Goal: Task Accomplishment & Management: Manage account settings

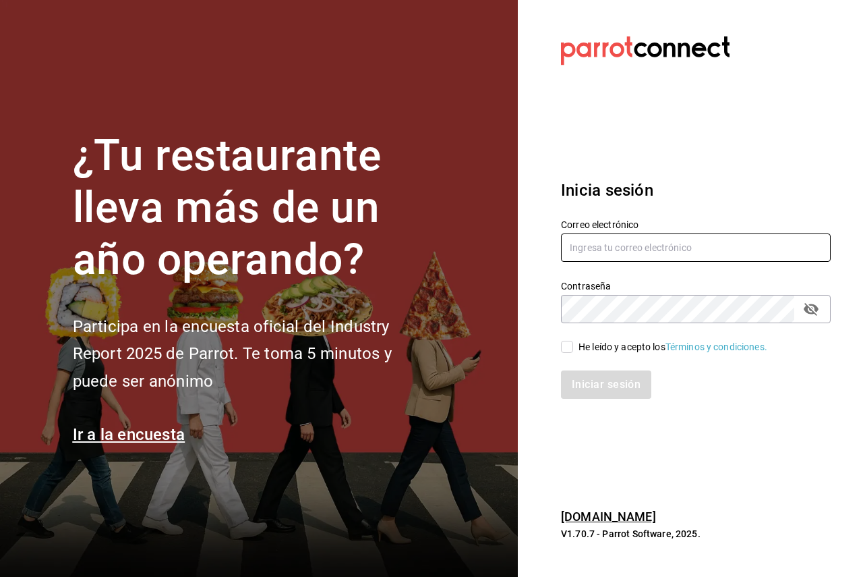
click at [635, 262] on input "text" at bounding box center [696, 247] width 270 height 28
paste input "[EMAIL_ADDRESS][DOMAIN_NAME]"
type input "[EMAIL_ADDRESS][DOMAIN_NAME]"
click at [558, 336] on div "He leído y acepto los Términos y condiciones." at bounding box center [688, 338] width 286 height 31
click at [571, 344] on input "He leído y acepto los Términos y condiciones." at bounding box center [567, 347] width 12 height 12
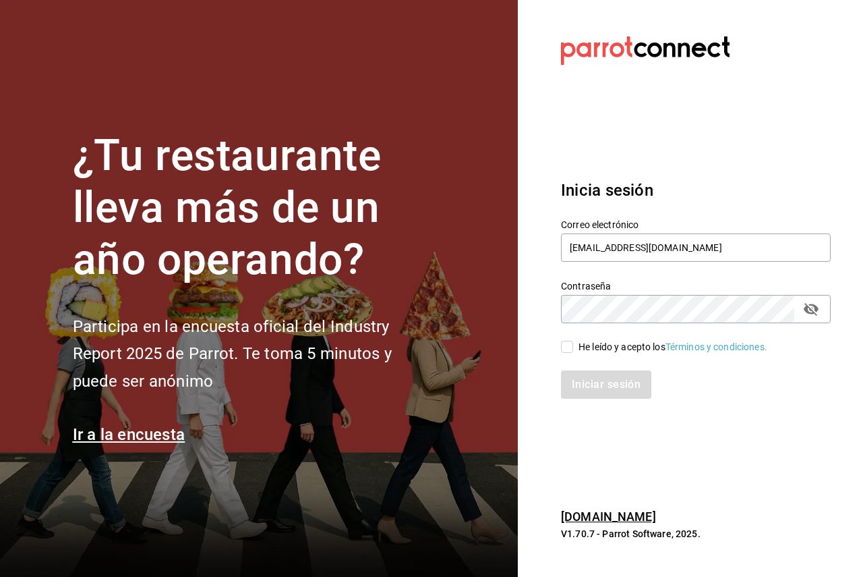
checkbox input "true"
click at [604, 393] on button "Iniciar sesión" at bounding box center [607, 384] width 92 height 28
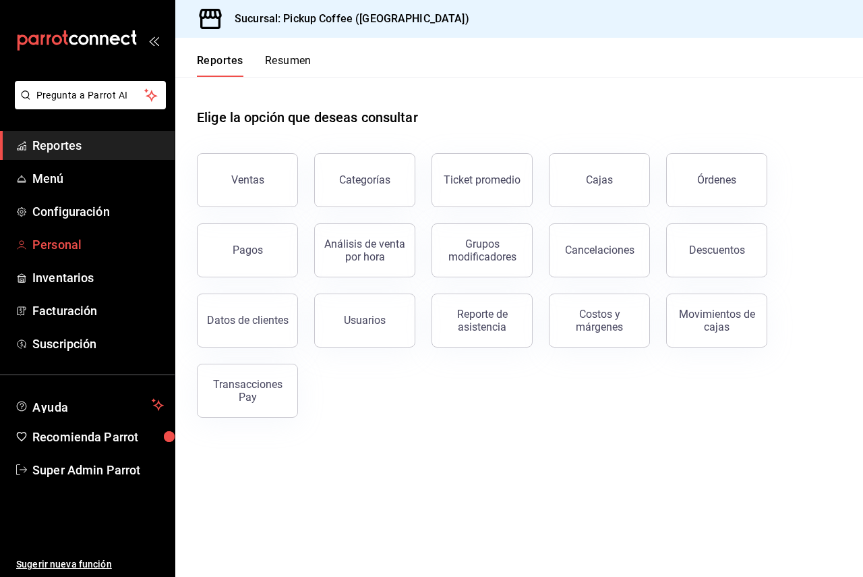
click at [63, 232] on link "Personal" at bounding box center [87, 244] width 175 height 29
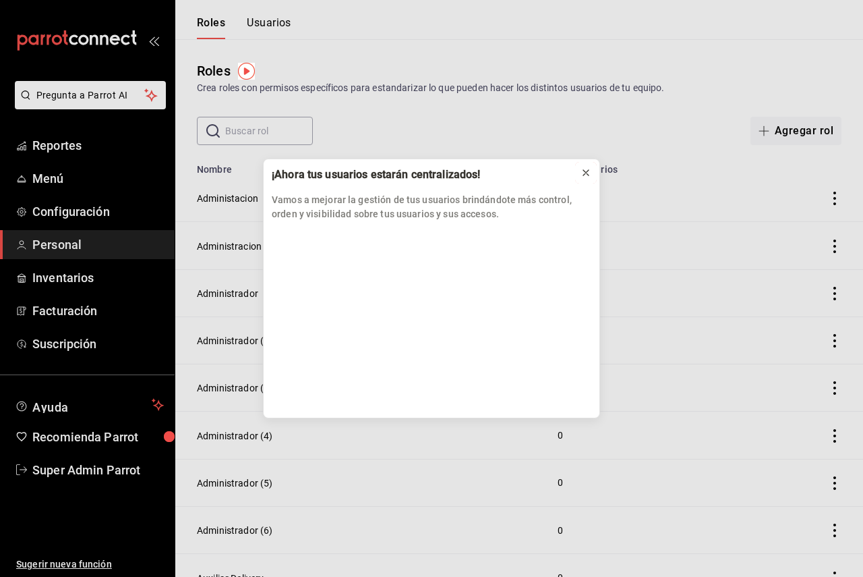
click at [581, 171] on icon at bounding box center [586, 172] width 11 height 11
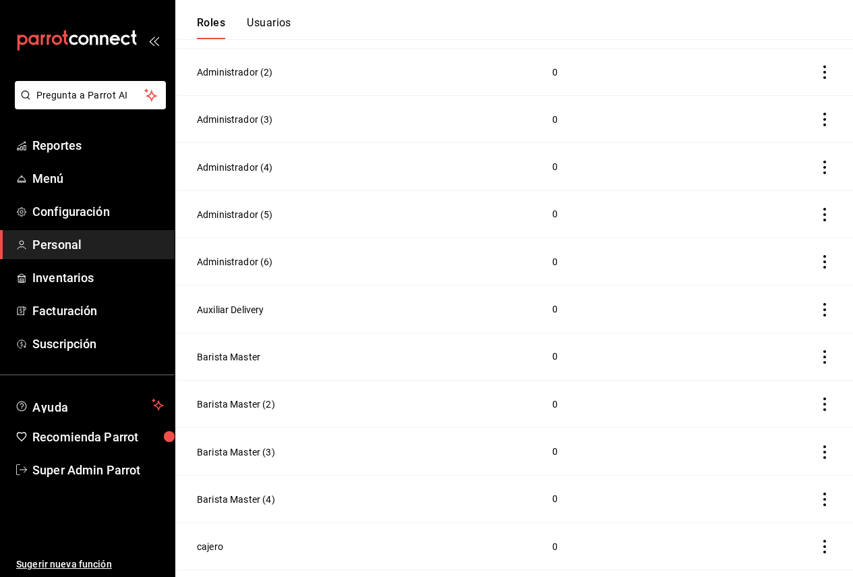
scroll to position [337, 0]
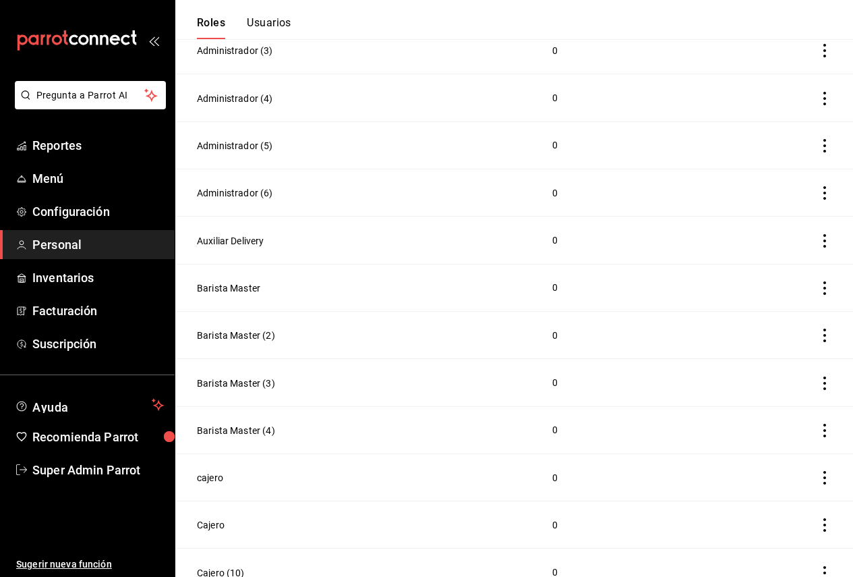
click at [852, 79] on td at bounding box center [793, 97] width 120 height 47
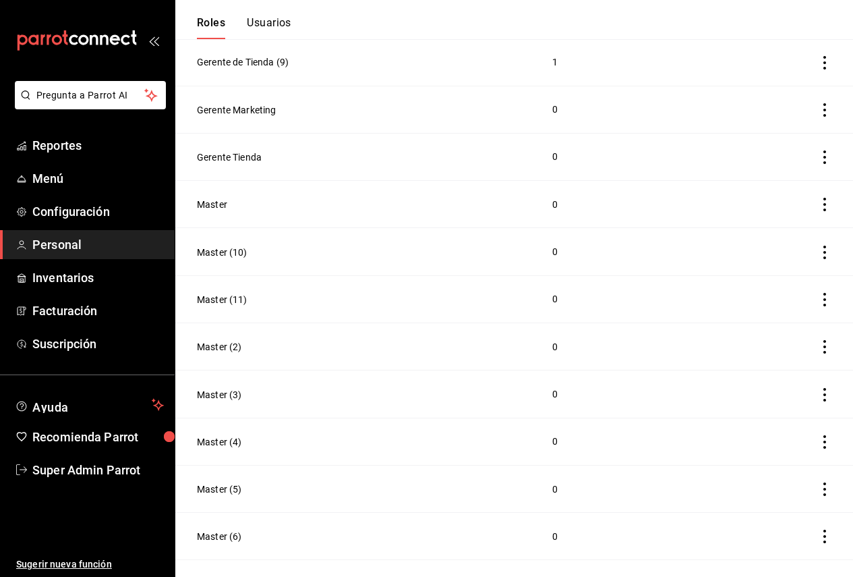
scroll to position [4740, 0]
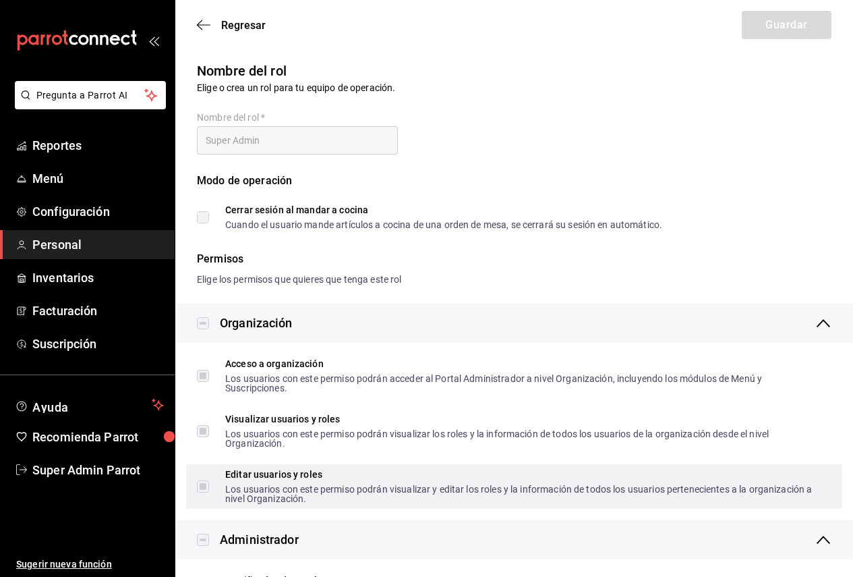
checkbox input "true"
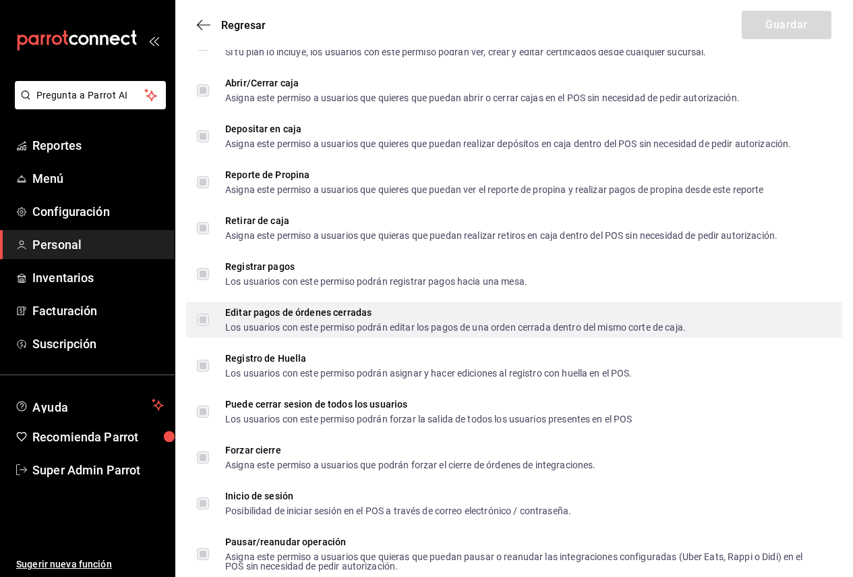
scroll to position [1956, 0]
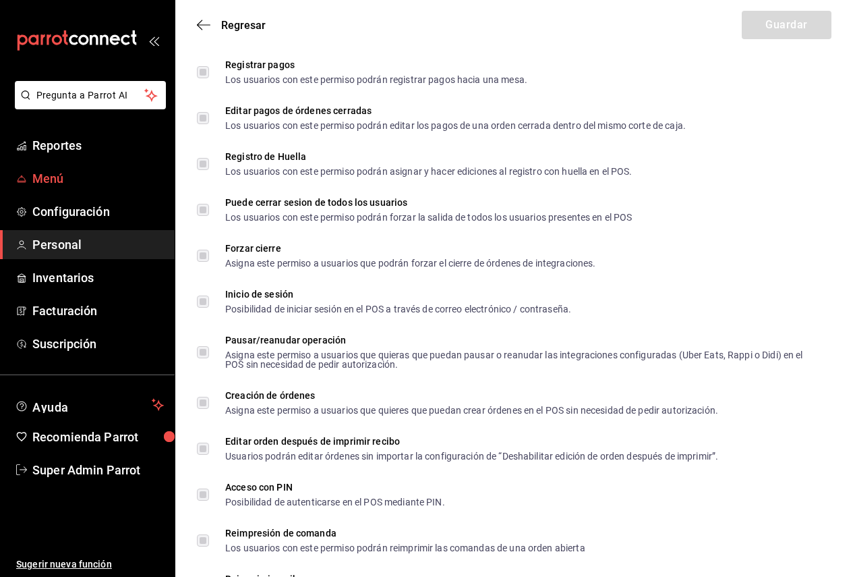
click at [101, 171] on span "Menú" at bounding box center [98, 178] width 132 height 18
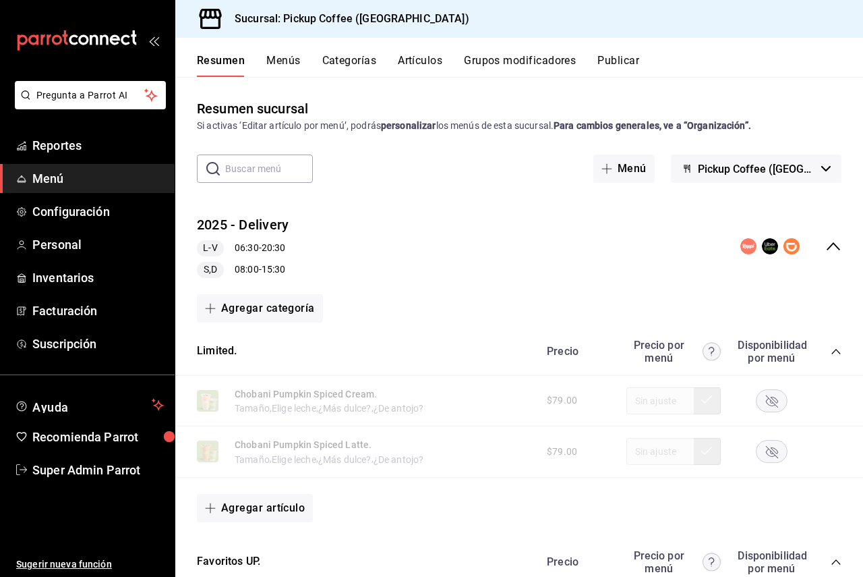
click at [826, 16] on div "Sucursal: Pickup Coffee (UNAM)" at bounding box center [519, 19] width 688 height 38
click at [732, 168] on span "Pickup Coffee (UNAM)" at bounding box center [757, 169] width 118 height 13
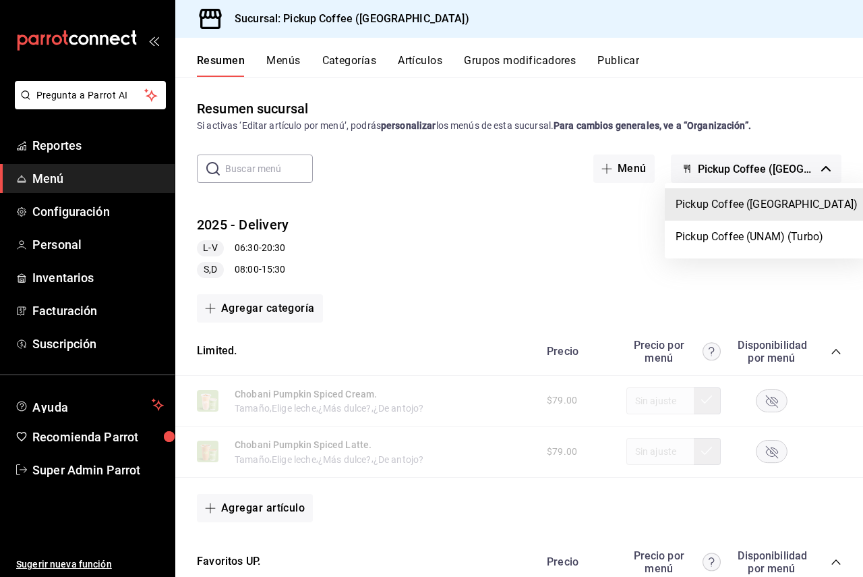
click at [732, 168] on div at bounding box center [431, 288] width 863 height 577
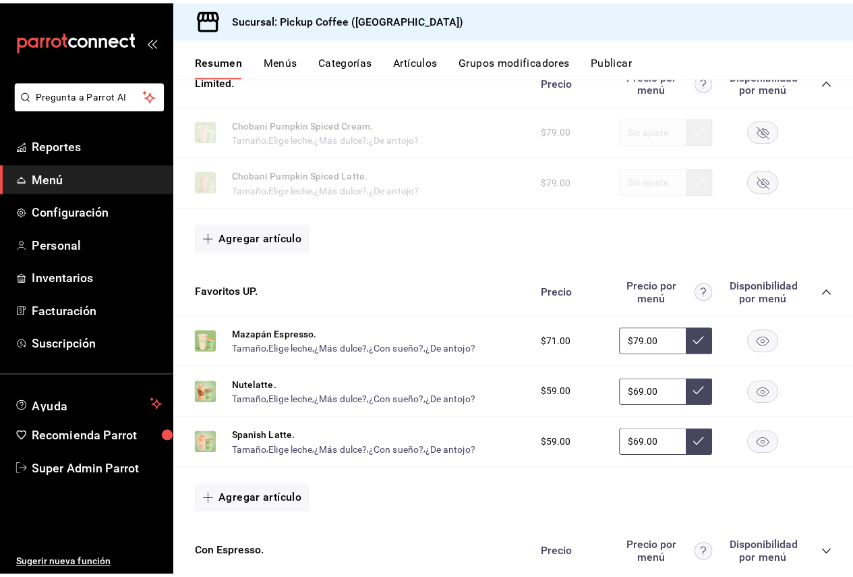
scroll to position [337, 0]
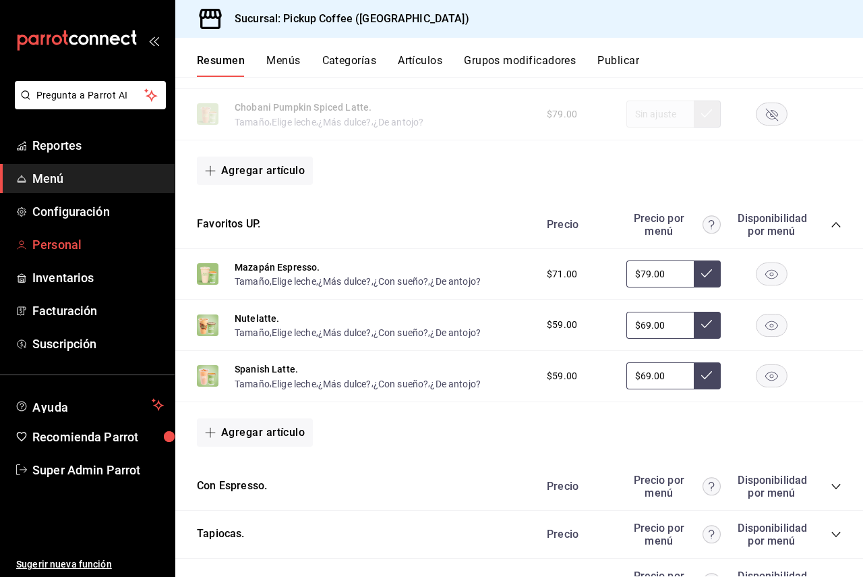
click at [92, 235] on span "Personal" at bounding box center [98, 244] width 132 height 18
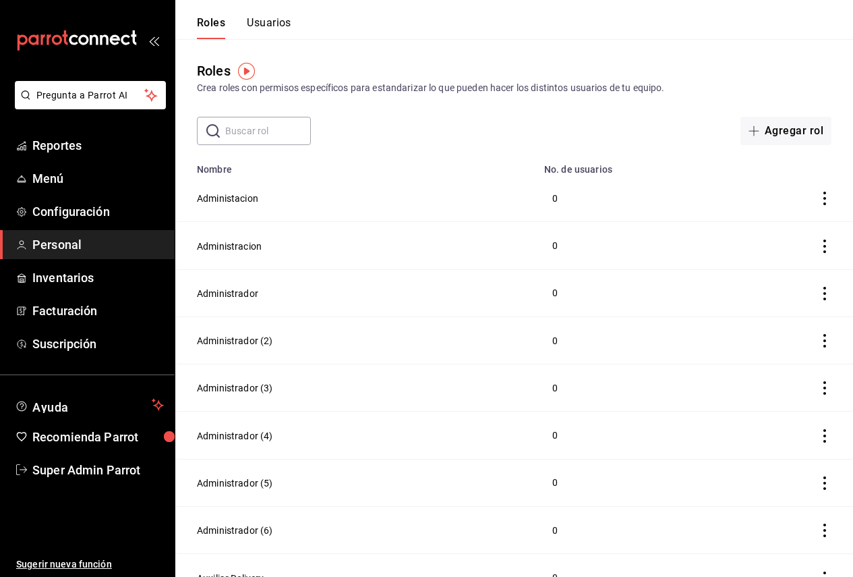
click at [286, 34] on button "Usuarios" at bounding box center [269, 27] width 45 height 23
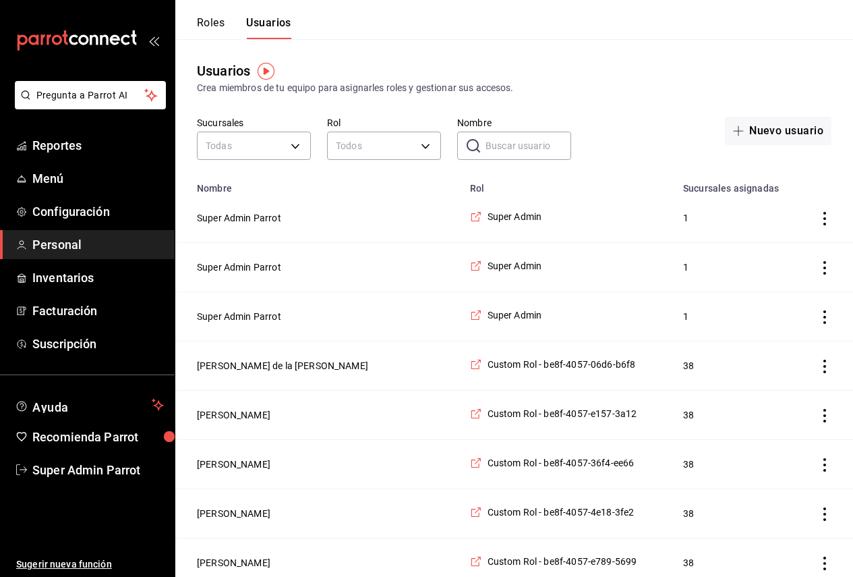
click at [512, 146] on input "Nombre" at bounding box center [529, 145] width 86 height 27
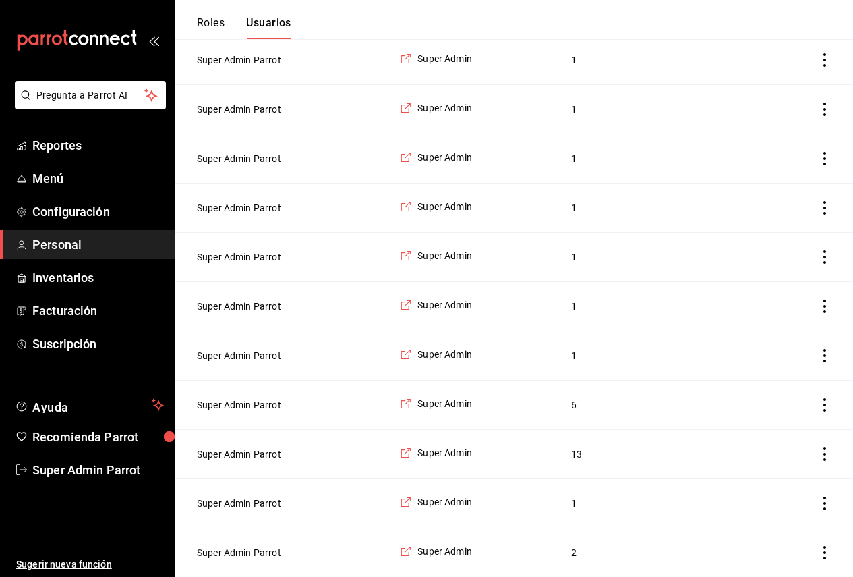
scroll to position [1764, 0]
type input "Super"
click at [241, 449] on button "Super Admin Parrot" at bounding box center [239, 453] width 84 height 13
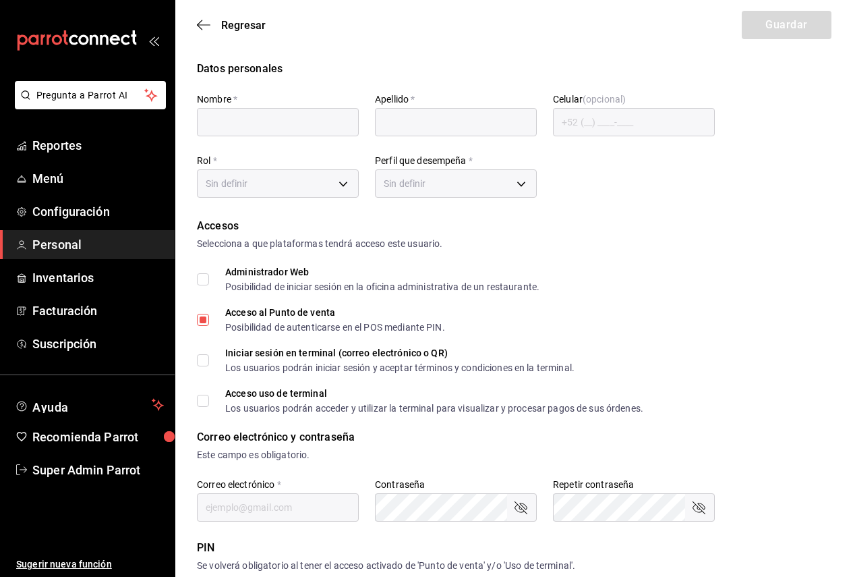
type input "Super Admin"
type input "Parrot"
checkbox input "true"
type input "coffe@coapa.com"
type input "226950"
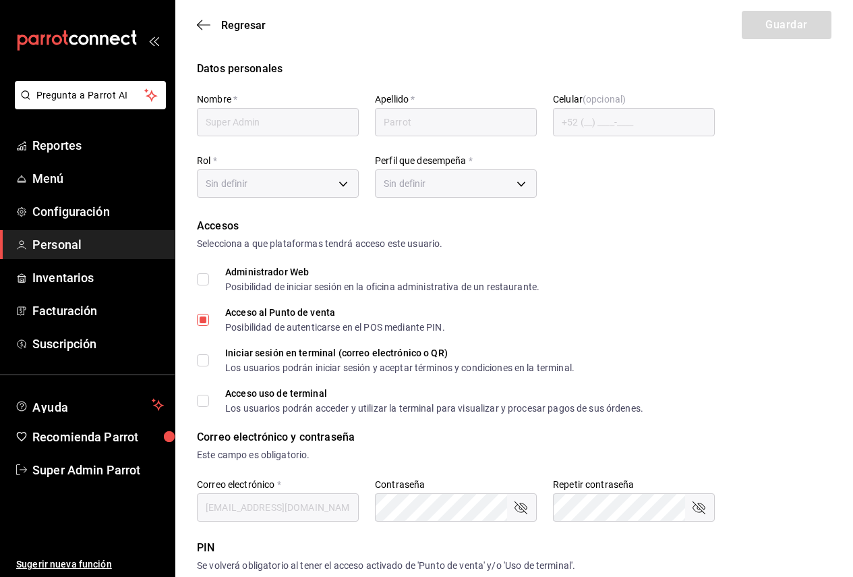
type input "87b2d739-4fa6-452d-90d0-72d4031a837a"
type input "UNDEFINED"
checkbox input "true"
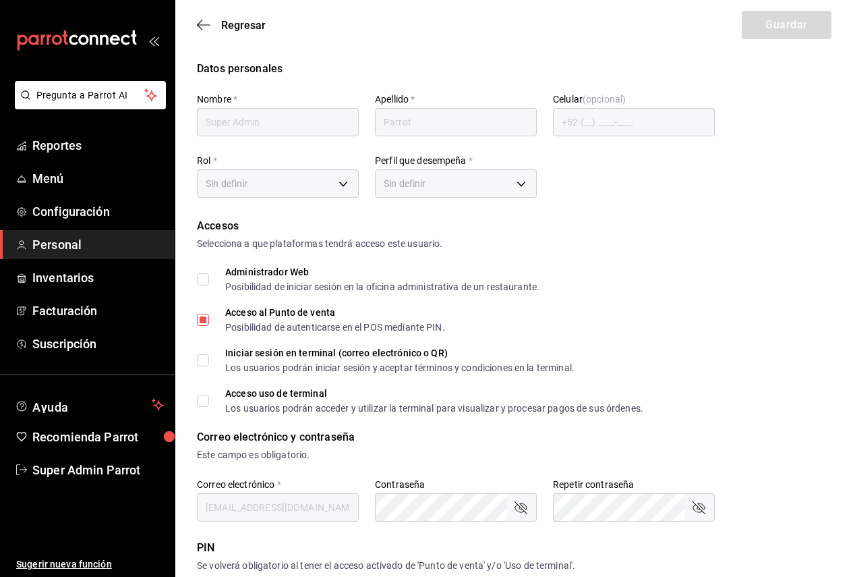
checkbox input "true"
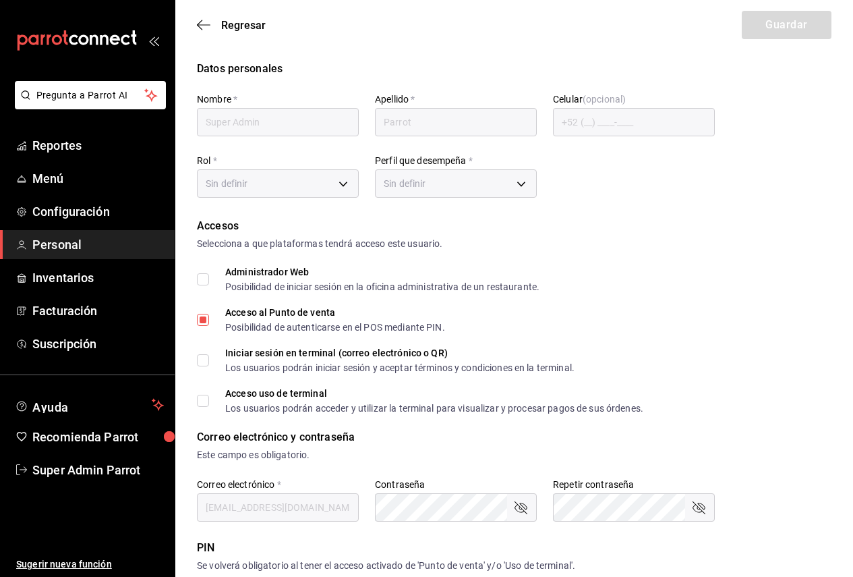
checkbox input "true"
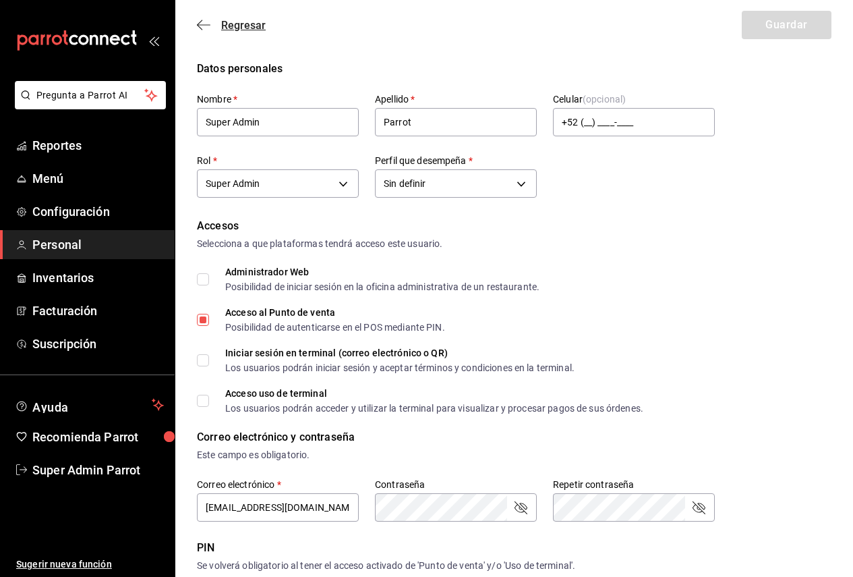
click at [206, 21] on icon "button" at bounding box center [203, 25] width 13 height 12
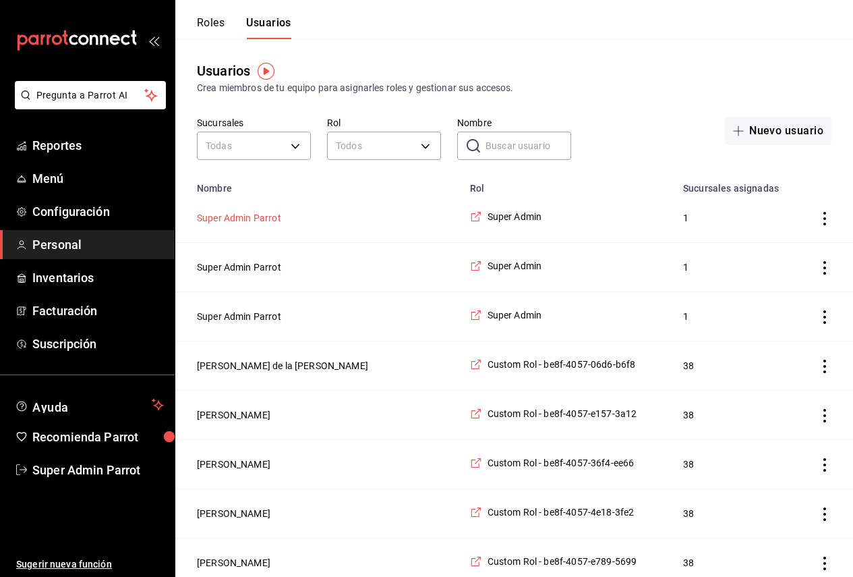
click at [261, 221] on button "Super Admin Parrot" at bounding box center [239, 217] width 84 height 13
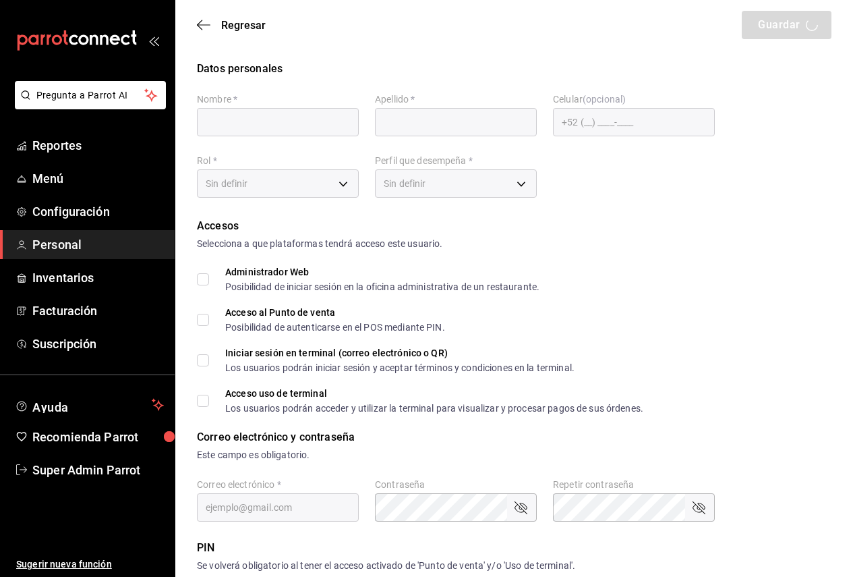
type input "Super Admin"
type input "Parrot"
checkbox input "true"
type input "pickup@palmas500.com"
type input "635668"
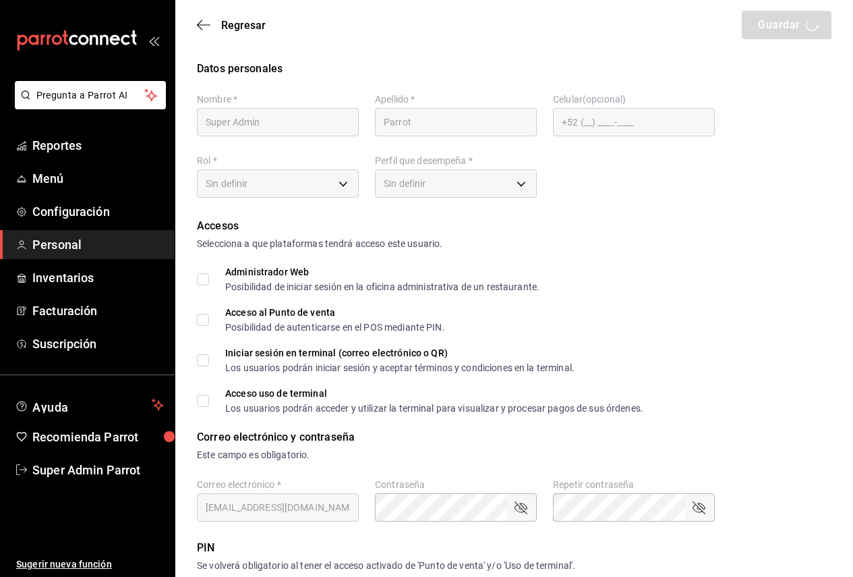
type input "87b2d739-4fa6-452d-90d0-72d4031a837a"
type input "UNDEFINED"
checkbox input "true"
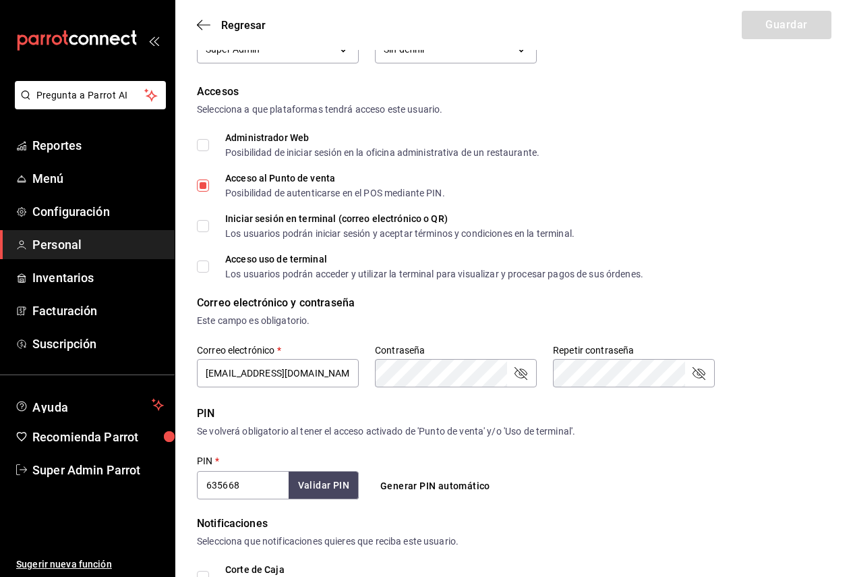
scroll to position [135, 0]
click at [203, 22] on icon "button" at bounding box center [203, 25] width 13 height 12
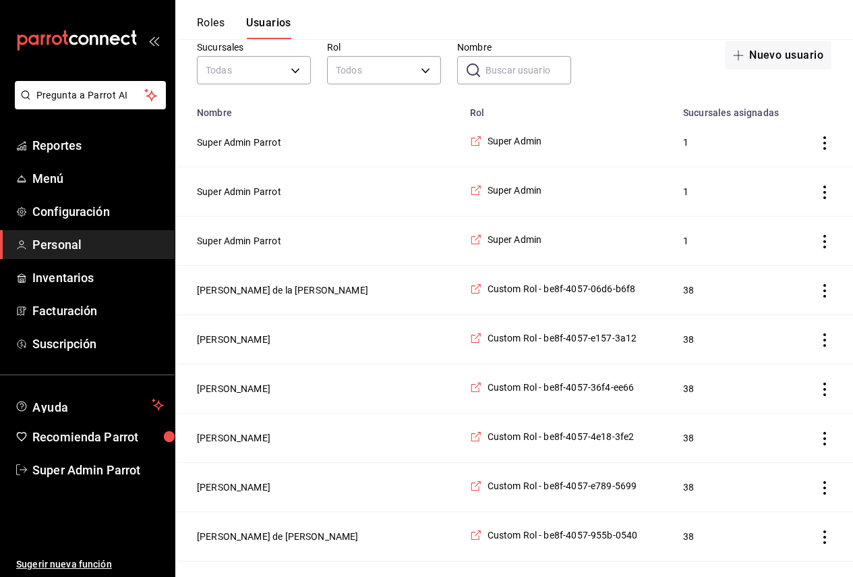
scroll to position [67, 0]
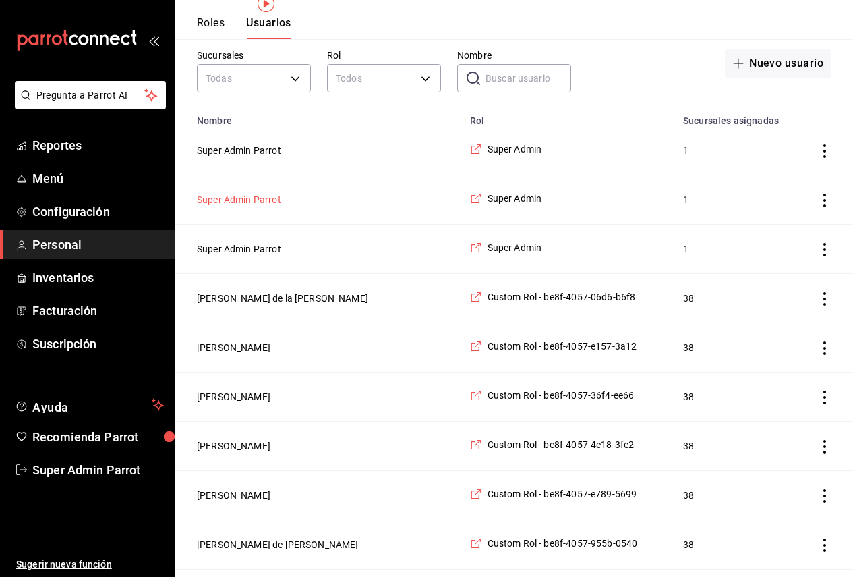
click at [270, 200] on button "Super Admin Parrot" at bounding box center [239, 199] width 84 height 13
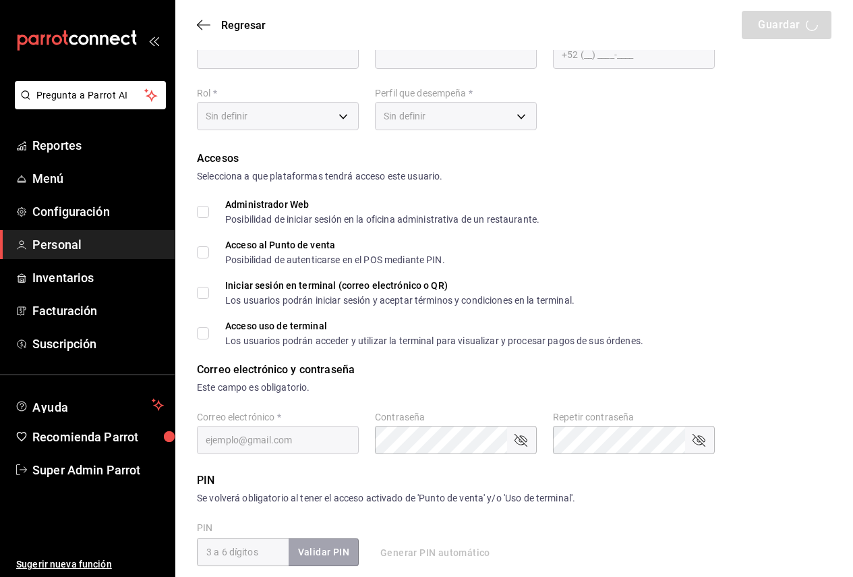
type input "Super Admin"
type input "Parrot"
checkbox input "true"
type input "pickup@lapiedad.com"
type input "520290"
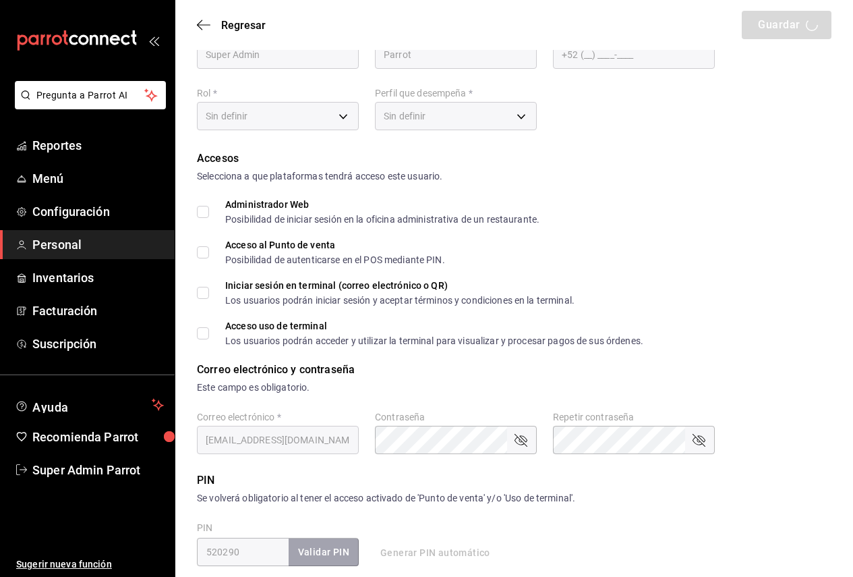
type input "87b2d739-4fa6-452d-90d0-72d4031a837a"
type input "UNDEFINED"
checkbox input "true"
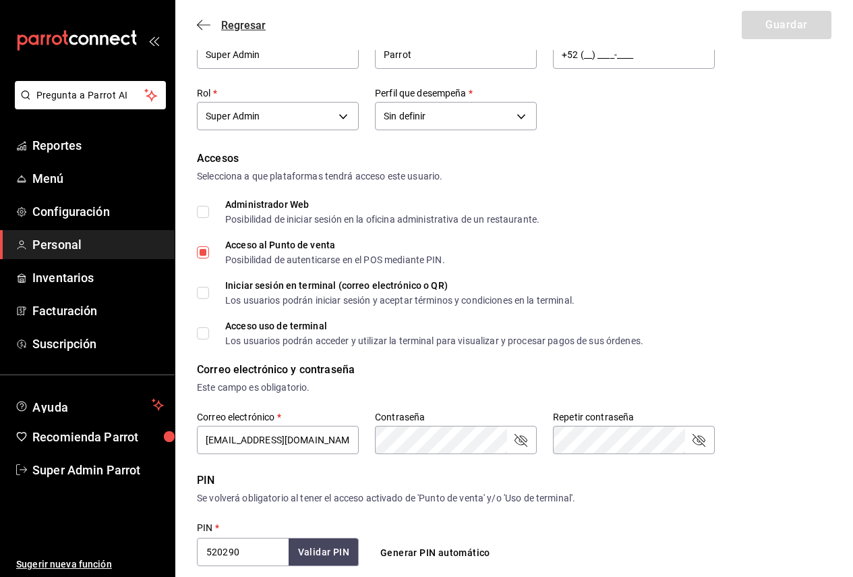
click at [201, 30] on icon "button" at bounding box center [203, 25] width 13 height 12
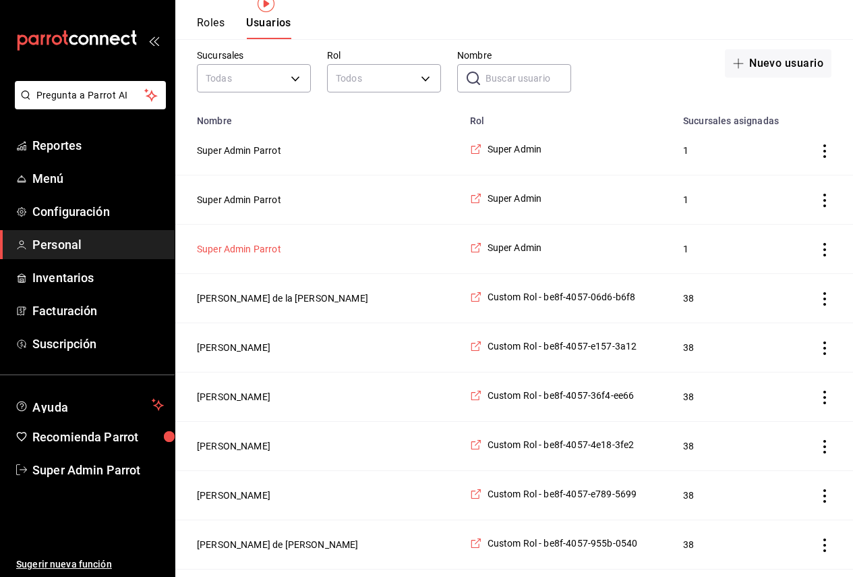
click at [271, 245] on button "Super Admin Parrot" at bounding box center [239, 248] width 84 height 13
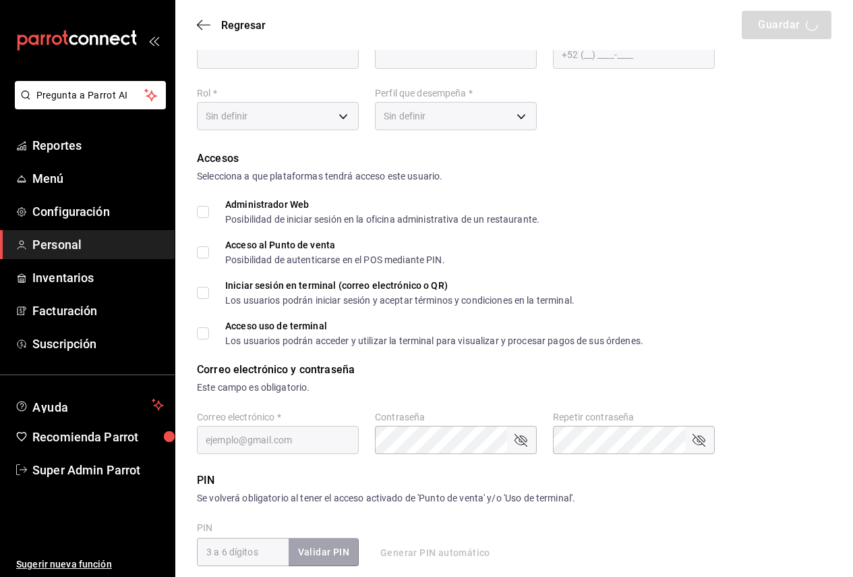
type input "Super Admin"
type input "Parrot"
checkbox input "true"
type input "pickup@lasflores.com"
type input "188187"
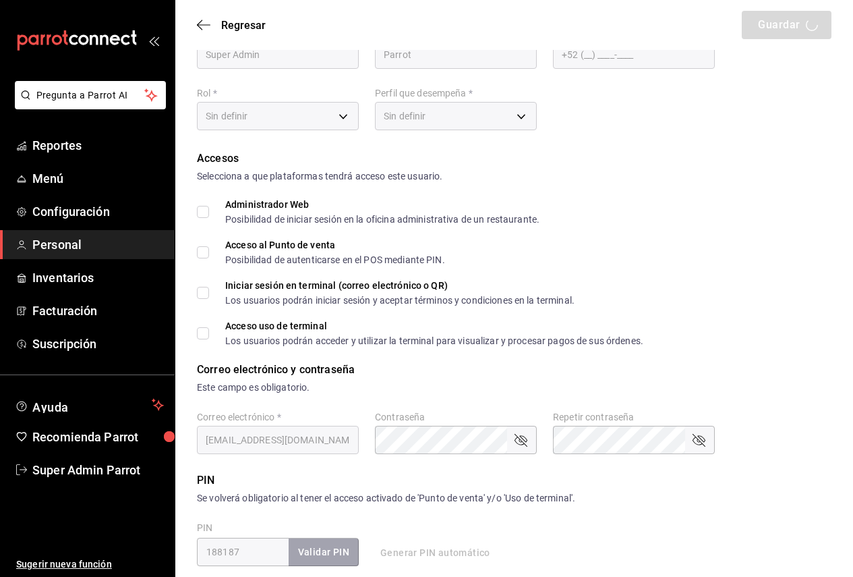
type input "87b2d739-4fa6-452d-90d0-72d4031a837a"
type input "UNDEFINED"
checkbox input "true"
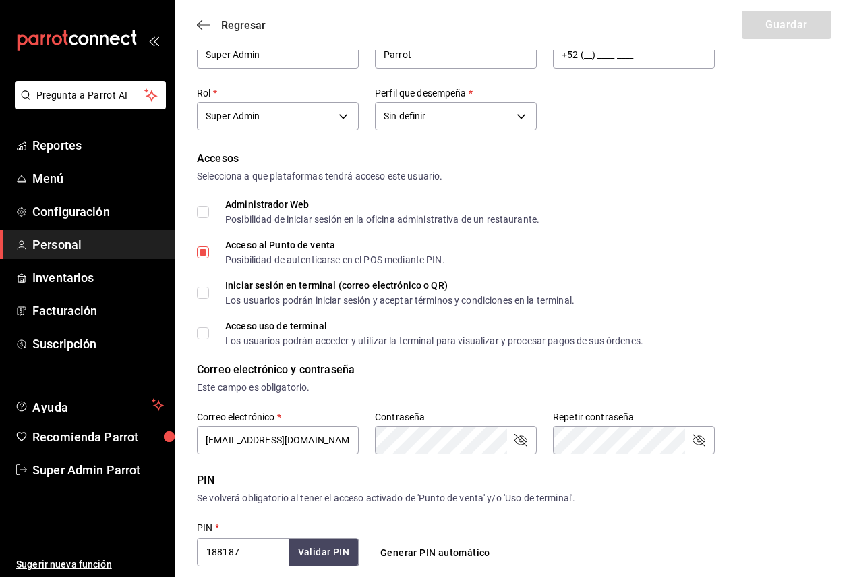
click at [198, 19] on icon "button" at bounding box center [203, 25] width 13 height 12
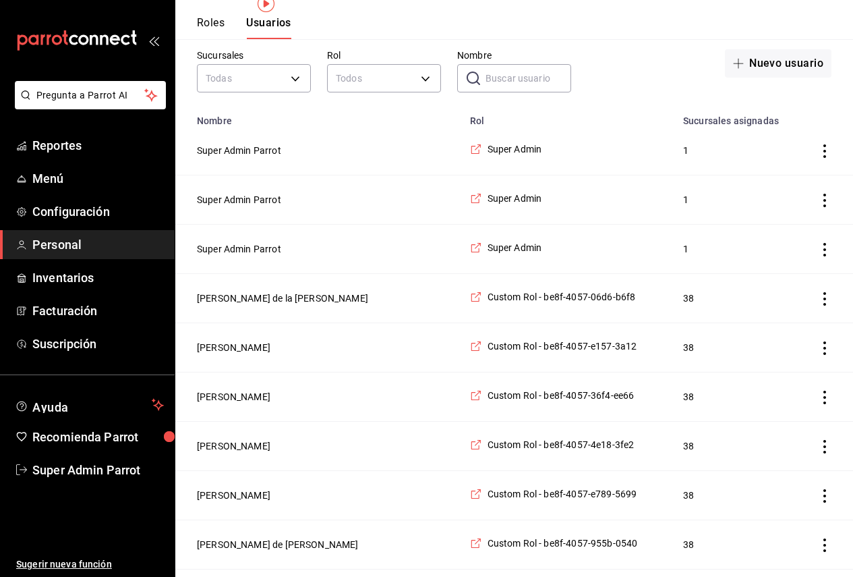
click at [510, 79] on input "Nombre" at bounding box center [529, 78] width 86 height 27
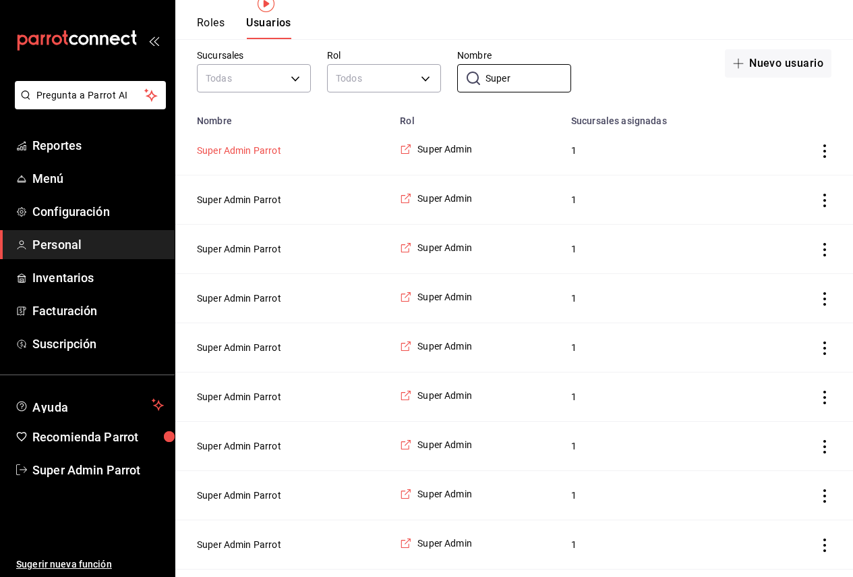
type input "Super"
click at [248, 146] on button "Super Admin Parrot" at bounding box center [239, 150] width 84 height 13
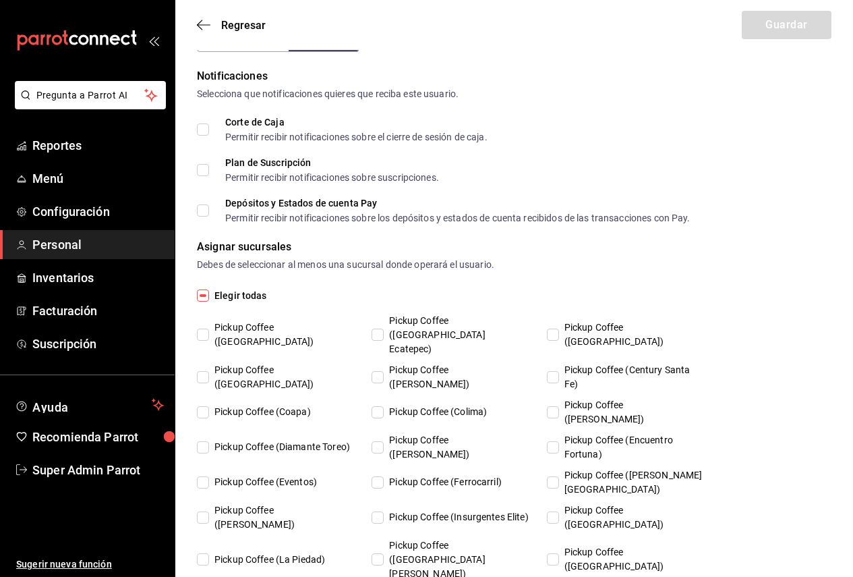
scroll to position [548, 0]
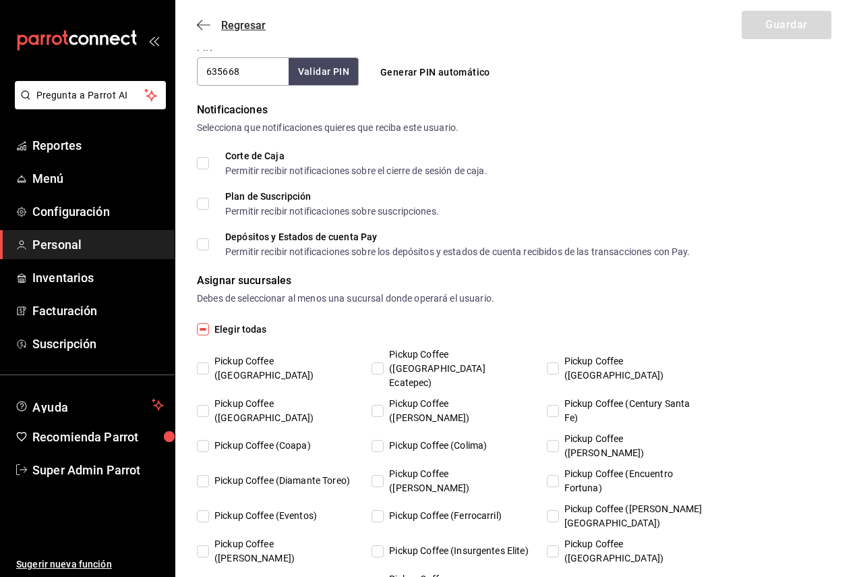
click at [205, 23] on icon "button" at bounding box center [203, 25] width 13 height 12
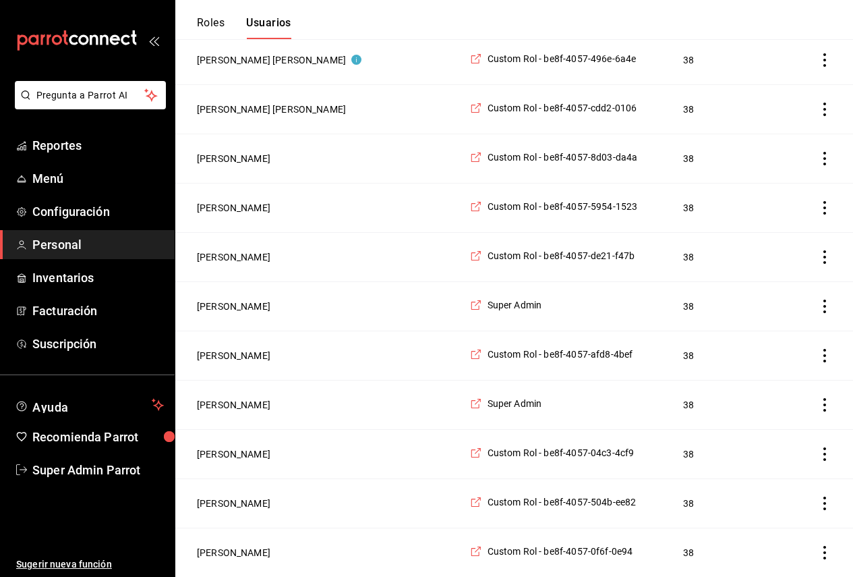
scroll to position [2113, 0]
click at [243, 547] on button "Mauricio Chino" at bounding box center [234, 552] width 74 height 13
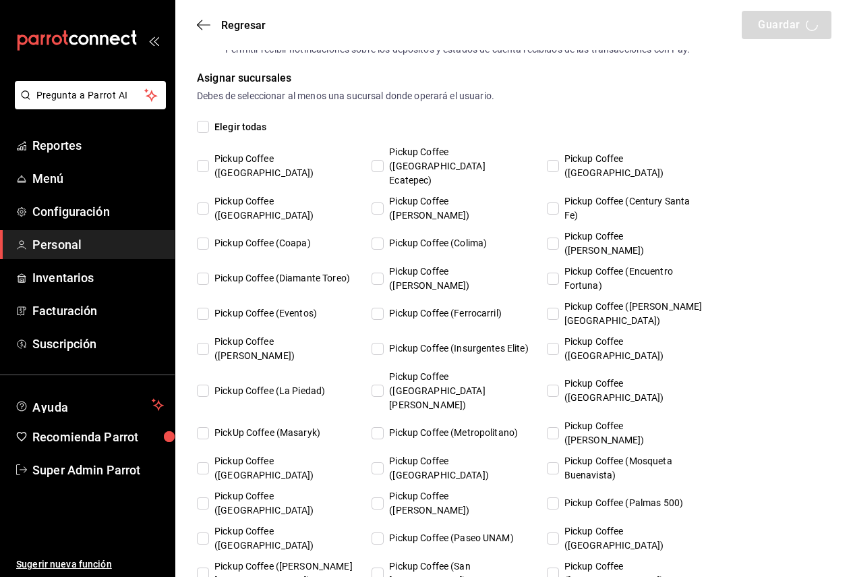
type input "Mauricio"
type input "Chino"
checkbox input "true"
type input "0f6f3e43-1eda-453d-8b65-4b640c270e94@fake.email"
type input "1484"
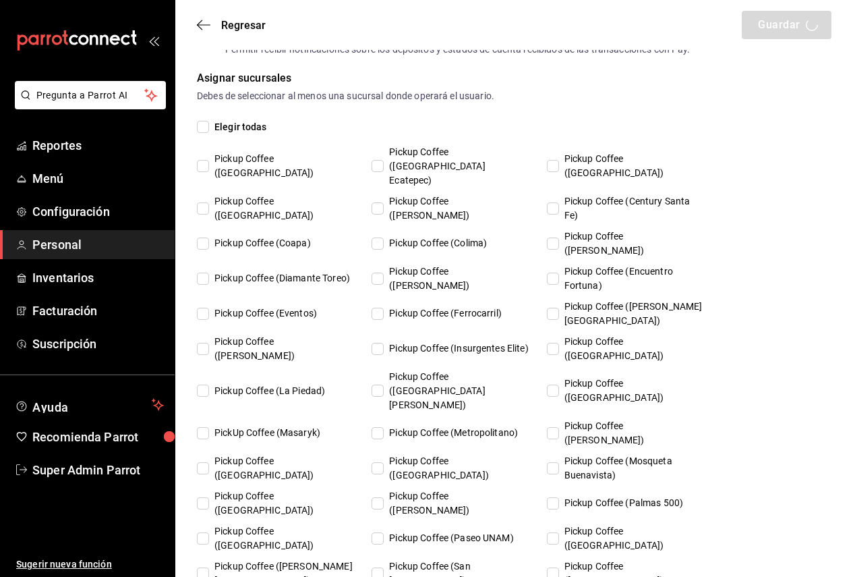
type input "2fd6d500-f2c3-451d-bf83-101cabc26a03"
type input "UNDEFINED"
checkbox input "true"
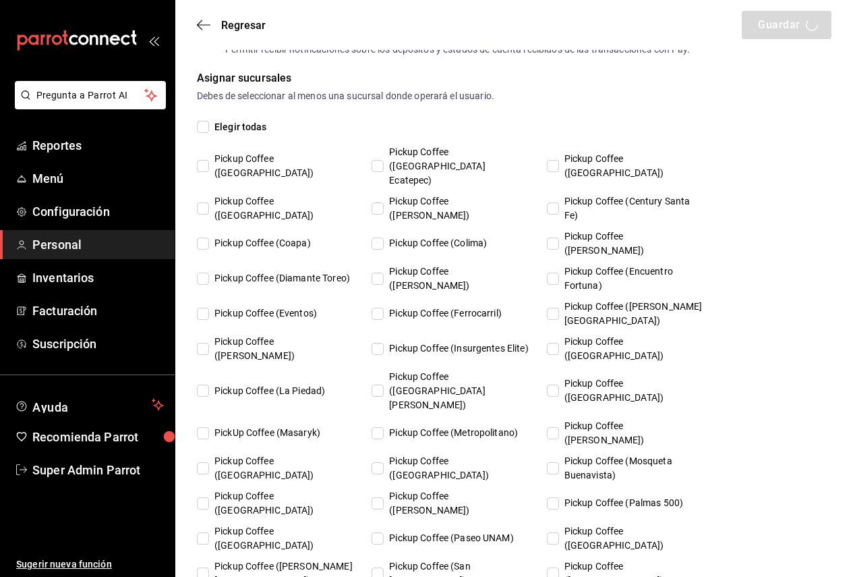
checkbox input "true"
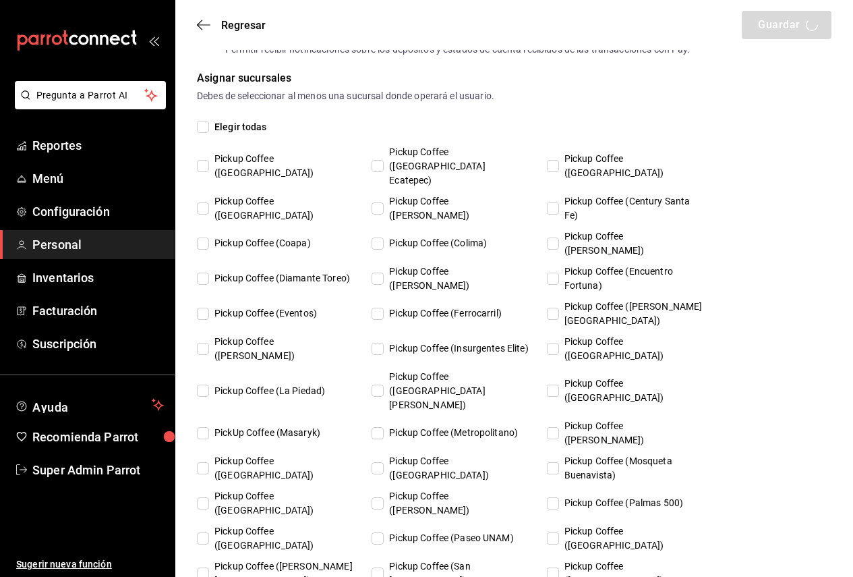
checkbox input "true"
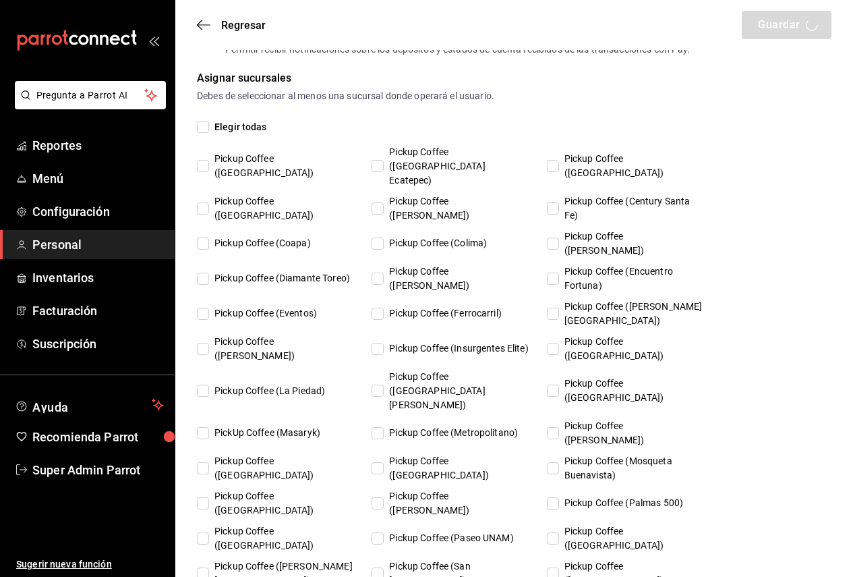
checkbox input "true"
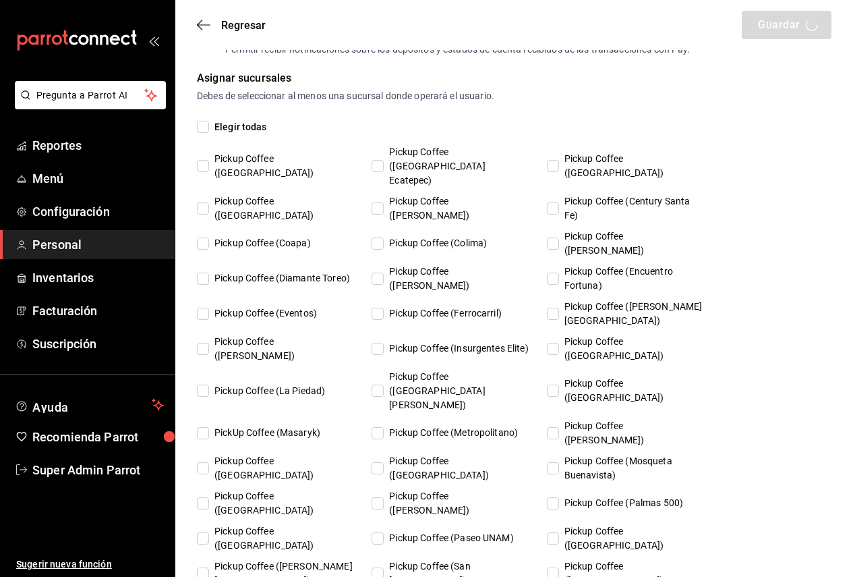
checkbox input "true"
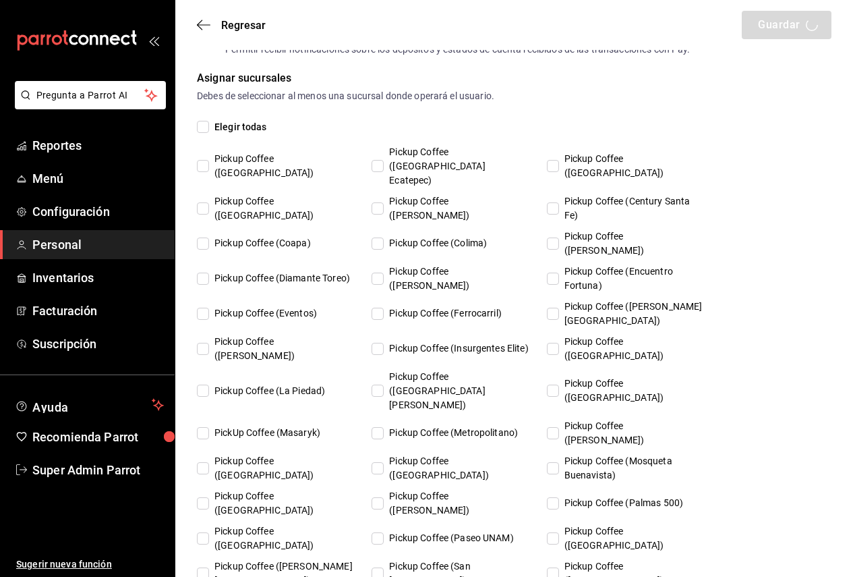
checkbox input "true"
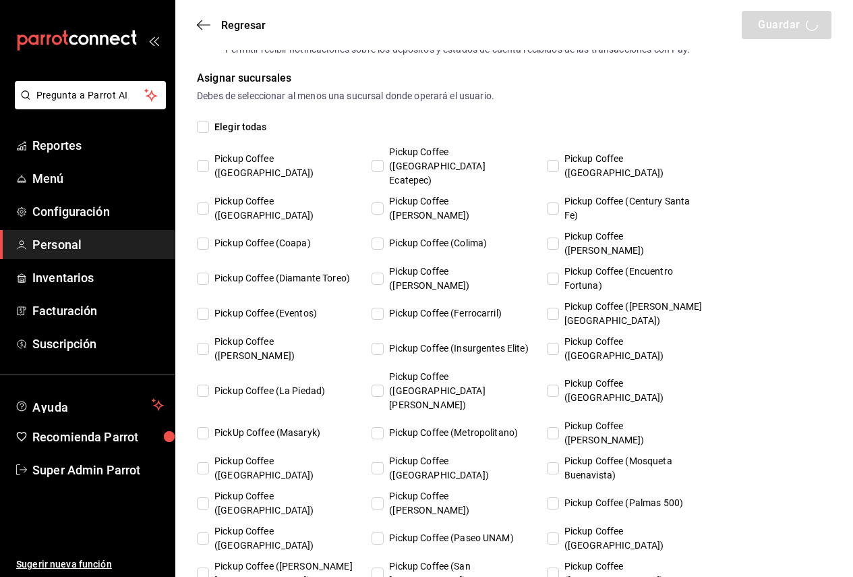
checkbox input "true"
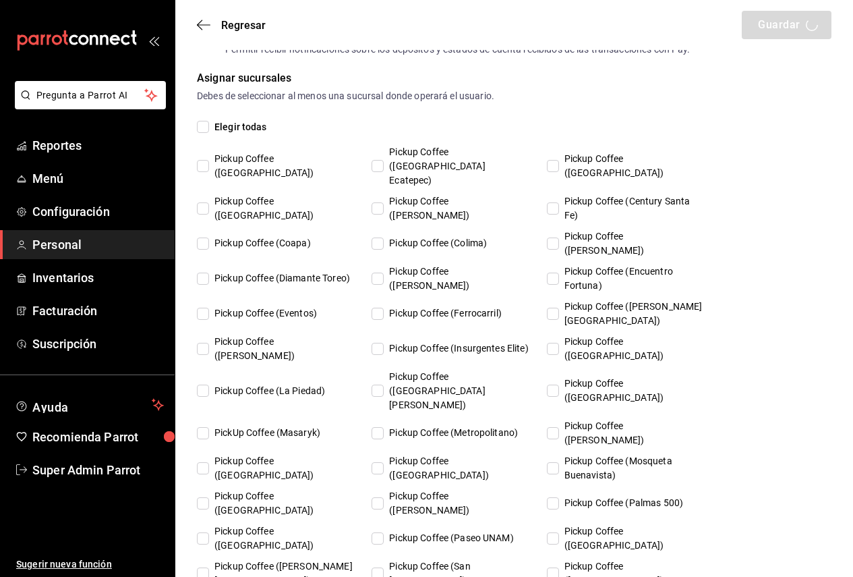
checkbox input "true"
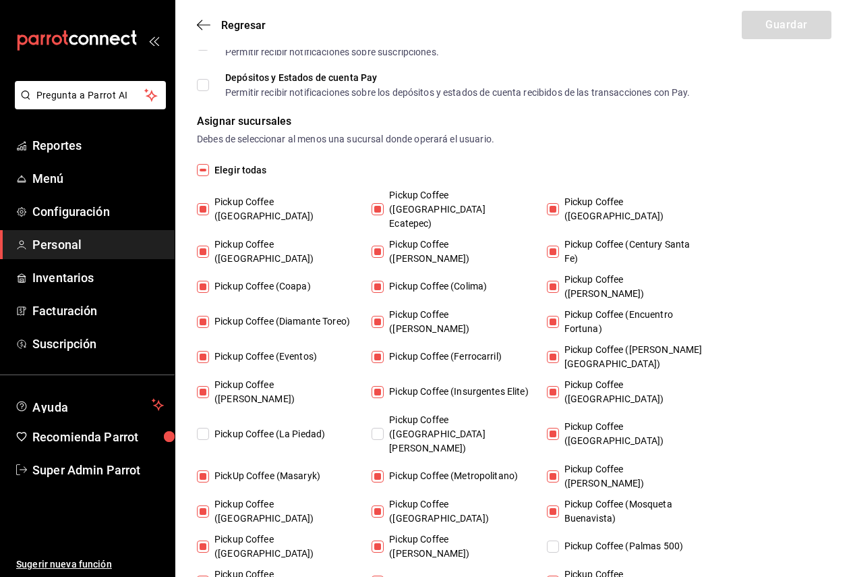
scroll to position [683, 0]
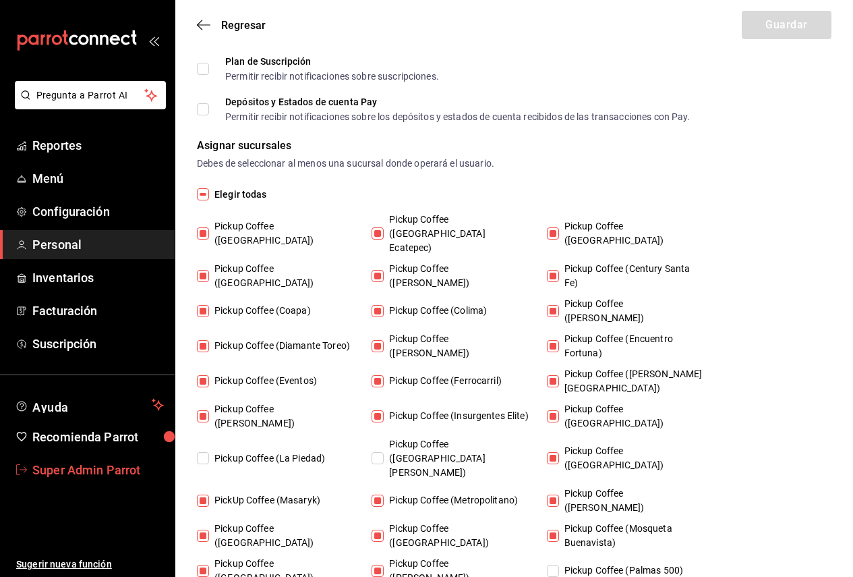
click at [121, 470] on span "Super Admin Parrot" at bounding box center [98, 470] width 132 height 18
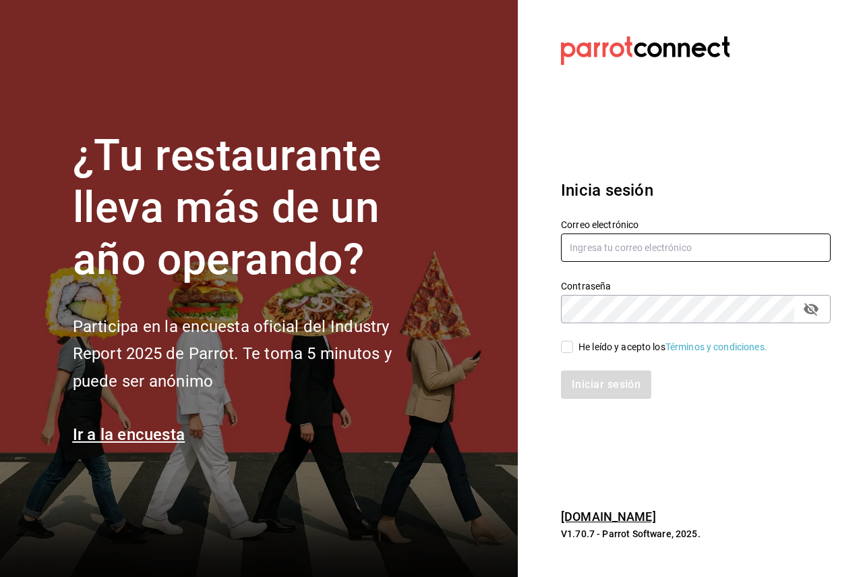
click at [609, 242] on input "text" at bounding box center [696, 247] width 270 height 28
paste input "Parr0tConnec7"
type input "Parr0tConnec7"
click at [598, 348] on div "He leído y acepto los Términos y condiciones." at bounding box center [673, 347] width 189 height 14
click at [573, 348] on input "He leído y acepto los Términos y condiciones." at bounding box center [567, 347] width 12 height 12
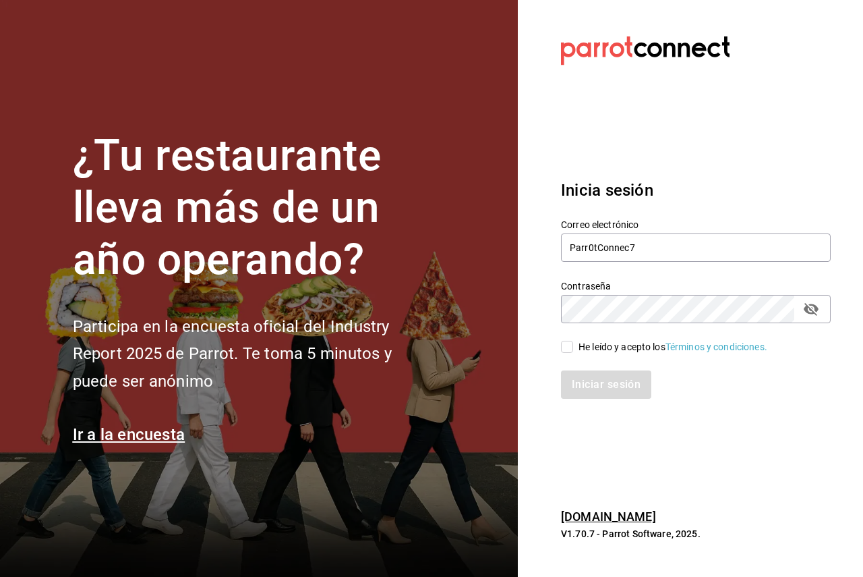
checkbox input "true"
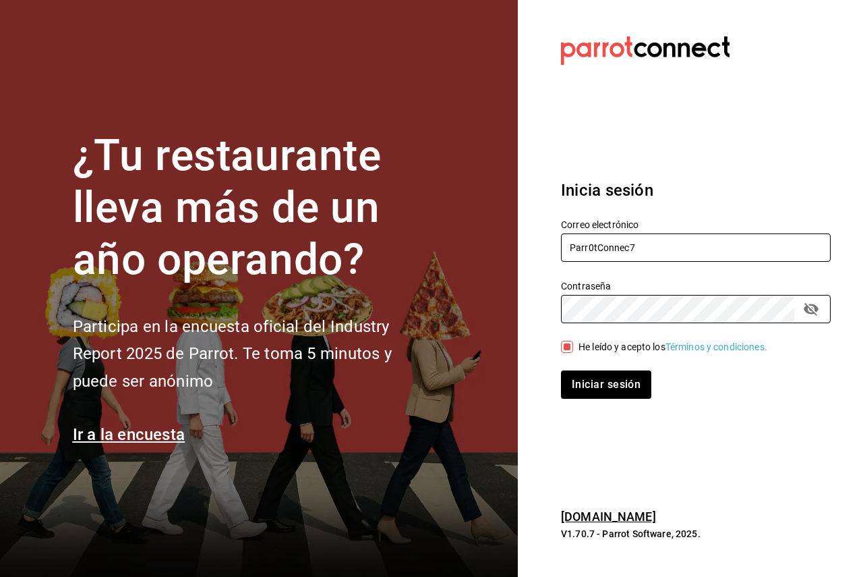
click at [622, 241] on input "Parr0tConnec7" at bounding box center [696, 247] width 270 height 28
paste input "coffe@ferrocarriles.com"
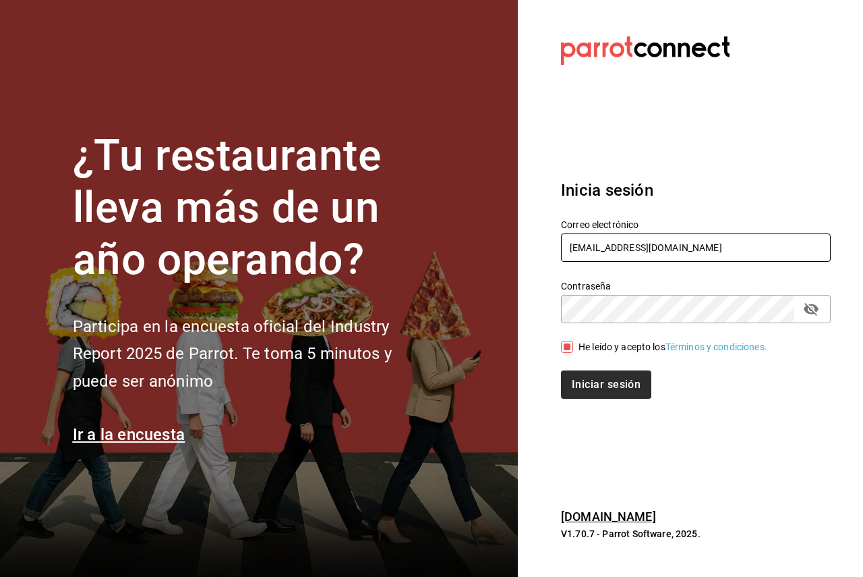
type input "coffe@ferrocarriles.com"
click at [577, 382] on button "Iniciar sesión" at bounding box center [607, 384] width 92 height 28
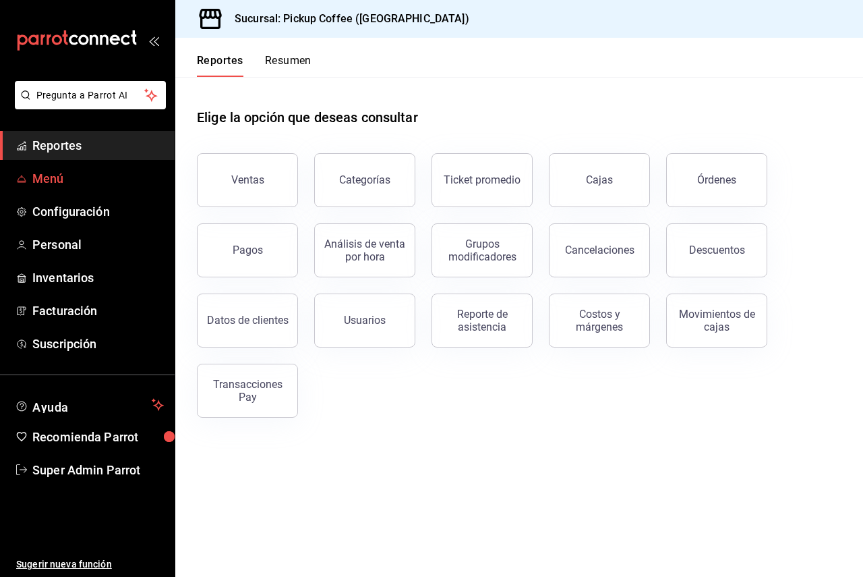
click at [72, 181] on span "Menú" at bounding box center [98, 178] width 132 height 18
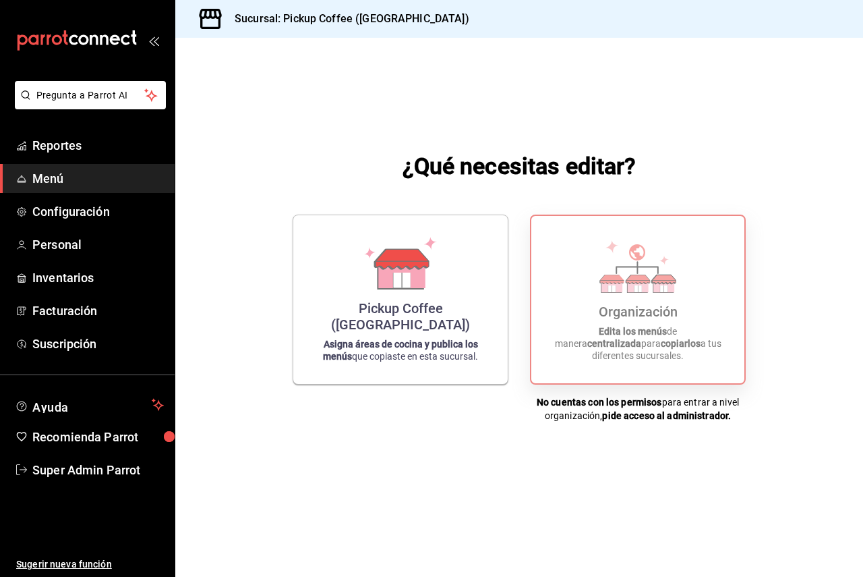
click at [622, 333] on div "Organización Edita los menús de manera centralizada para copiarlos a tus difere…" at bounding box center [638, 300] width 181 height 146
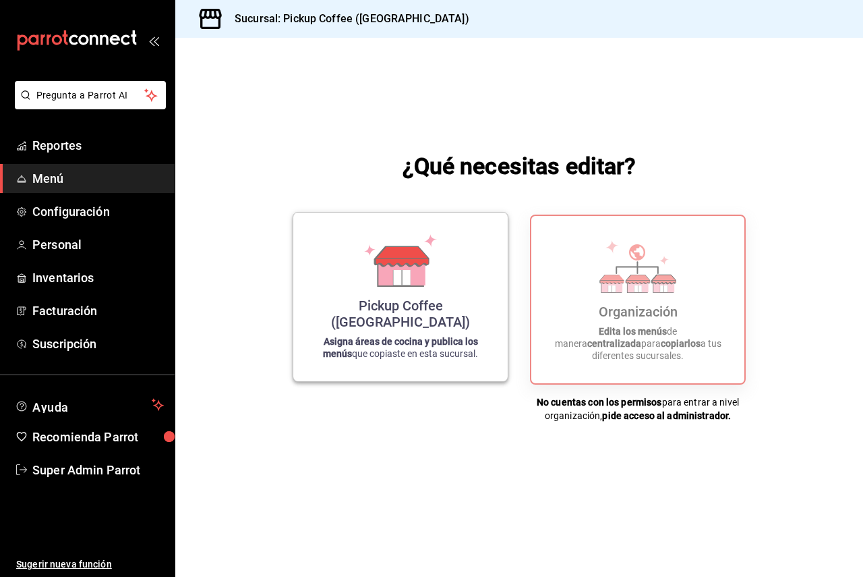
click at [369, 309] on div "Pickup Coffee (UNAM) Asigna áreas de cocina y publica los menús que copiaste en…" at bounding box center [401, 296] width 182 height 147
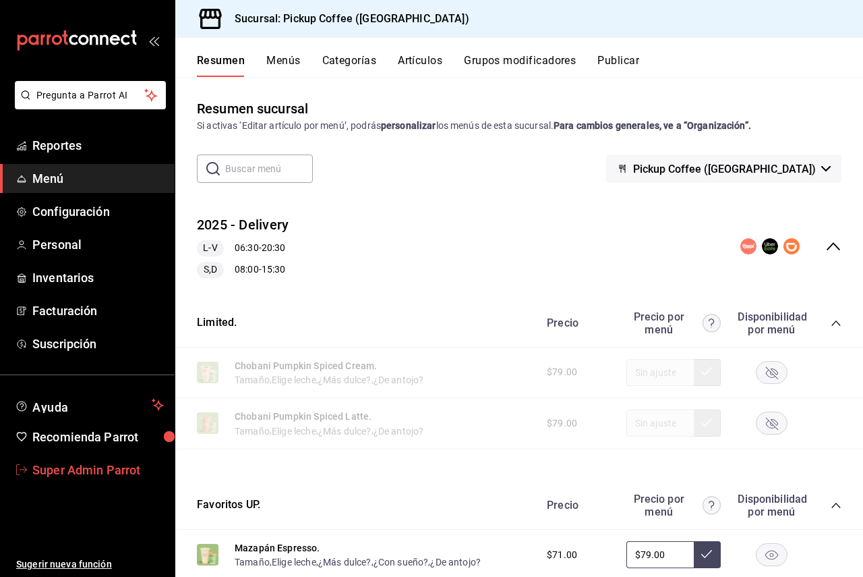
click at [125, 463] on span "Super Admin Parrot" at bounding box center [98, 470] width 132 height 18
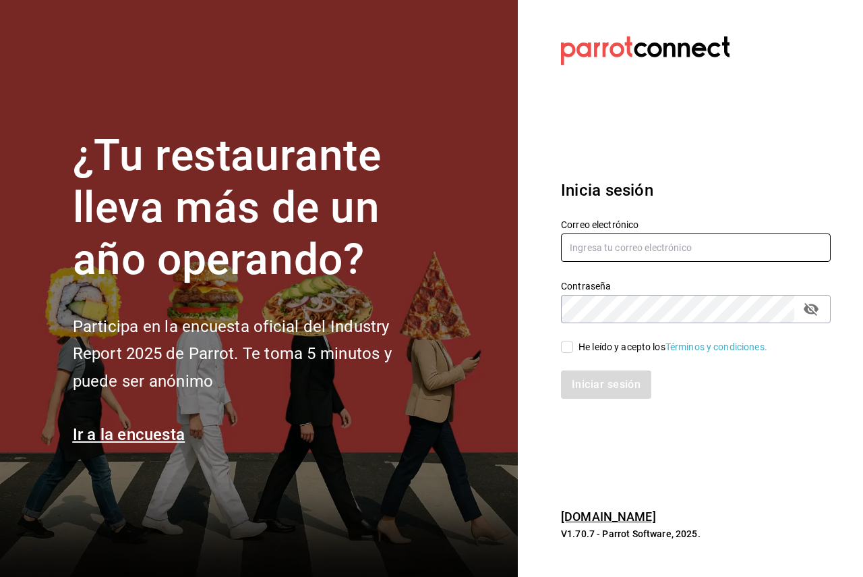
click at [608, 246] on input "text" at bounding box center [696, 247] width 270 height 28
paste input "[EMAIL_ADDRESS][PERSON_NAME][DOMAIN_NAME]"
type input "[EMAIL_ADDRESS][PERSON_NAME][DOMAIN_NAME]"
click at [588, 345] on div "He leído y acepto los Términos y condiciones." at bounding box center [673, 347] width 189 height 14
click at [573, 345] on input "He leído y acepto los Términos y condiciones." at bounding box center [567, 347] width 12 height 12
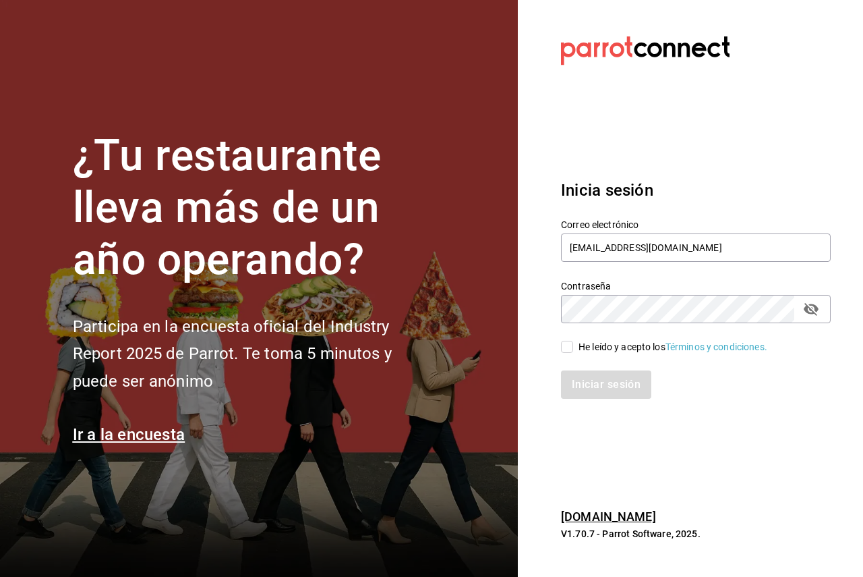
checkbox input "true"
click at [580, 391] on button "Iniciar sesión" at bounding box center [607, 384] width 92 height 28
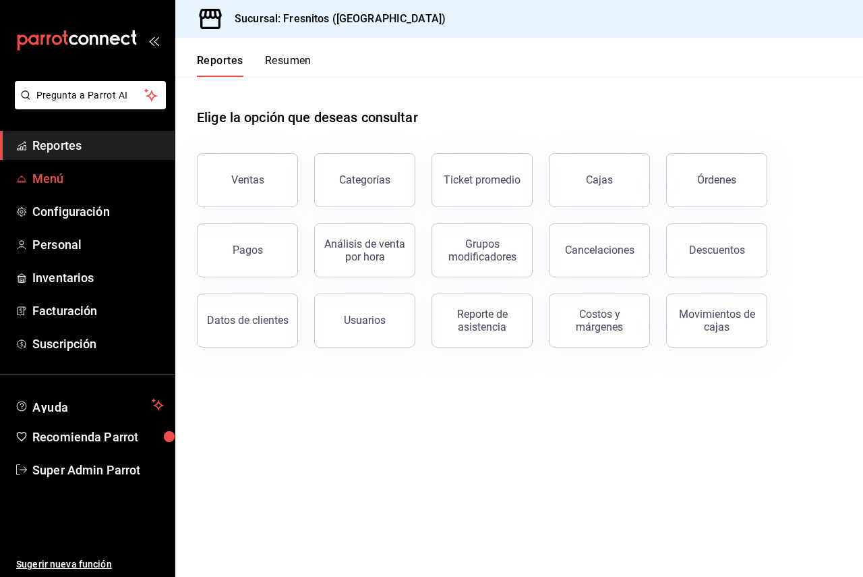
click at [59, 178] on span "Menú" at bounding box center [98, 178] width 132 height 18
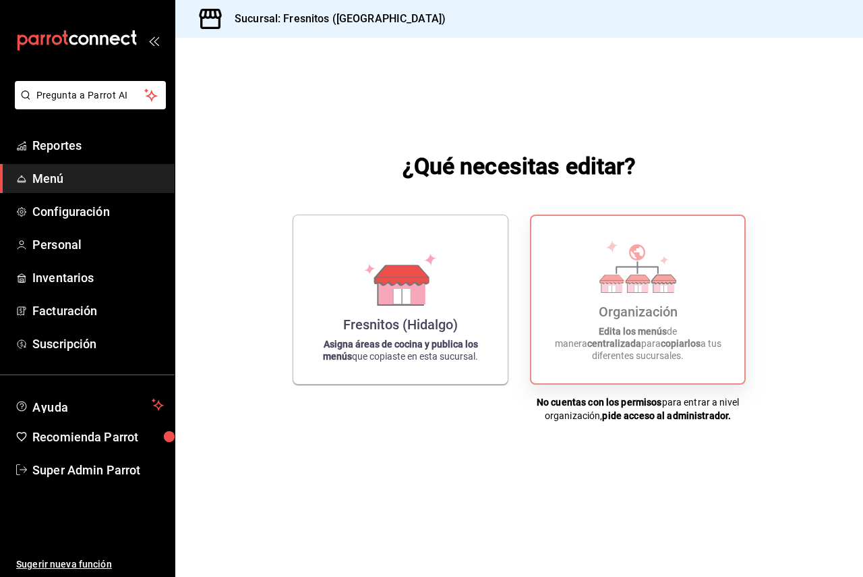
click at [689, 318] on div "Organización Edita los menús de manera centralizada para copiarlos a tus difere…" at bounding box center [638, 300] width 181 height 146
click at [614, 320] on div "Organización" at bounding box center [638, 312] width 79 height 16
click at [69, 210] on span "Configuración" at bounding box center [98, 211] width 132 height 18
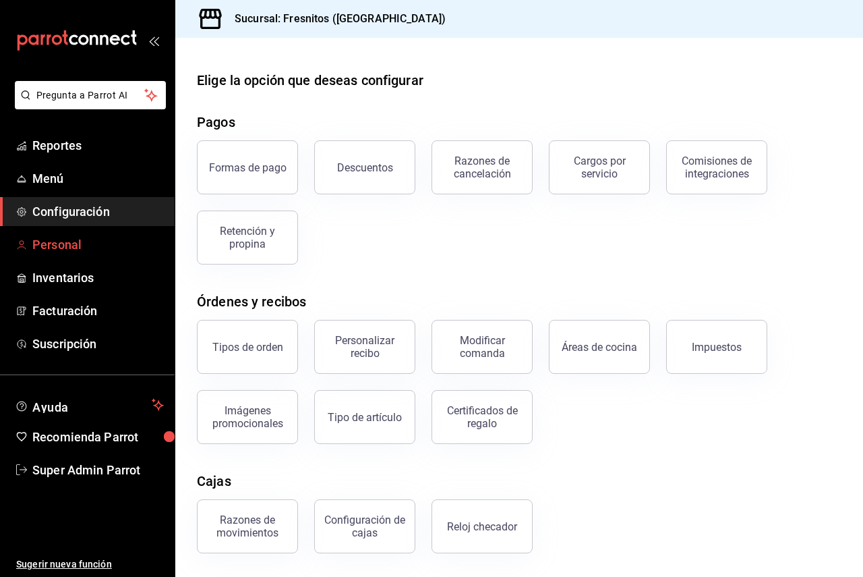
click at [80, 246] on span "Personal" at bounding box center [98, 244] width 132 height 18
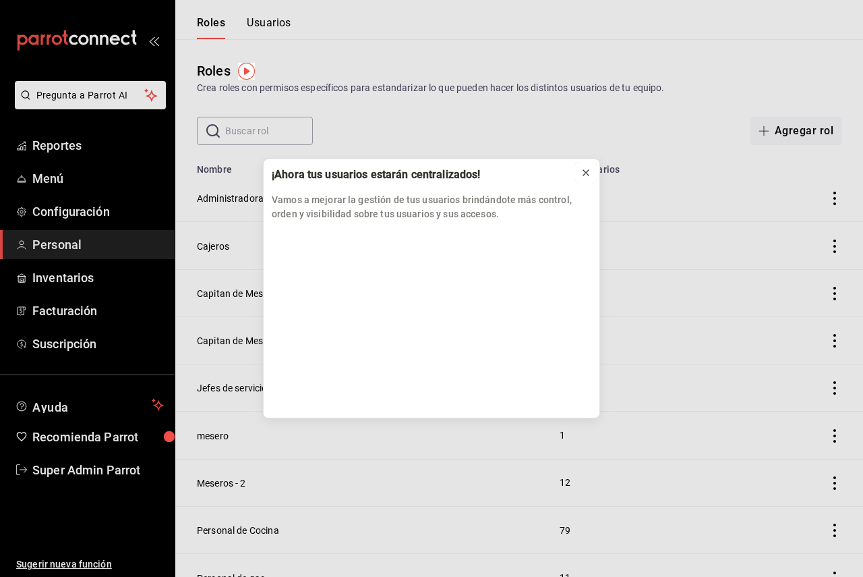
click at [581, 171] on icon at bounding box center [586, 172] width 11 height 11
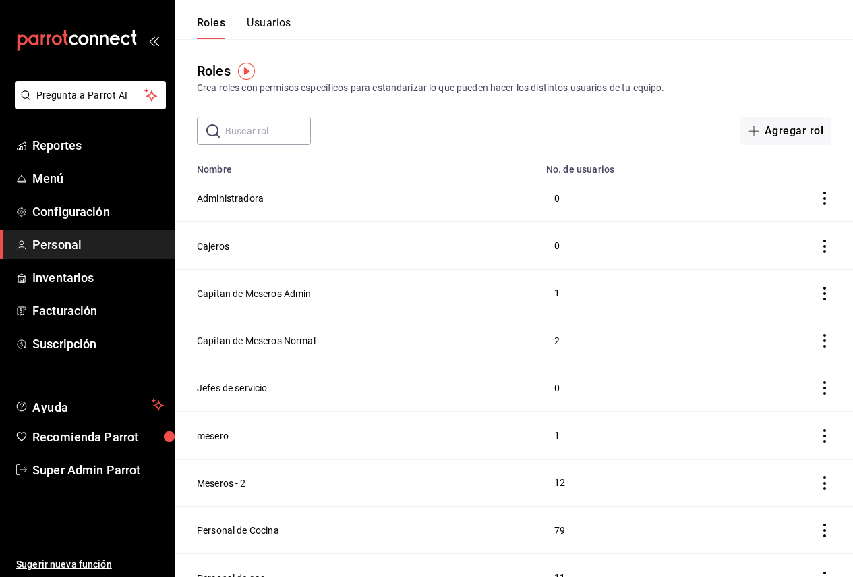
click at [259, 11] on div "Roles Usuarios" at bounding box center [233, 19] width 116 height 39
click at [262, 18] on button "Usuarios" at bounding box center [269, 27] width 45 height 23
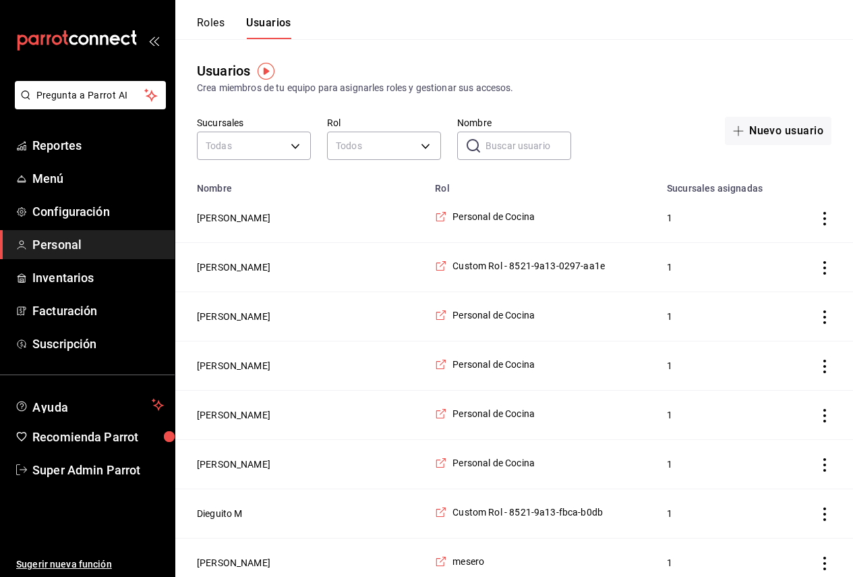
click at [507, 148] on input "Nombre" at bounding box center [529, 145] width 86 height 27
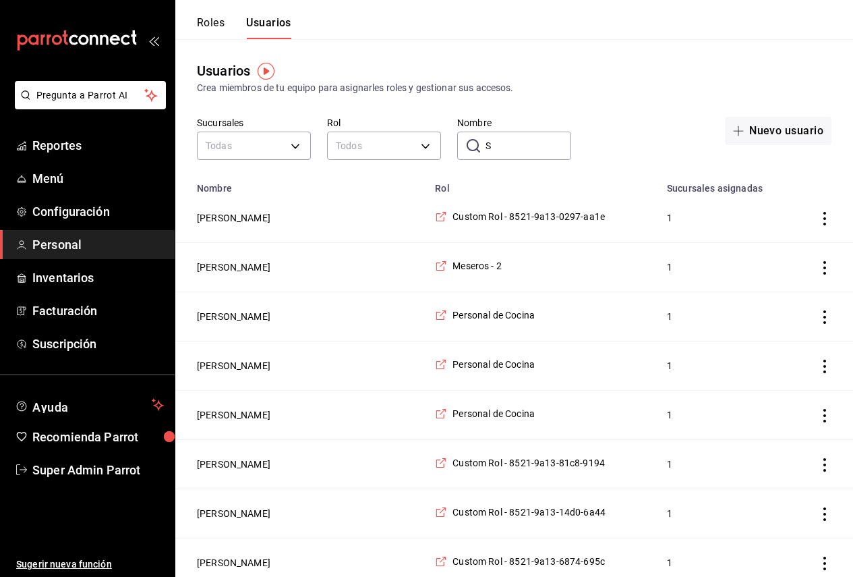
click at [525, 144] on input "S" at bounding box center [529, 145] width 86 height 27
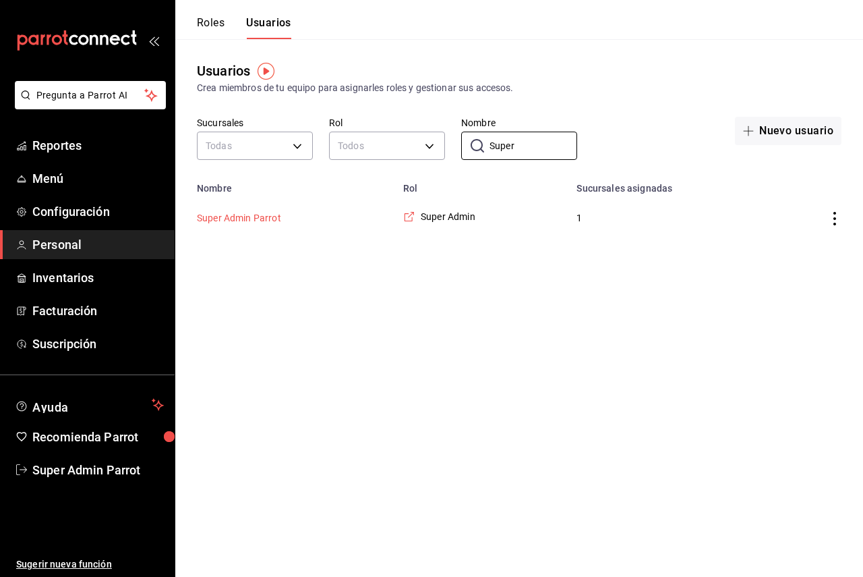
type input "Super"
click at [265, 219] on button "Super Admin Parrot" at bounding box center [239, 217] width 84 height 13
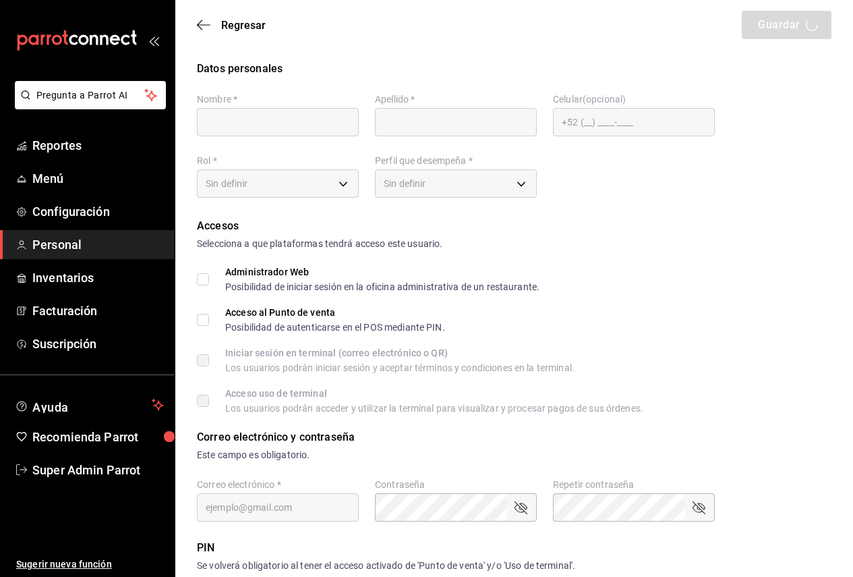
type input "Super Admin"
type input "Parrot"
checkbox input "true"
type input "[EMAIL_ADDRESS][PERSON_NAME][DOMAIN_NAME]"
type input "945507"
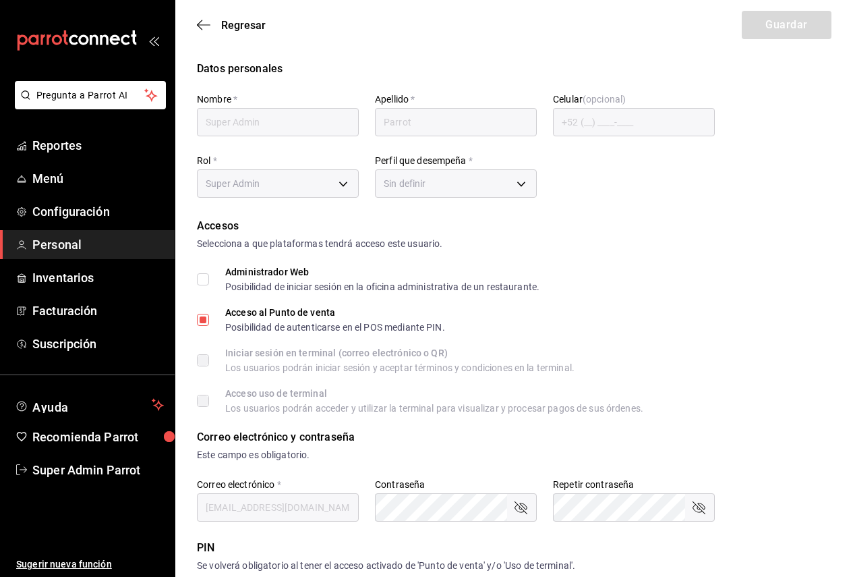
type input "e2ddc01d-a43f-46aa-bcab-455b62cdccfd"
type input "UNDEFINED"
checkbox input "true"
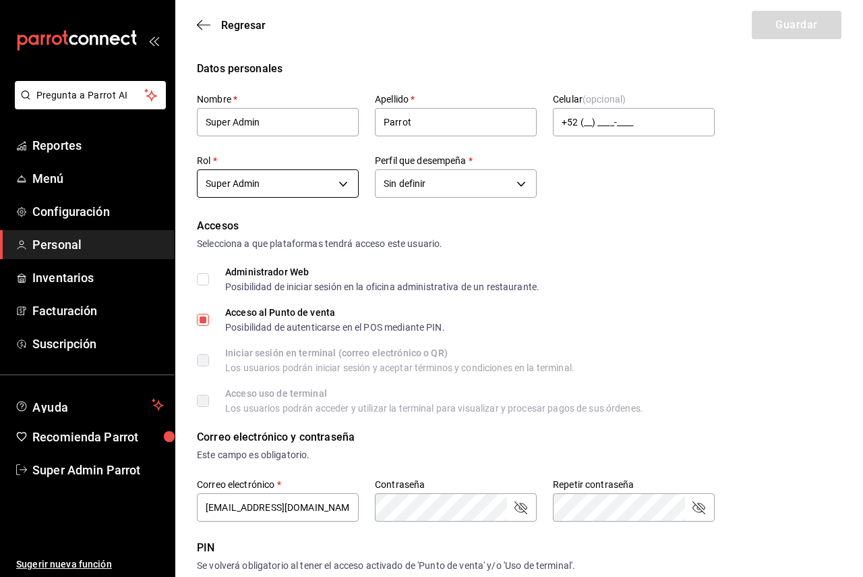
click at [327, 181] on body "Pregunta a Parrot AI Reportes Menú Configuración Personal Inventarios Facturaci…" at bounding box center [431, 485] width 863 height 970
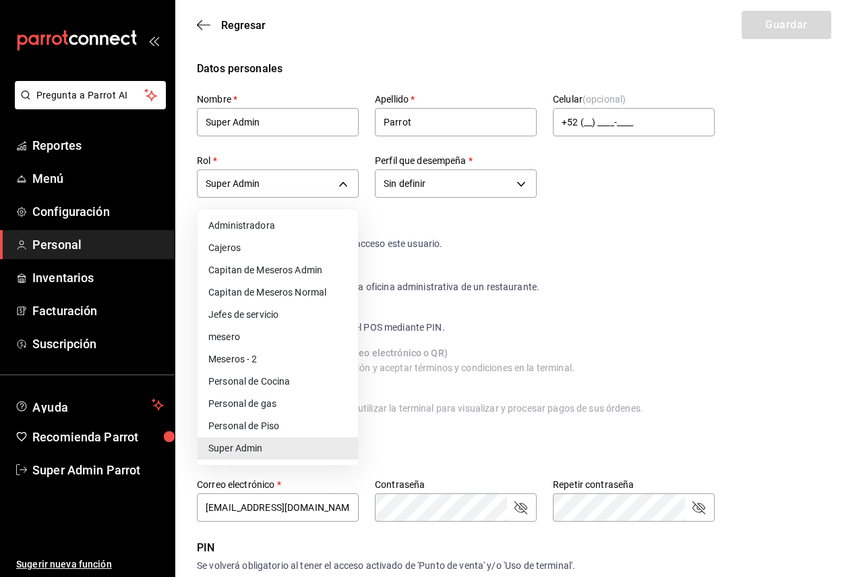
click at [673, 211] on div at bounding box center [431, 288] width 863 height 577
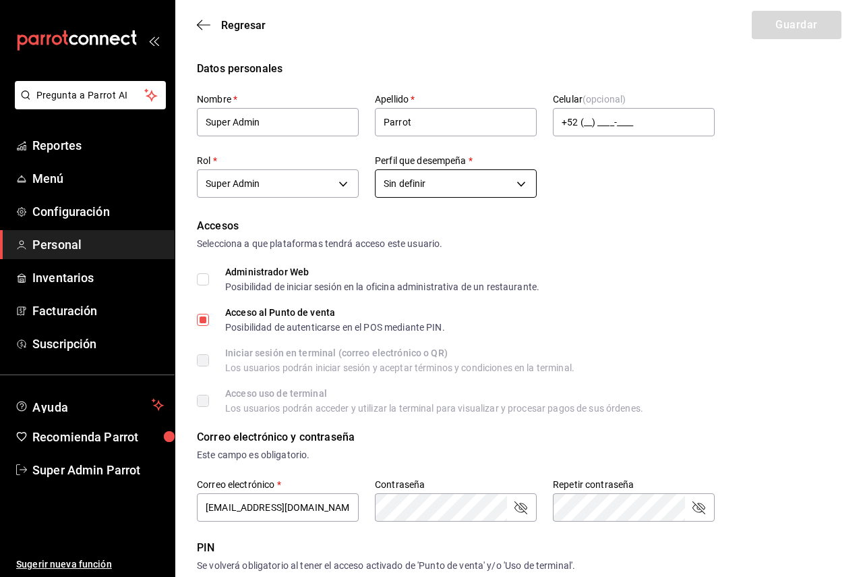
click at [500, 185] on body "Pregunta a Parrot AI Reportes Menú Configuración Personal Inventarios Facturaci…" at bounding box center [431, 485] width 863 height 970
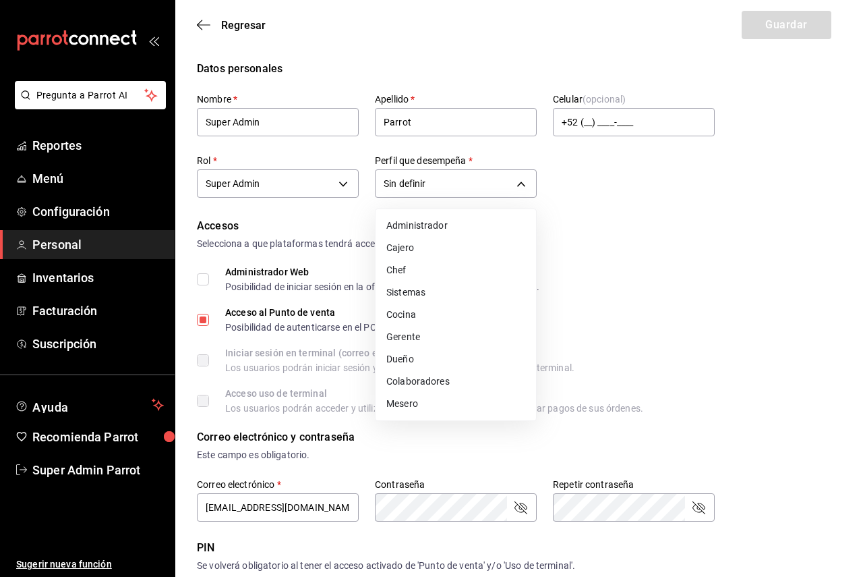
click at [675, 205] on div at bounding box center [431, 288] width 863 height 577
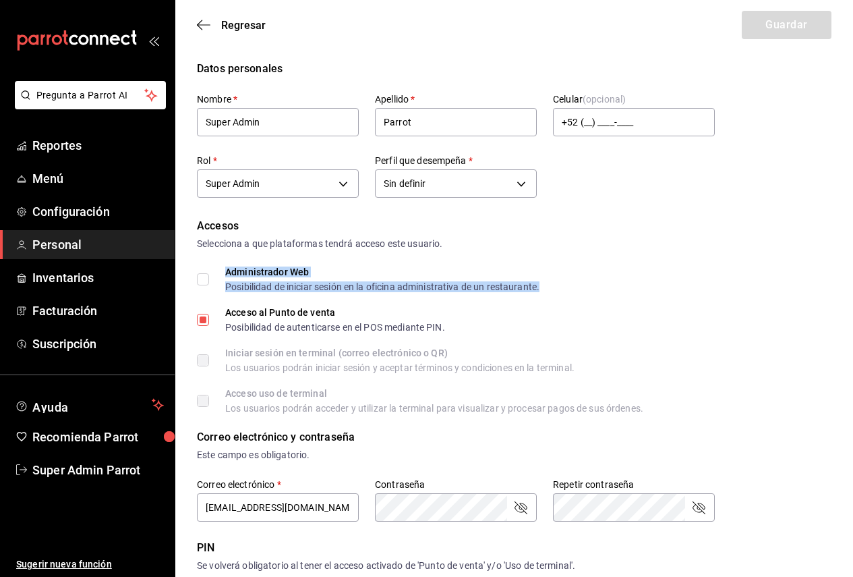
click at [322, 282] on div "Posibilidad de iniciar sesión en la oficina administrativa de un restaurante." at bounding box center [382, 286] width 314 height 9
click at [197, 283] on input "Administrador Web Posibilidad de iniciar sesión en la oficina administrativa de…" at bounding box center [203, 279] width 12 height 12
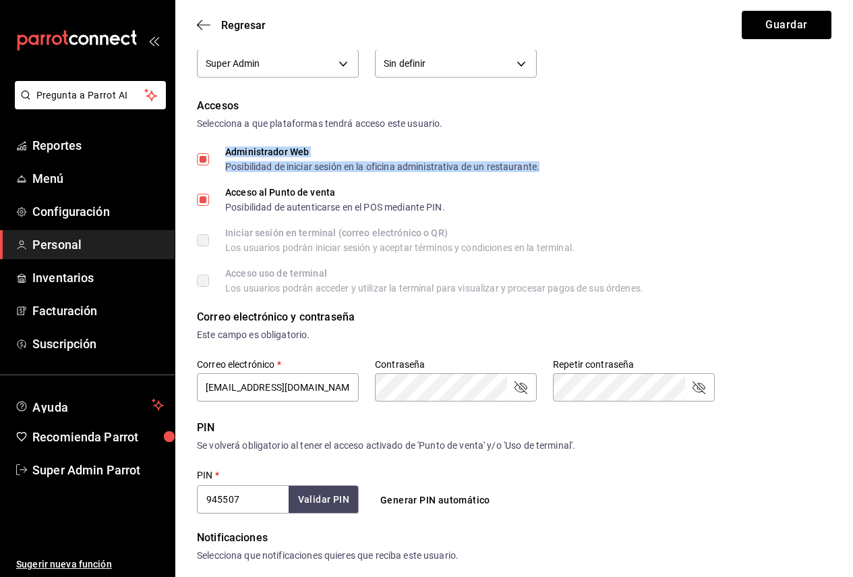
scroll to position [135, 0]
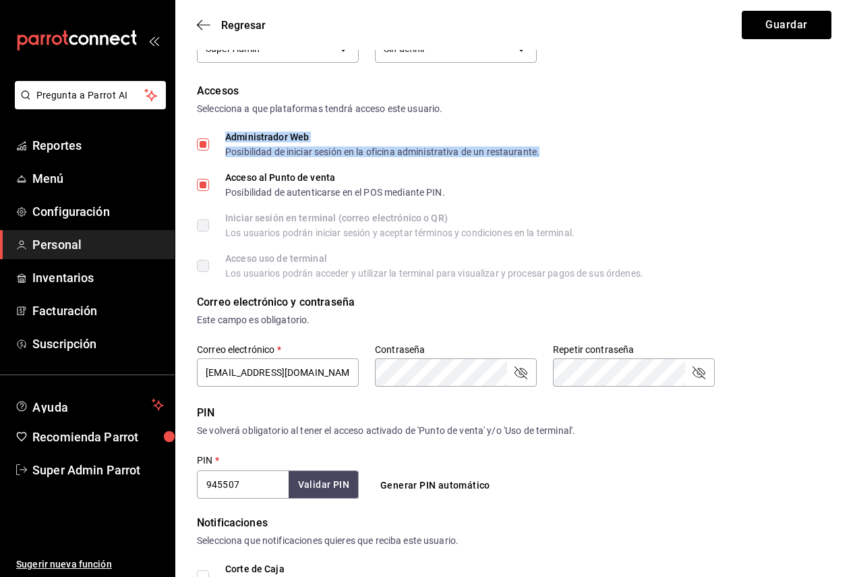
click at [432, 135] on div "Administrador Web" at bounding box center [382, 136] width 314 height 9
click at [209, 138] on input "Administrador Web Posibilidad de iniciar sesión en la oficina administrativa de…" at bounding box center [203, 144] width 12 height 12
click at [263, 149] on div "Posibilidad de iniciar sesión en la oficina administrativa de un restaurante." at bounding box center [382, 151] width 314 height 9
click at [208, 146] on input "Administrador Web Posibilidad de iniciar sesión en la oficina administrativa de…" at bounding box center [203, 144] width 12 height 12
checkbox input "true"
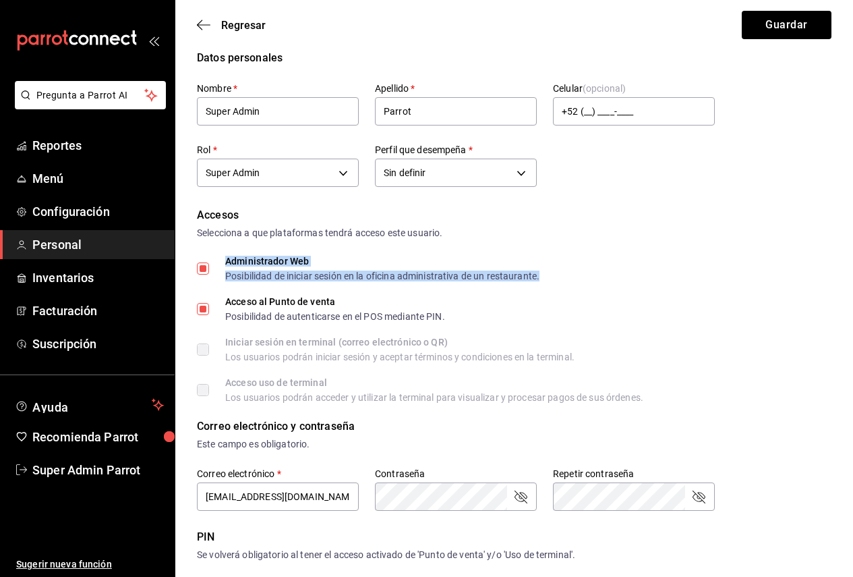
scroll to position [0, 0]
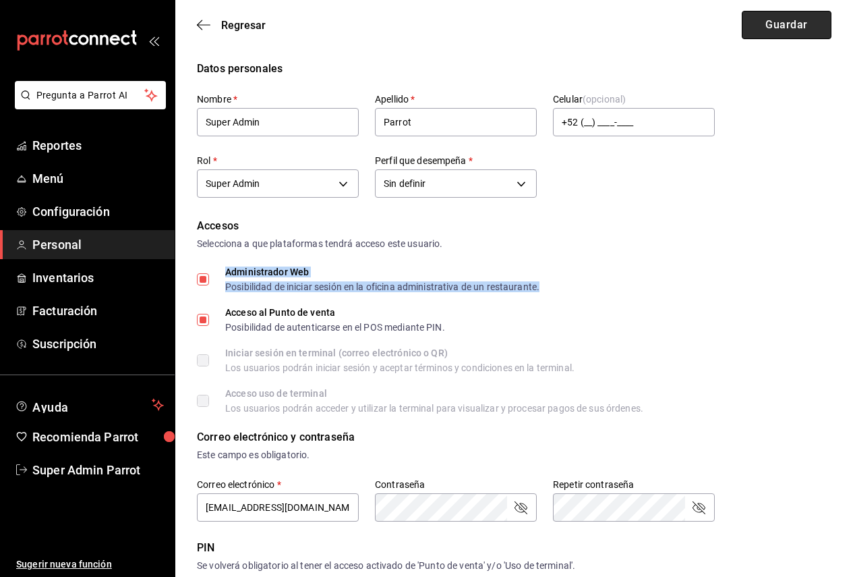
click at [766, 34] on button "Guardar" at bounding box center [787, 25] width 90 height 28
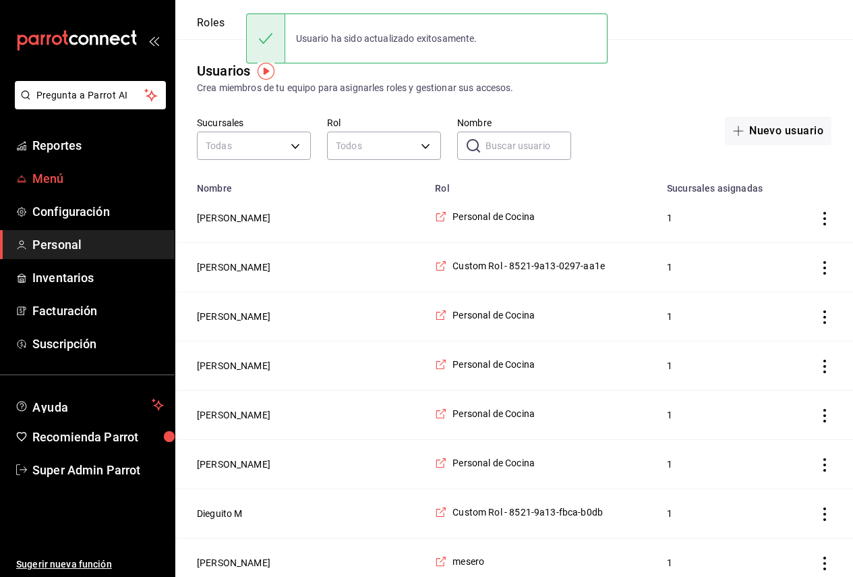
click at [75, 181] on span "Menú" at bounding box center [98, 178] width 132 height 18
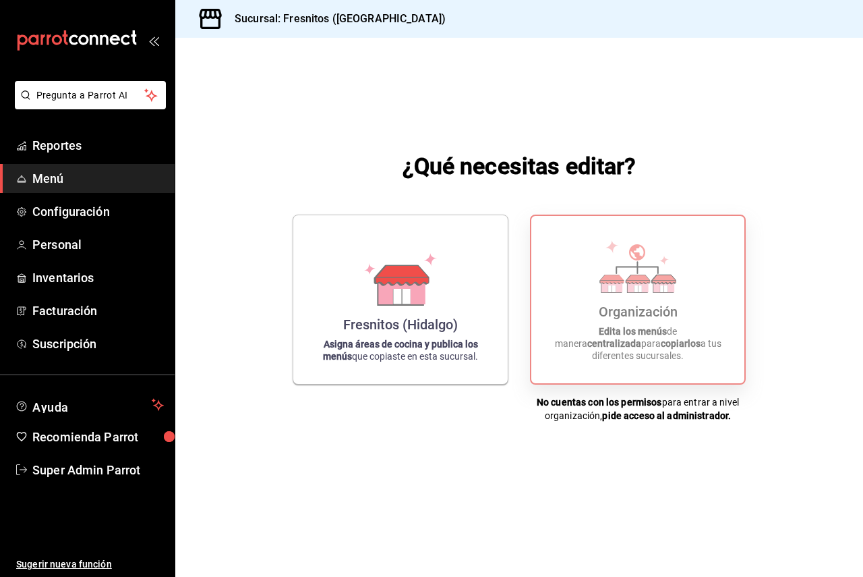
click at [680, 310] on div "Organización Edita los menús de manera centralizada para copiarlos a tus difere…" at bounding box center [638, 300] width 181 height 146
click at [679, 415] on strong "pide acceso al administrador." at bounding box center [666, 415] width 129 height 11
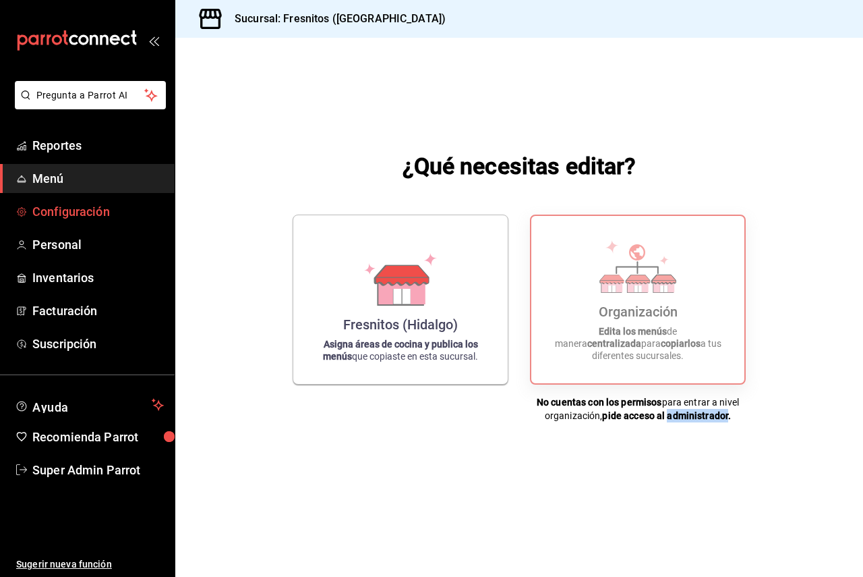
click at [56, 212] on span "Configuración" at bounding box center [98, 211] width 132 height 18
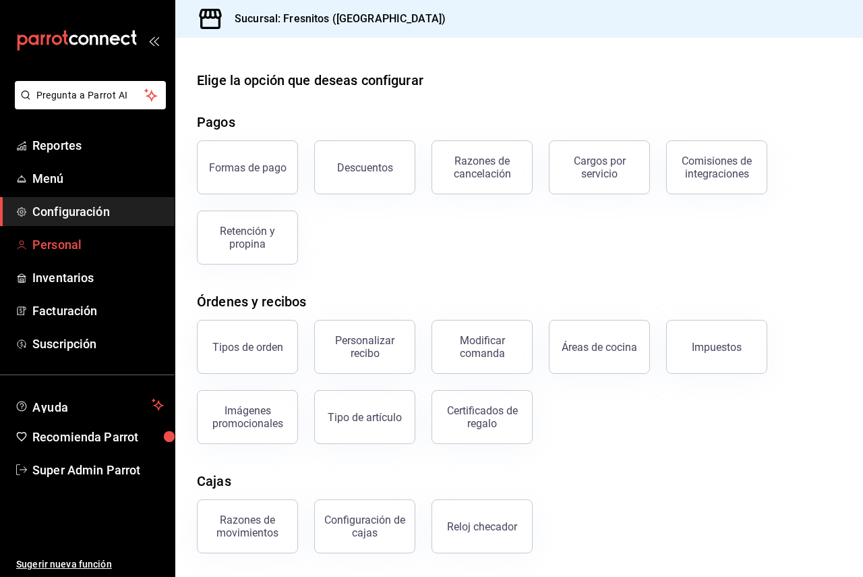
click at [107, 247] on span "Personal" at bounding box center [98, 244] width 132 height 18
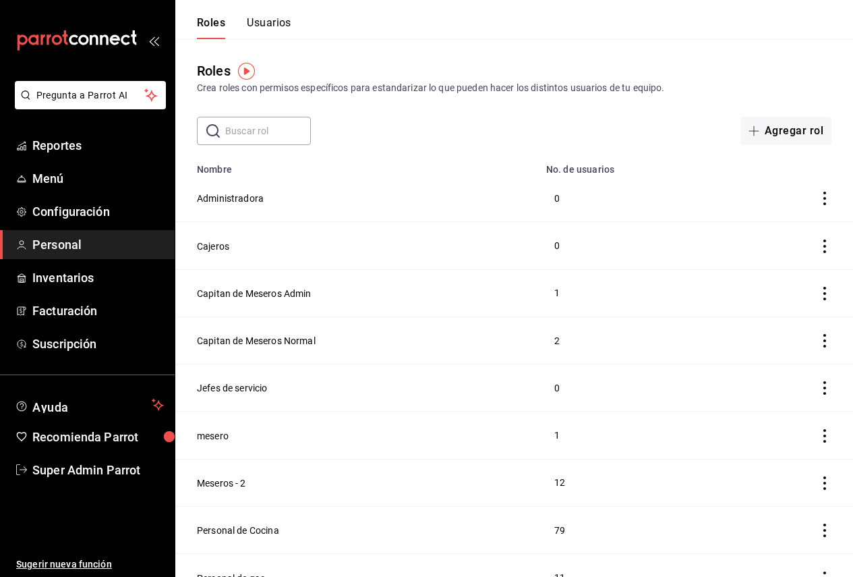
click at [269, 134] on input "text" at bounding box center [268, 130] width 86 height 27
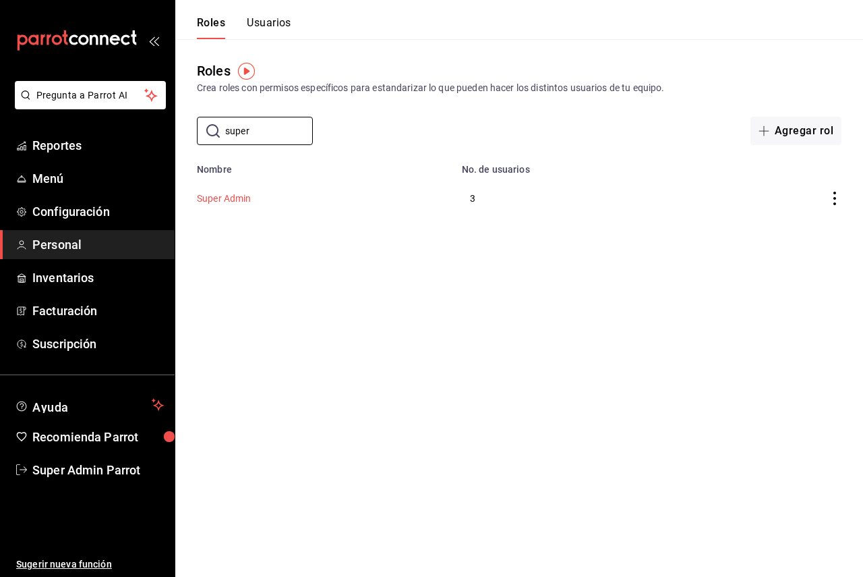
type input "super"
click at [250, 196] on button "Super Admin" at bounding box center [224, 198] width 55 height 13
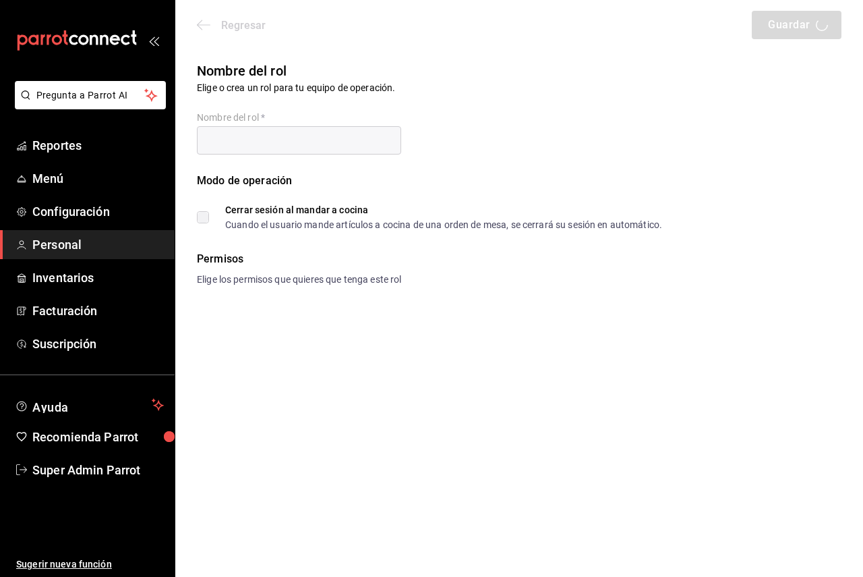
type input "Super Admin"
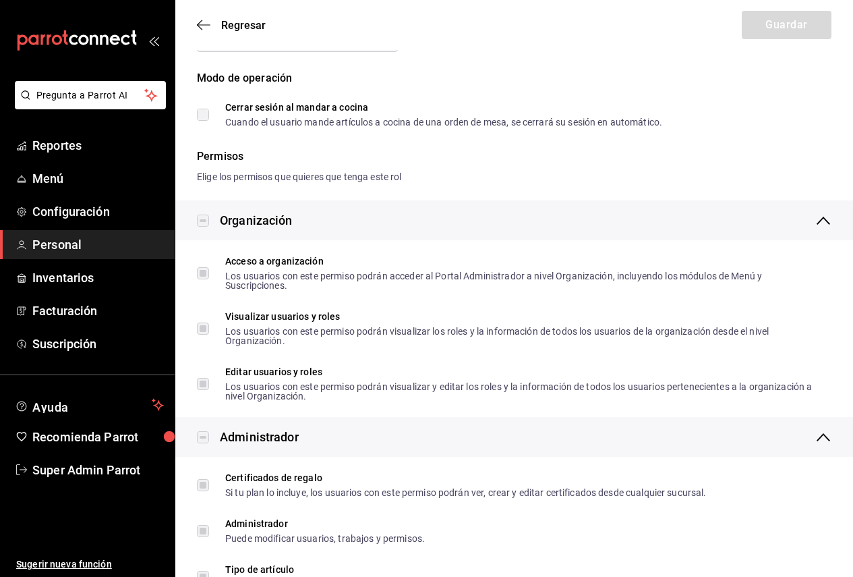
scroll to position [135, 0]
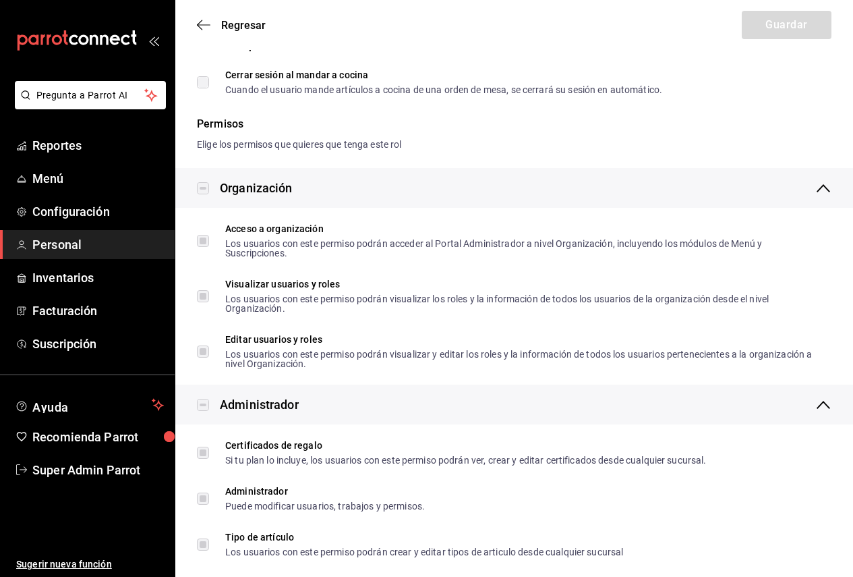
click at [304, 191] on div "Organización" at bounding box center [526, 188] width 612 height 18
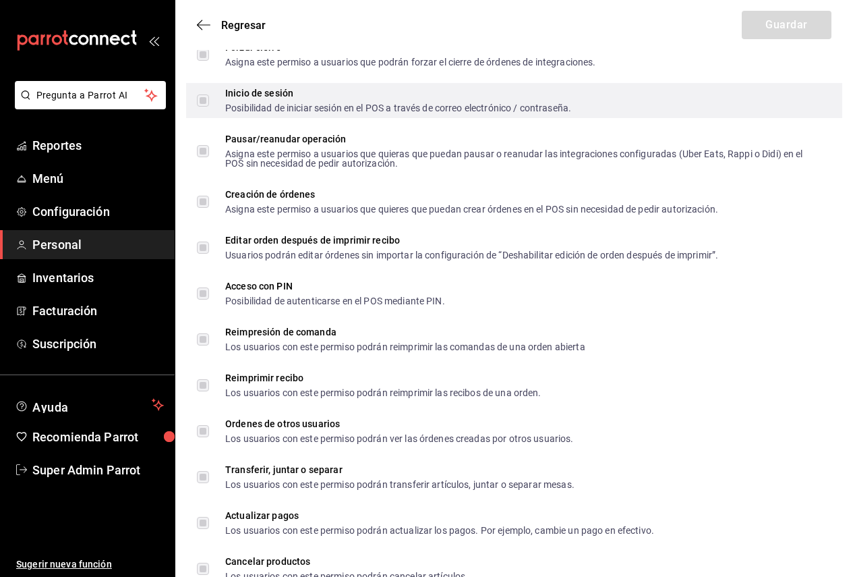
scroll to position [2017, 0]
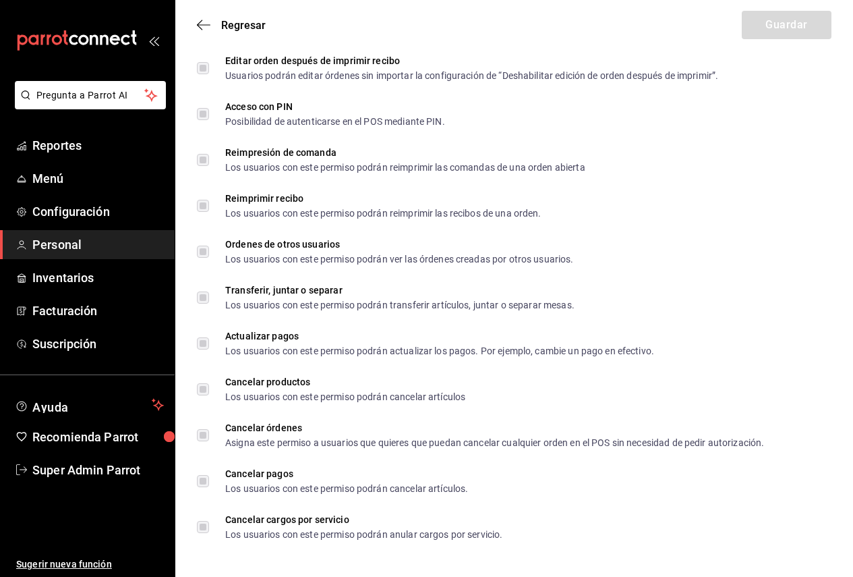
click at [198, 16] on div "Regresar Guardar" at bounding box center [514, 25] width 678 height 50
click at [205, 24] on icon "button" at bounding box center [203, 25] width 13 height 12
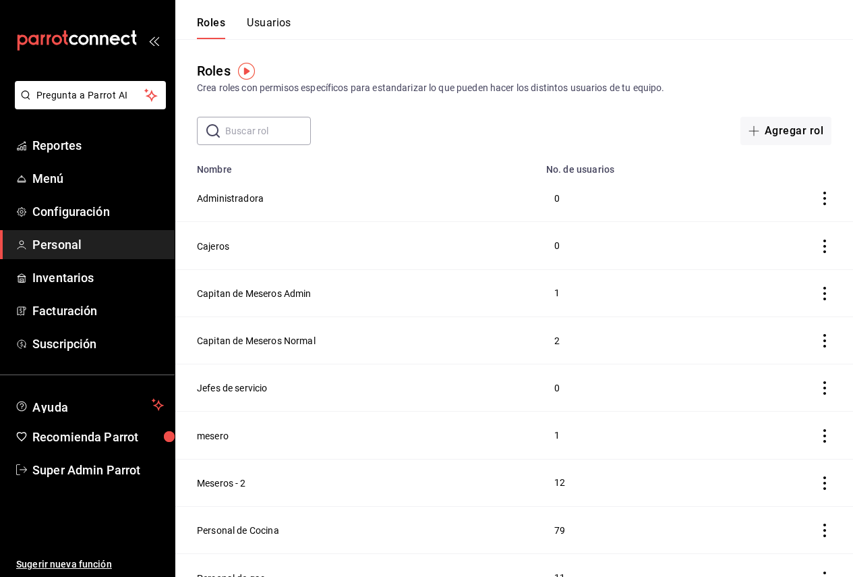
click at [273, 26] on button "Usuarios" at bounding box center [269, 27] width 45 height 23
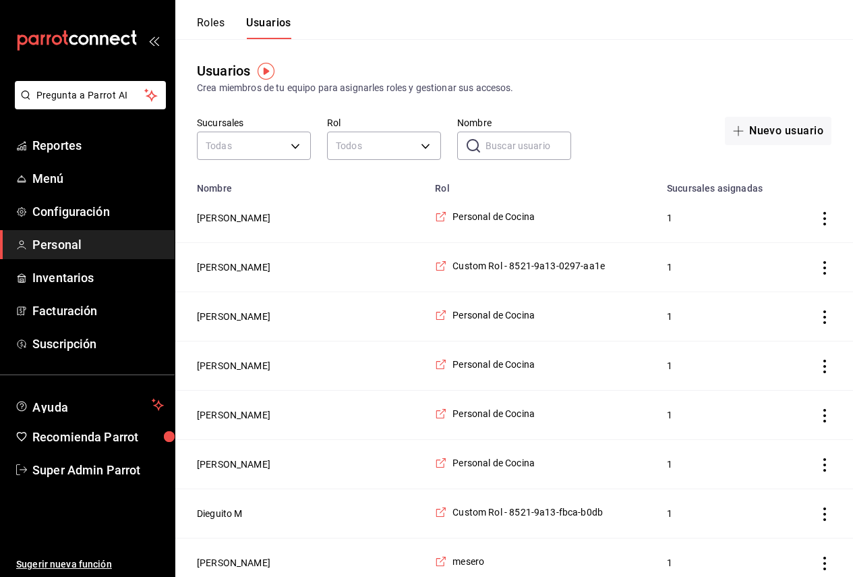
click at [487, 130] on div "Nombre ​ Nombre" at bounding box center [514, 140] width 114 height 47
click at [498, 148] on input "Nombre" at bounding box center [529, 145] width 86 height 27
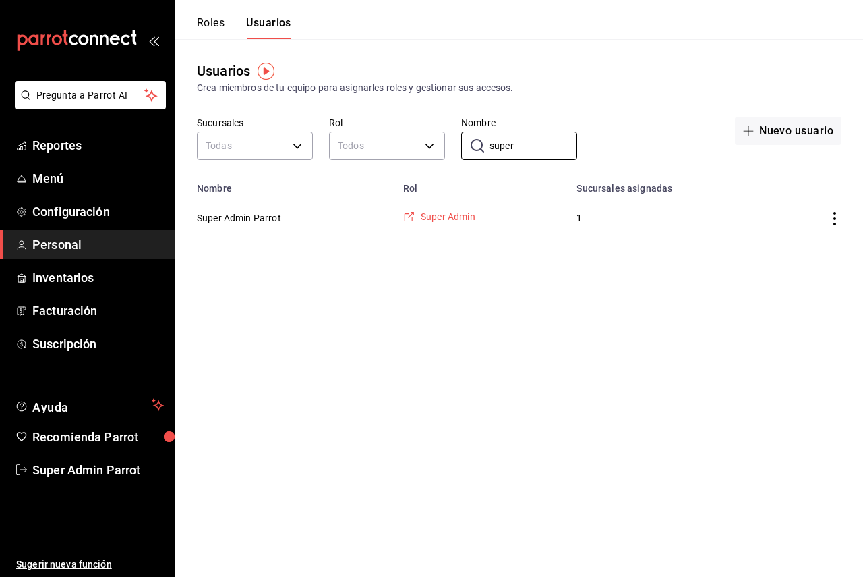
type input "super"
click at [451, 218] on span "Super Admin" at bounding box center [448, 216] width 55 height 13
click at [88, 478] on span "Super Admin Parrot" at bounding box center [98, 470] width 132 height 18
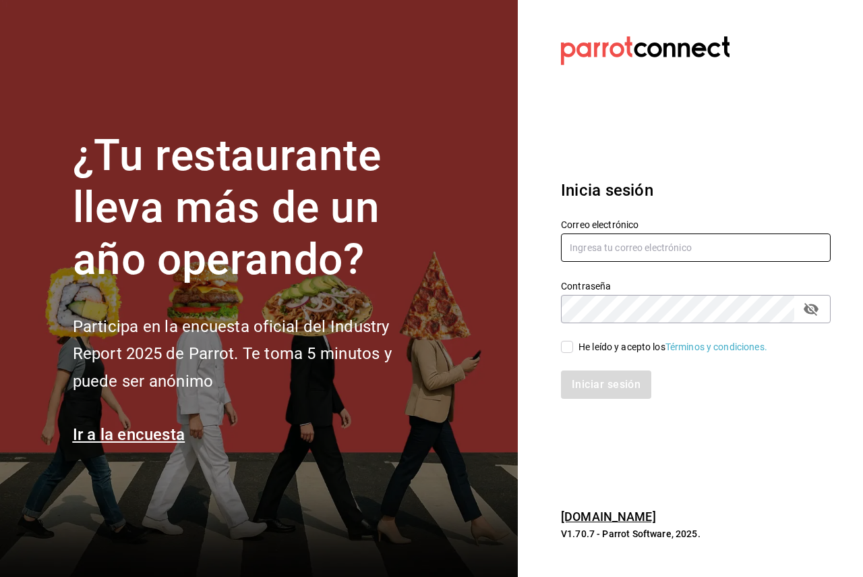
click at [627, 252] on input "text" at bounding box center [696, 247] width 270 height 28
paste input "[EMAIL_ADDRESS][PERSON_NAME][DOMAIN_NAME]"
type input "[EMAIL_ADDRESS][PERSON_NAME][DOMAIN_NAME]"
click at [581, 343] on div "He leído y acepto los Términos y condiciones." at bounding box center [673, 347] width 189 height 14
click at [573, 343] on input "He leído y acepto los Términos y condiciones." at bounding box center [567, 347] width 12 height 12
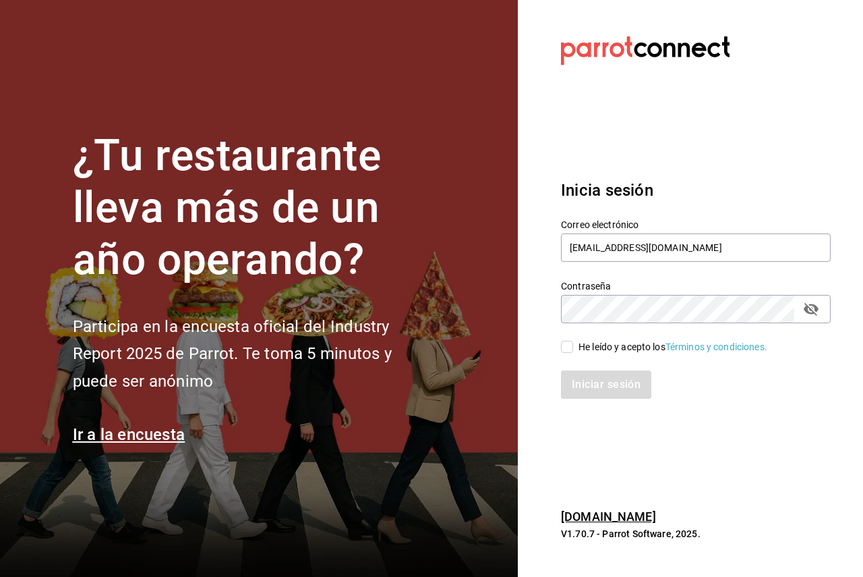
checkbox input "true"
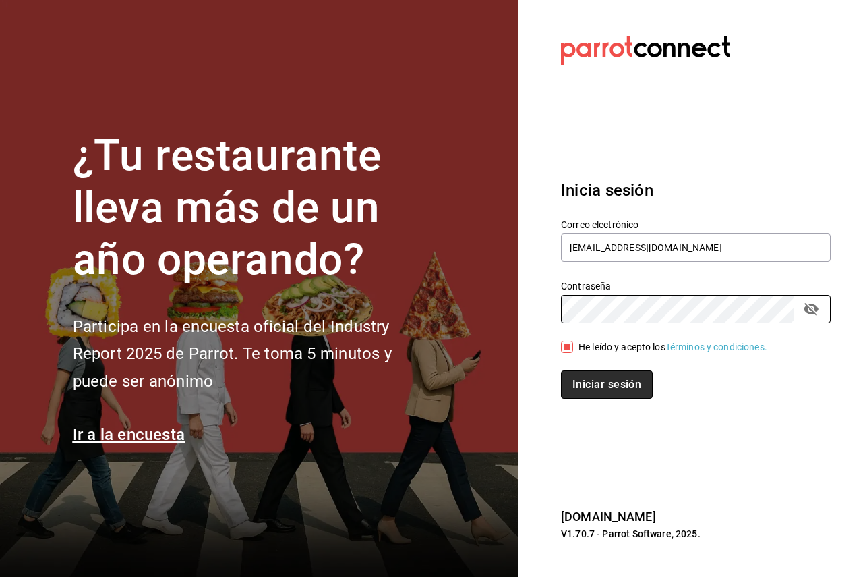
click at [581, 383] on button "Iniciar sesión" at bounding box center [607, 384] width 92 height 28
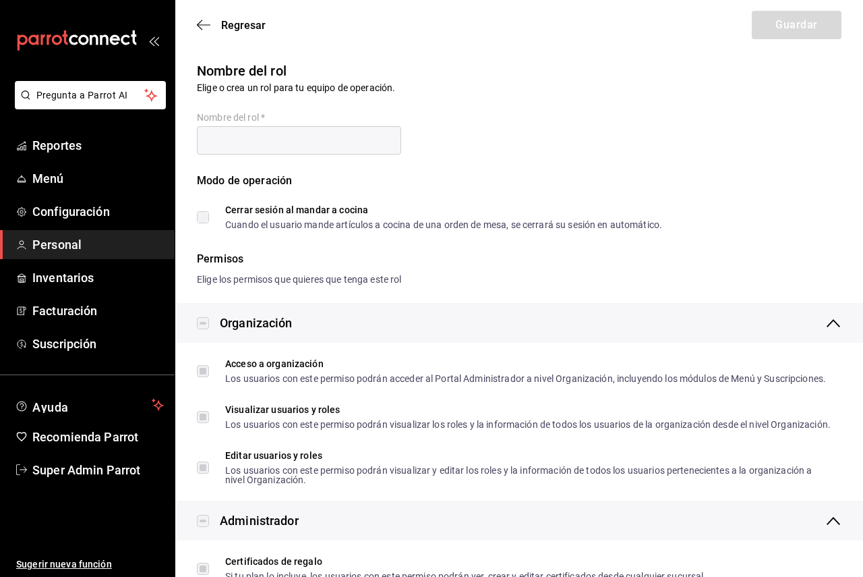
type input "Super Admin"
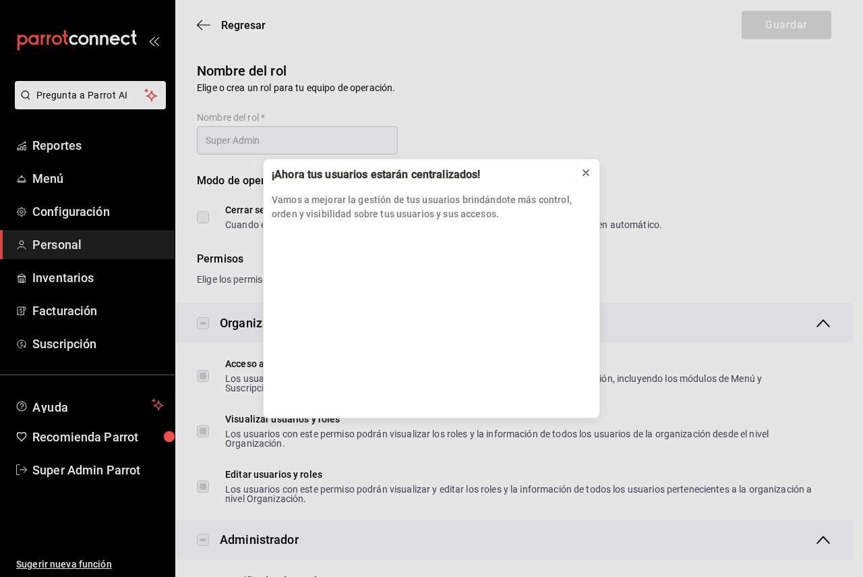
click at [580, 175] on button at bounding box center [586, 173] width 22 height 22
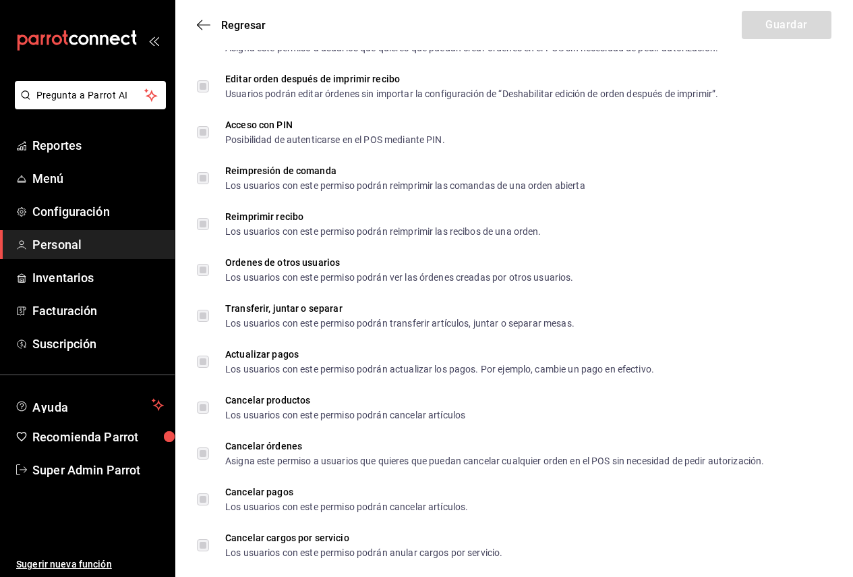
scroll to position [2194, 0]
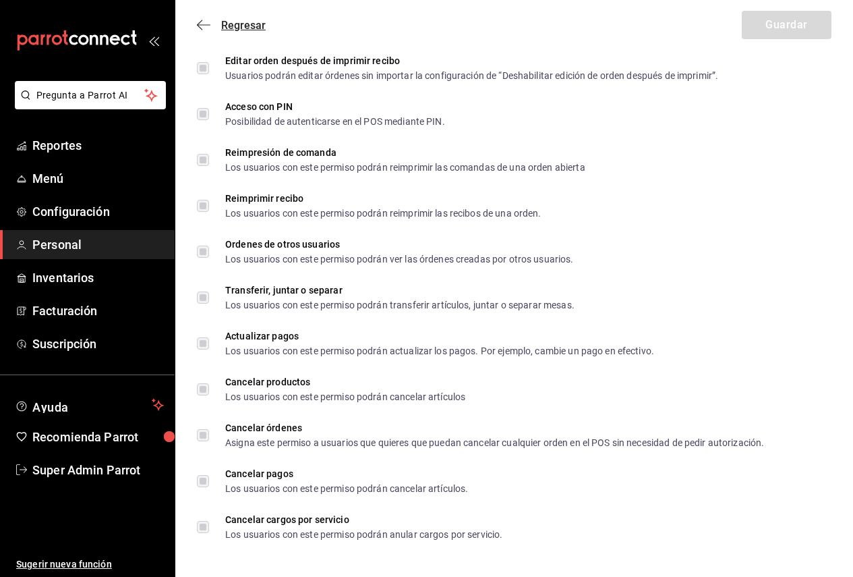
click at [200, 19] on icon "button" at bounding box center [203, 25] width 13 height 12
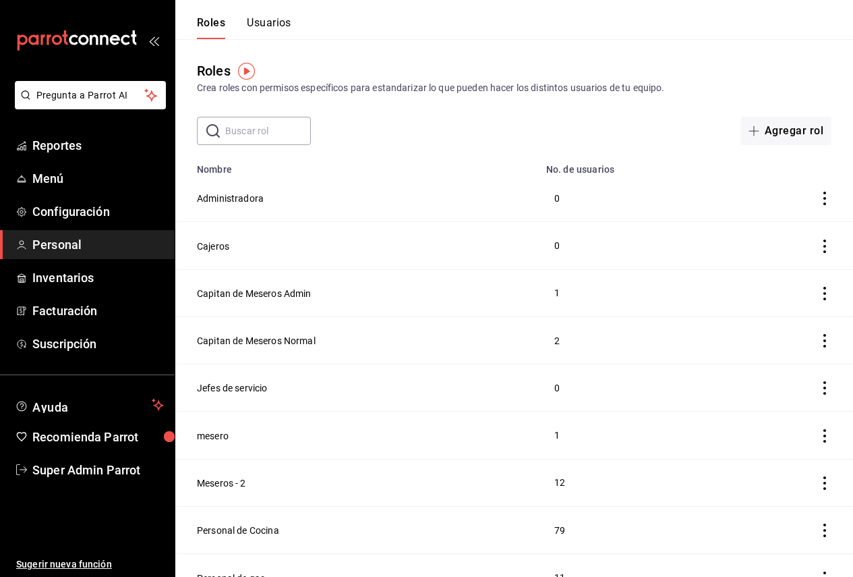
click at [267, 38] on button "Usuarios" at bounding box center [269, 27] width 45 height 23
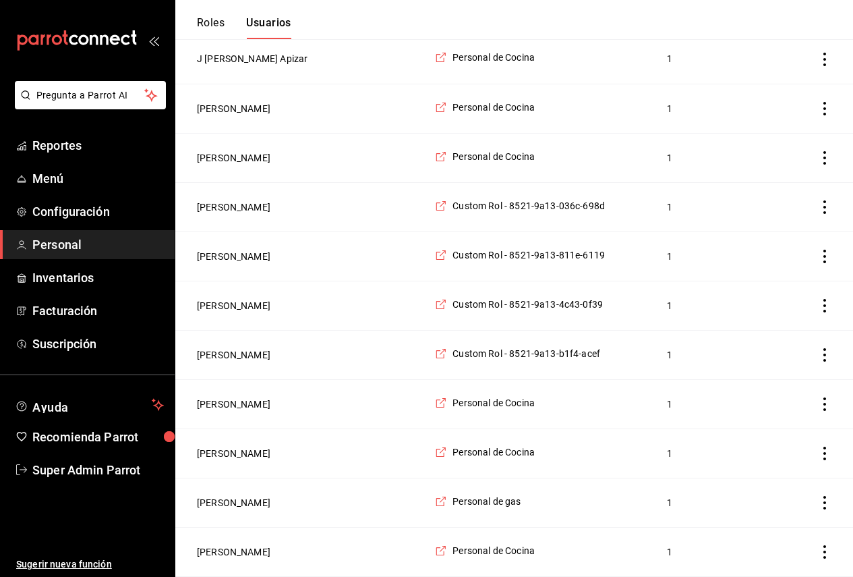
scroll to position [1686, 0]
click at [223, 428] on td "[PERSON_NAME]" at bounding box center [301, 402] width 252 height 49
click at [224, 410] on button "[PERSON_NAME]" at bounding box center [234, 403] width 74 height 13
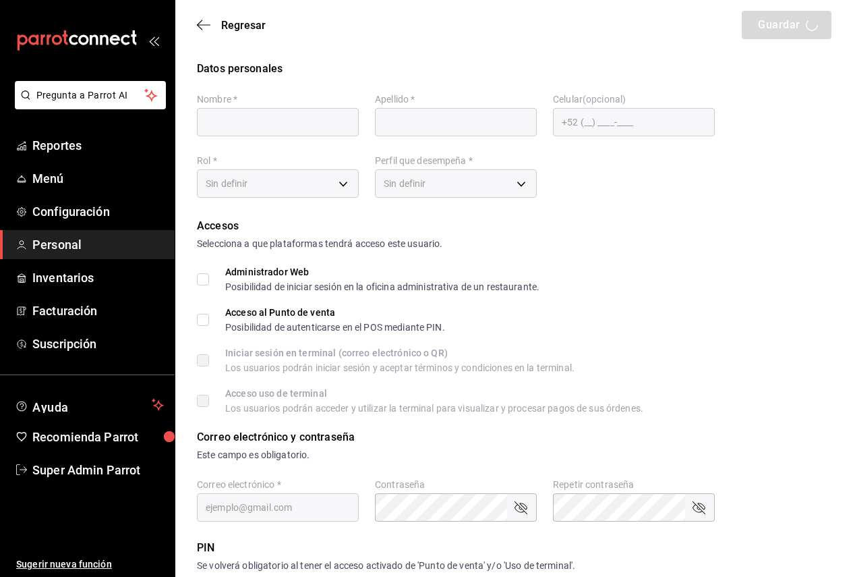
type input "[PERSON_NAME]"
type input "[EMAIL_ADDRESS][DOMAIN_NAME]"
type input "97cc0063-941b-4673-849f-347ae2b3dd98"
type input "STAFF"
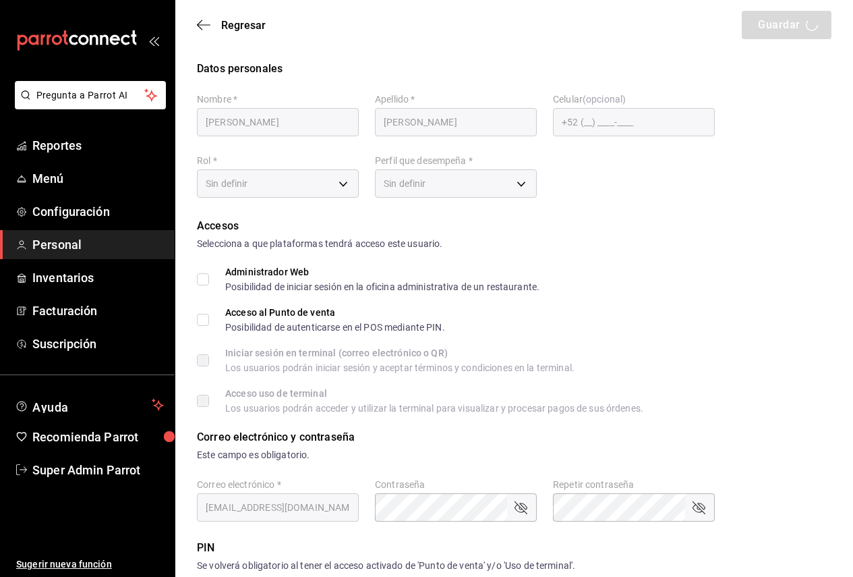
checkbox input "true"
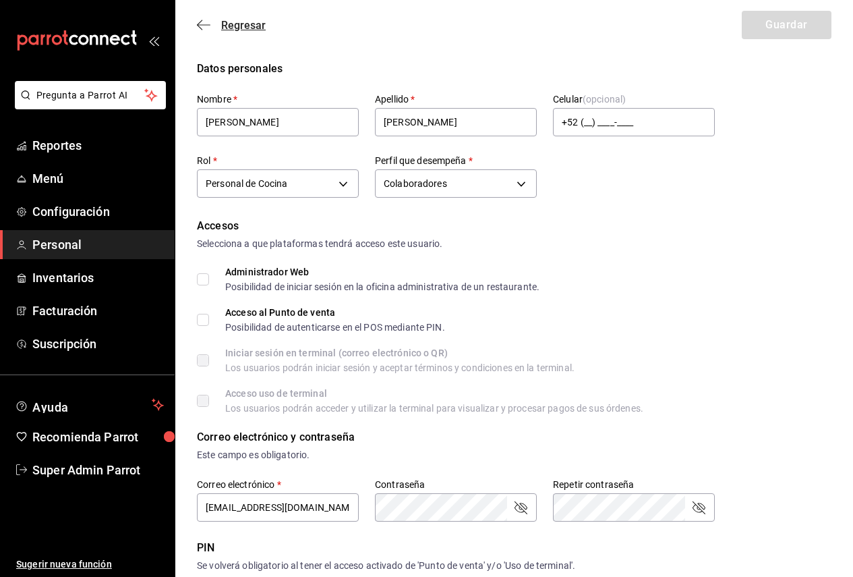
click at [215, 28] on span "Regresar" at bounding box center [231, 25] width 69 height 13
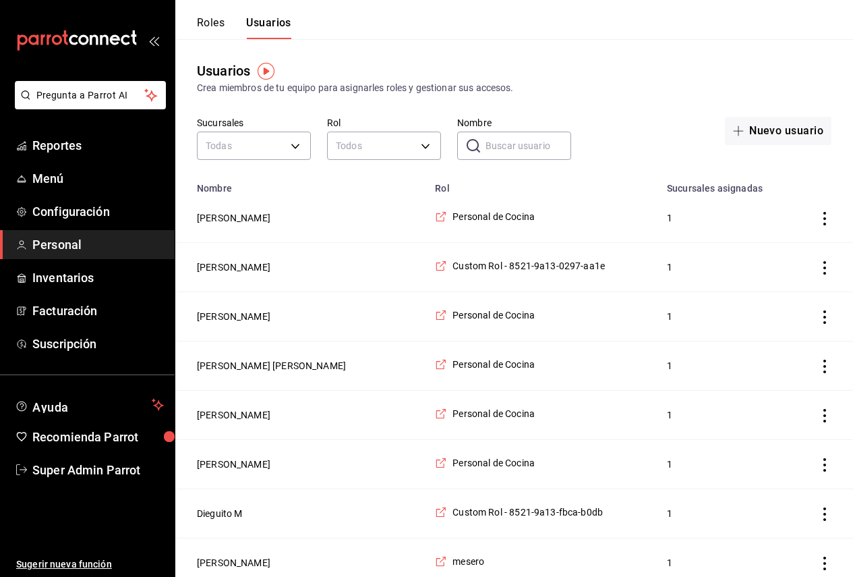
click at [504, 152] on input "Nombre" at bounding box center [529, 145] width 86 height 27
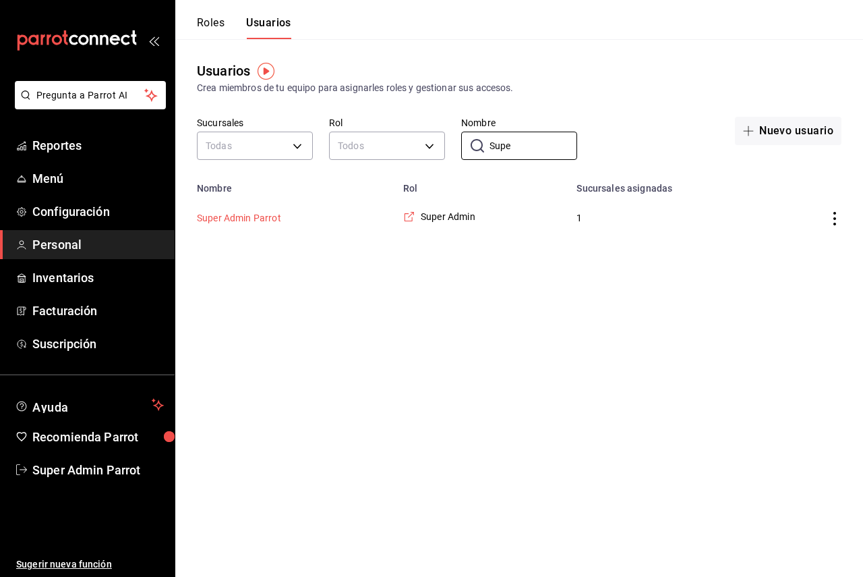
type input "Supe"
click at [244, 212] on button "Super Admin Parrot" at bounding box center [239, 217] width 84 height 13
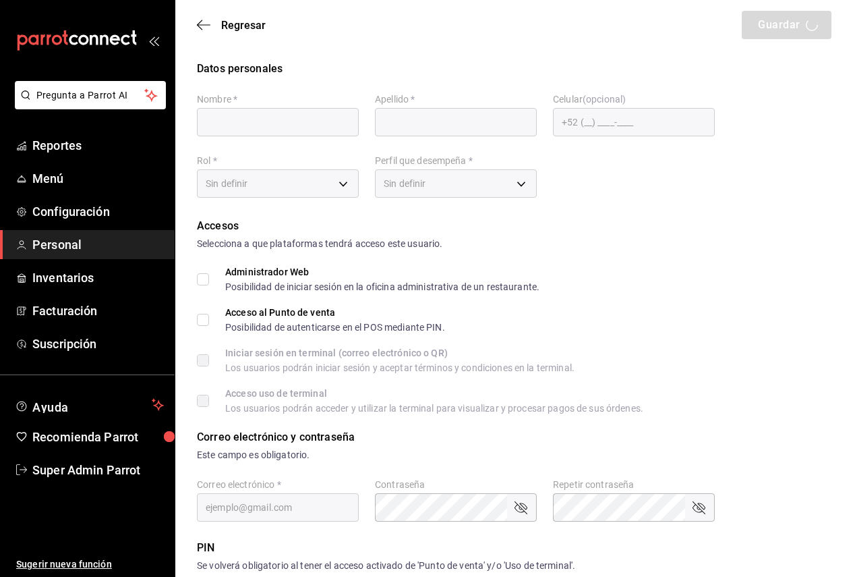
type input "Super Admin"
type input "Parrot"
checkbox input "true"
type input "[EMAIL_ADDRESS][PERSON_NAME][DOMAIN_NAME]"
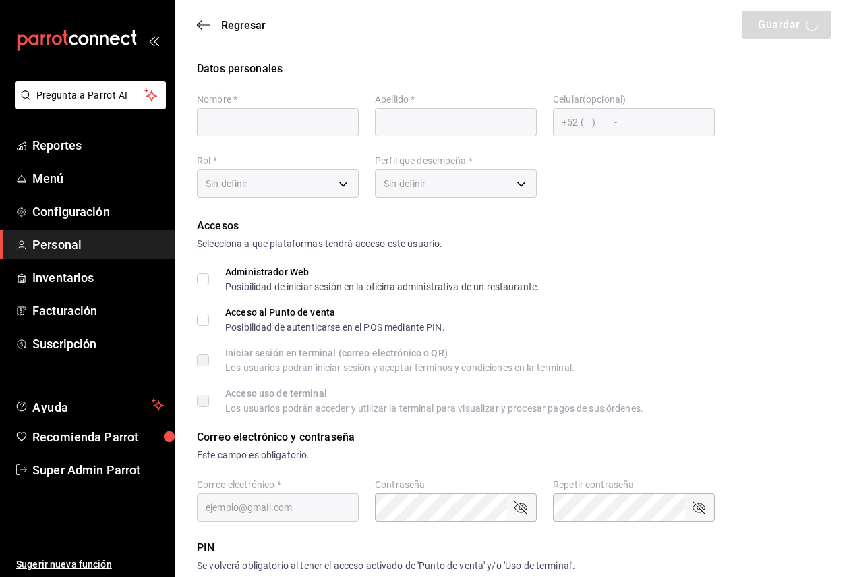
type input "945507"
type input "e2ddc01d-a43f-46aa-bcab-455b62cdccfd"
type input "UNDEFINED"
checkbox input "true"
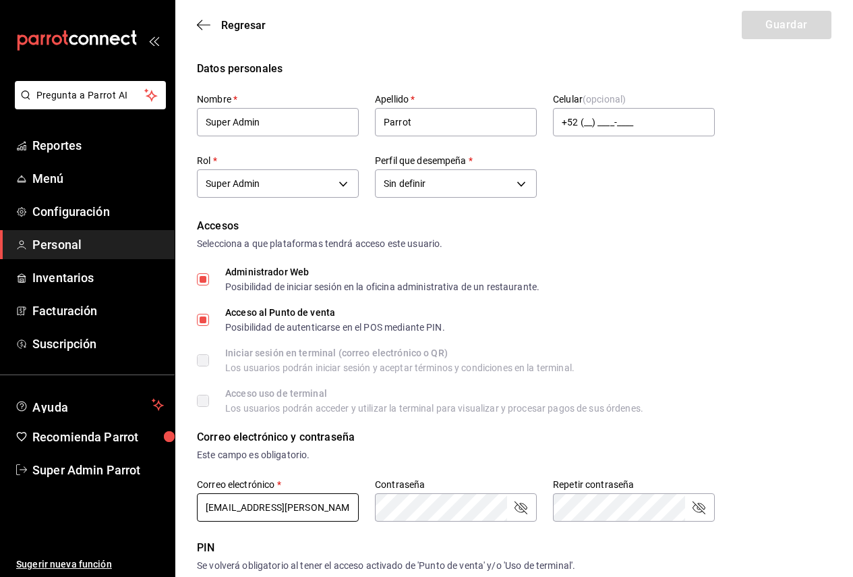
click at [312, 500] on input "[EMAIL_ADDRESS][PERSON_NAME][DOMAIN_NAME]" at bounding box center [278, 507] width 162 height 28
click at [659, 364] on div "Iniciar sesión en terminal (correo electrónico o QR) Los usuarios podrán inicia…" at bounding box center [514, 360] width 635 height 24
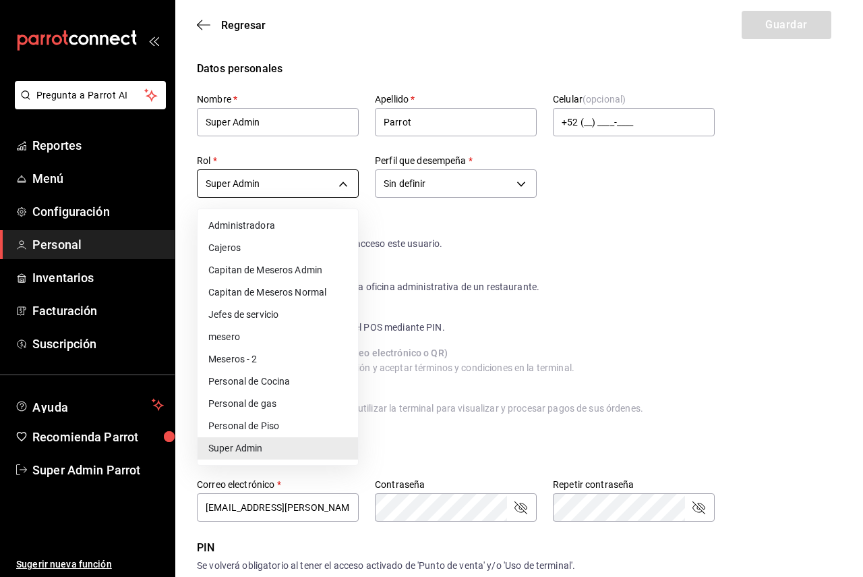
click at [264, 184] on body "Pregunta a Parrot AI Reportes Menú Configuración Personal Inventarios Facturaci…" at bounding box center [431, 485] width 863 height 970
click at [264, 184] on div at bounding box center [431, 288] width 863 height 577
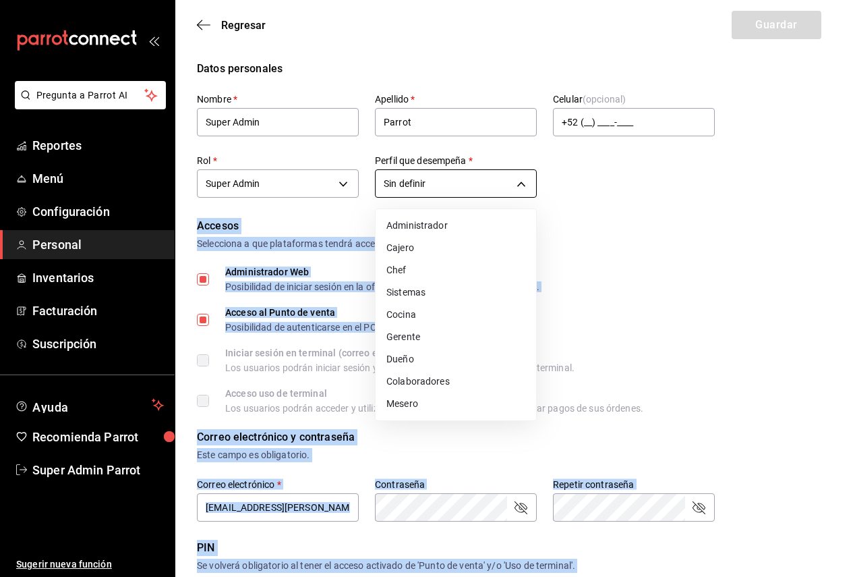
click at [414, 183] on body "Pregunta a Parrot AI Reportes Menú Configuración Personal Inventarios Facturaci…" at bounding box center [426, 485] width 853 height 970
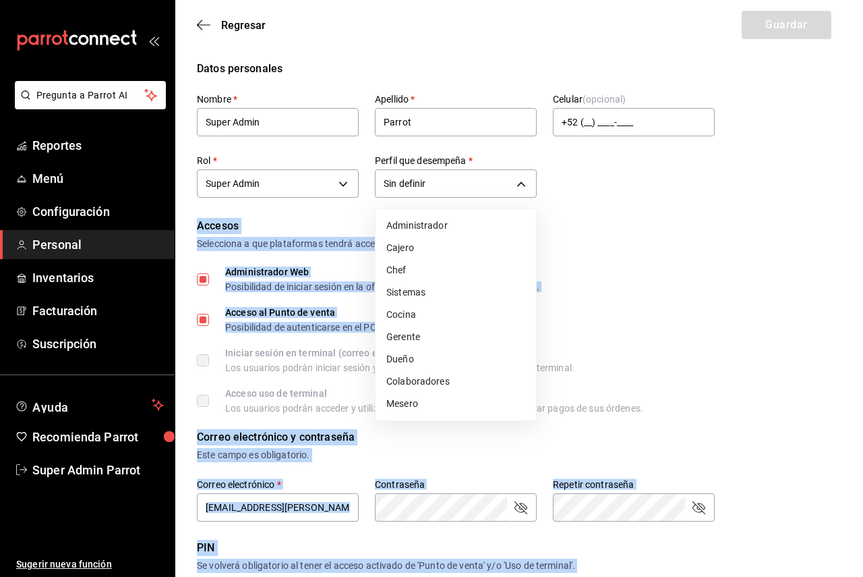
click at [444, 223] on li "Administrador" at bounding box center [456, 225] width 161 height 22
type input "ADMIN"
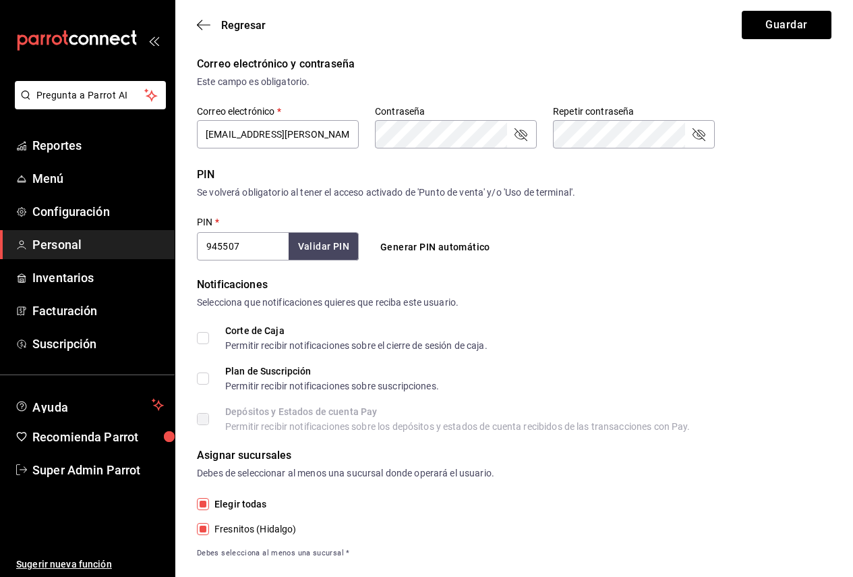
scroll to position [393, 0]
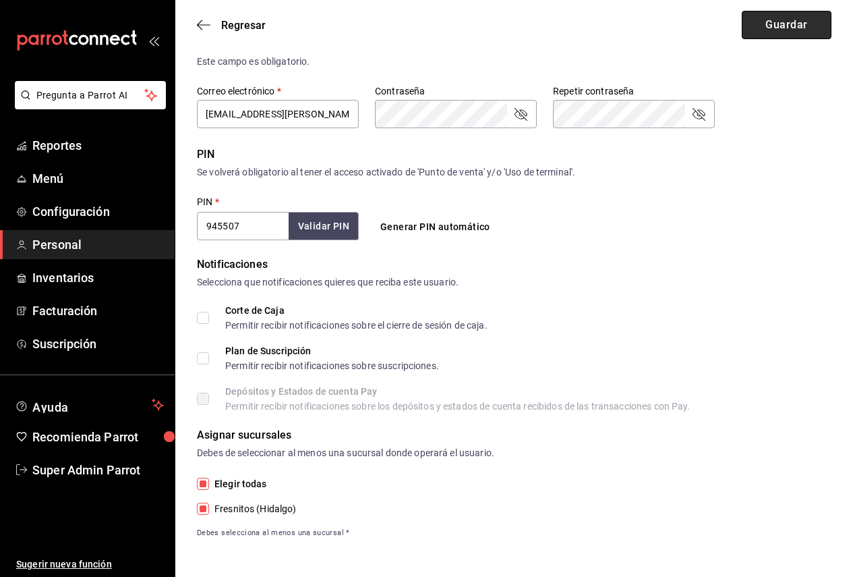
click at [754, 25] on button "Guardar" at bounding box center [787, 25] width 90 height 28
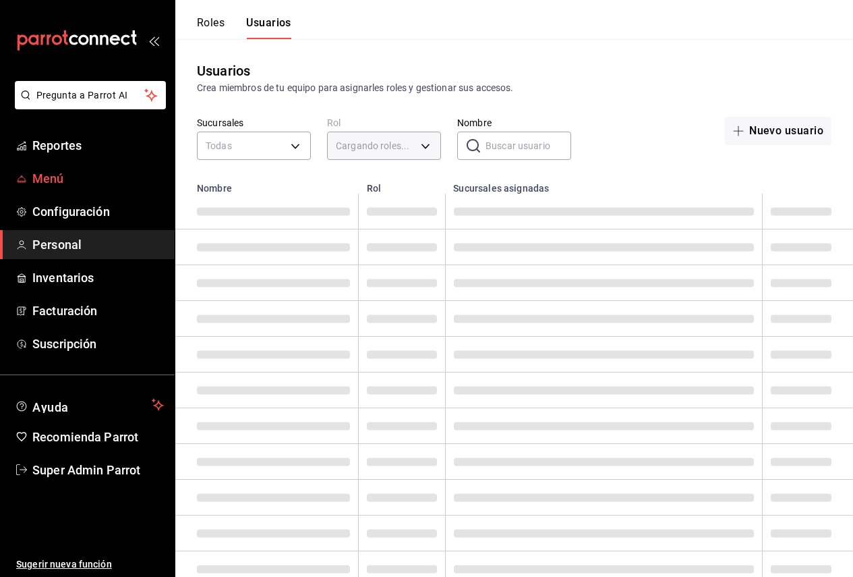
click at [84, 190] on link "Menú" at bounding box center [87, 178] width 175 height 29
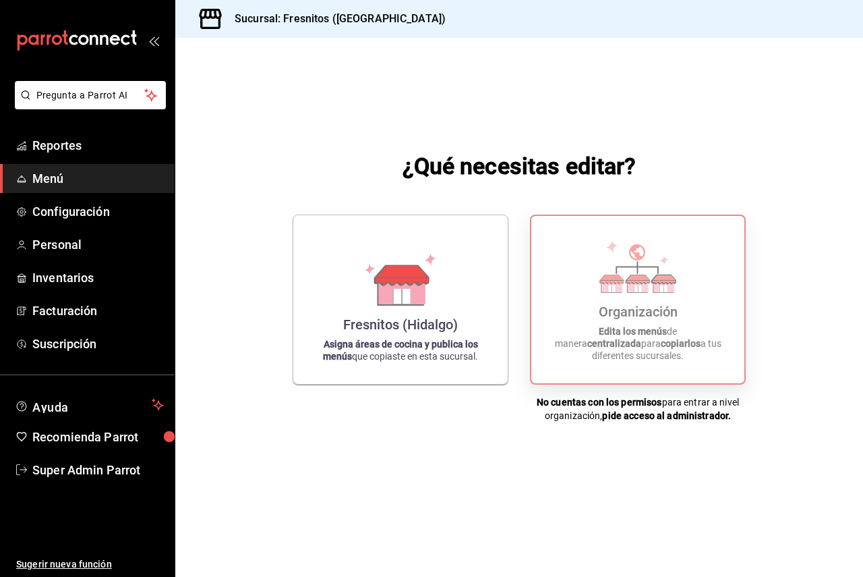
click at [641, 343] on strong "centralizada" at bounding box center [614, 343] width 54 height 11
drag, startPoint x: 669, startPoint y: 347, endPoint x: 666, endPoint y: 359, distance: 11.8
click at [669, 349] on p "Edita los menús de manera centralizada para copiarlos a tus diferentes sucursal…" at bounding box center [638, 343] width 181 height 36
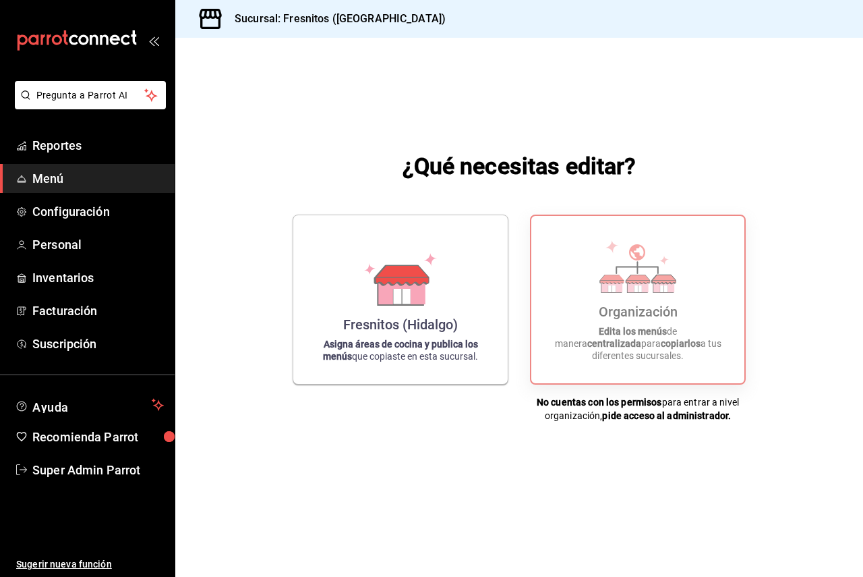
click at [668, 422] on div "¿Qué necesitas editar? Fresnitos ([PERSON_NAME]) Asigna áreas de cocina y publi…" at bounding box center [519, 286] width 688 height 496
click at [67, 204] on span "Configuración" at bounding box center [98, 211] width 132 height 18
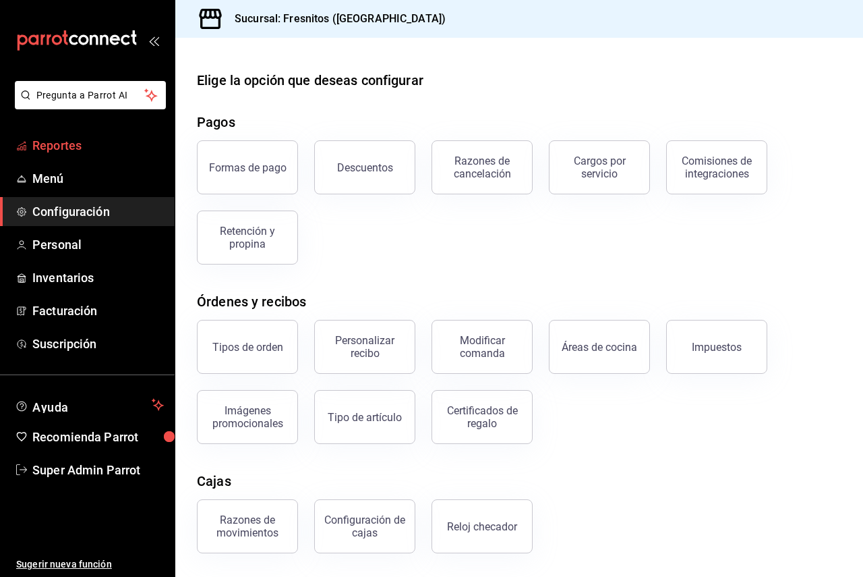
click at [71, 152] on span "Reportes" at bounding box center [98, 145] width 132 height 18
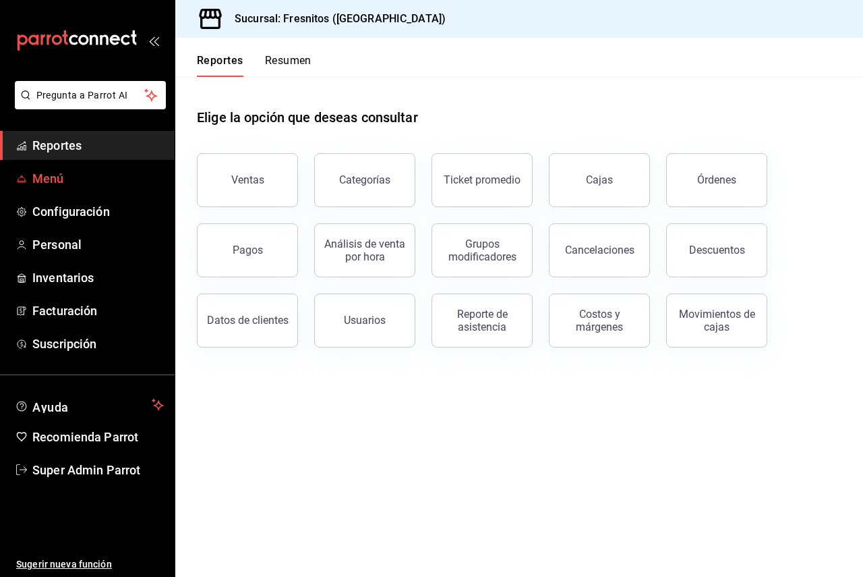
click at [69, 171] on span "Menú" at bounding box center [98, 178] width 132 height 18
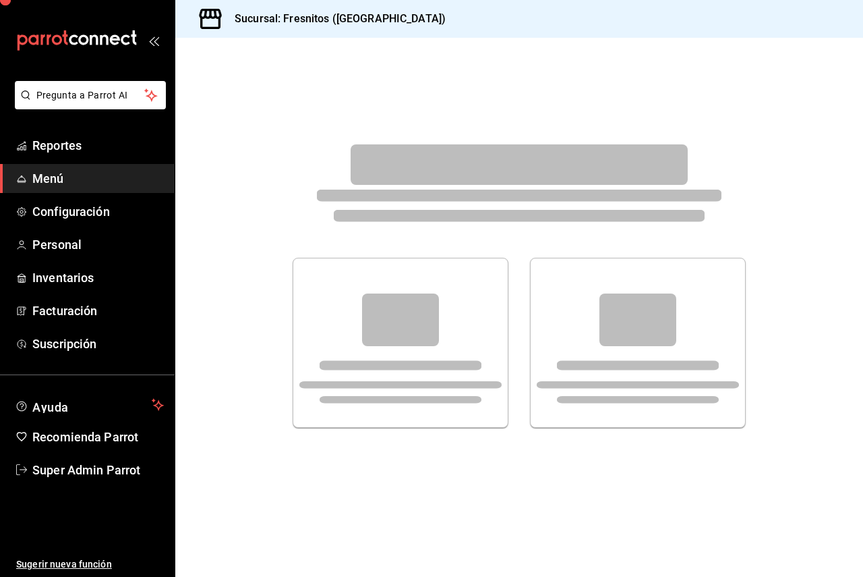
click at [69, 174] on span "Menú" at bounding box center [98, 178] width 132 height 18
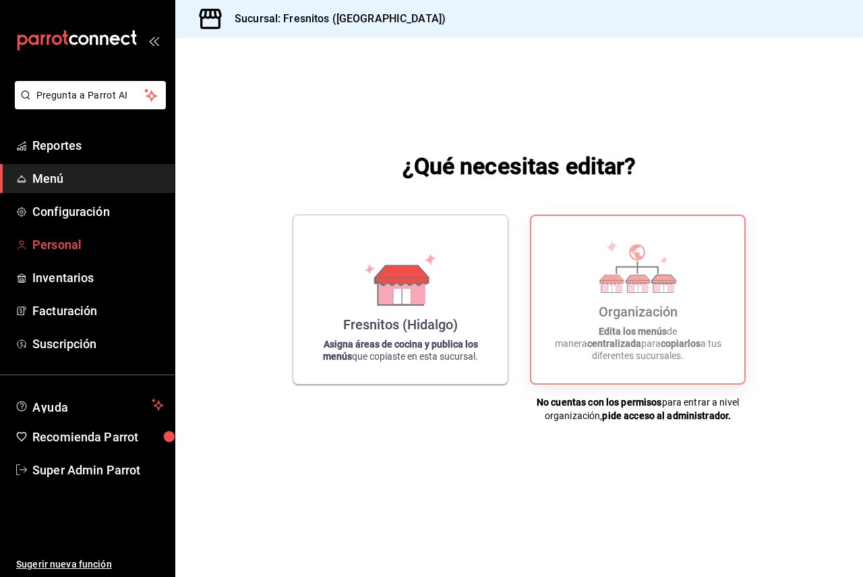
click at [58, 246] on span "Personal" at bounding box center [98, 244] width 132 height 18
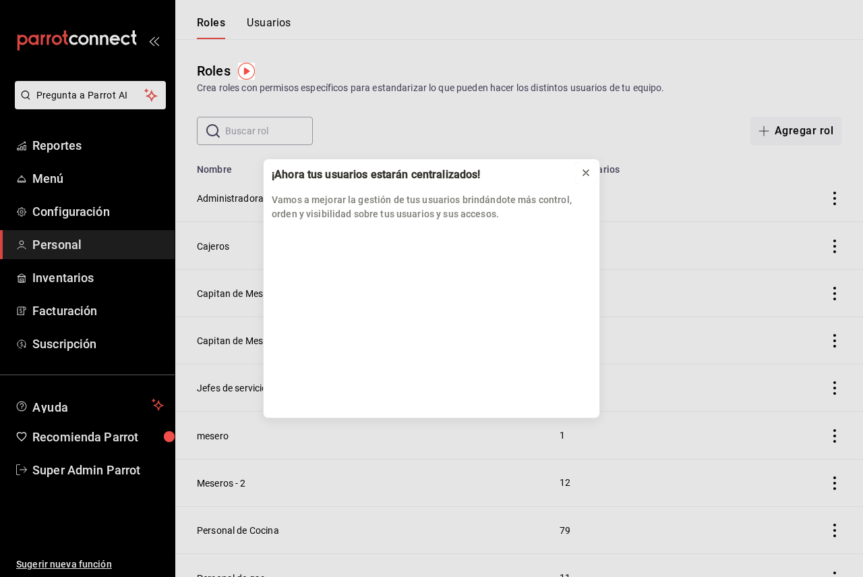
click at [587, 172] on icon at bounding box center [585, 172] width 5 height 5
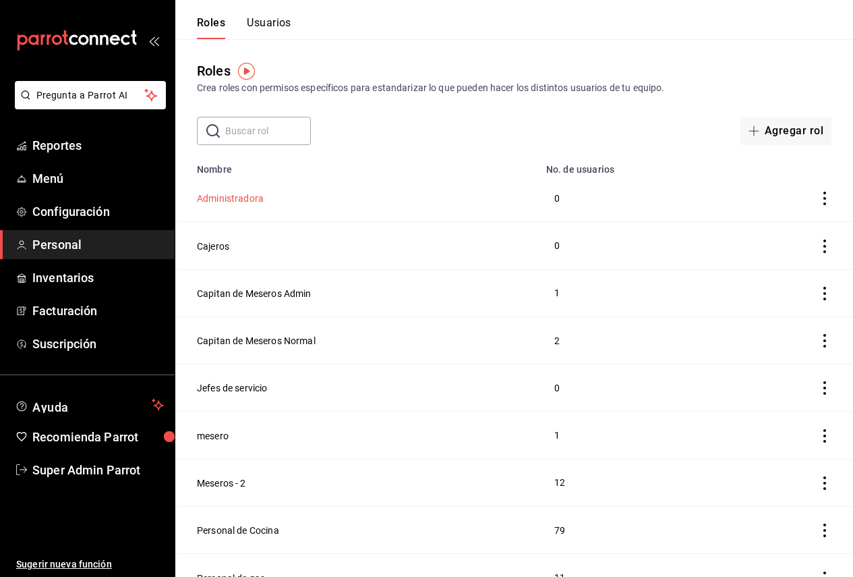
click at [252, 200] on button "Administradora" at bounding box center [230, 198] width 67 height 13
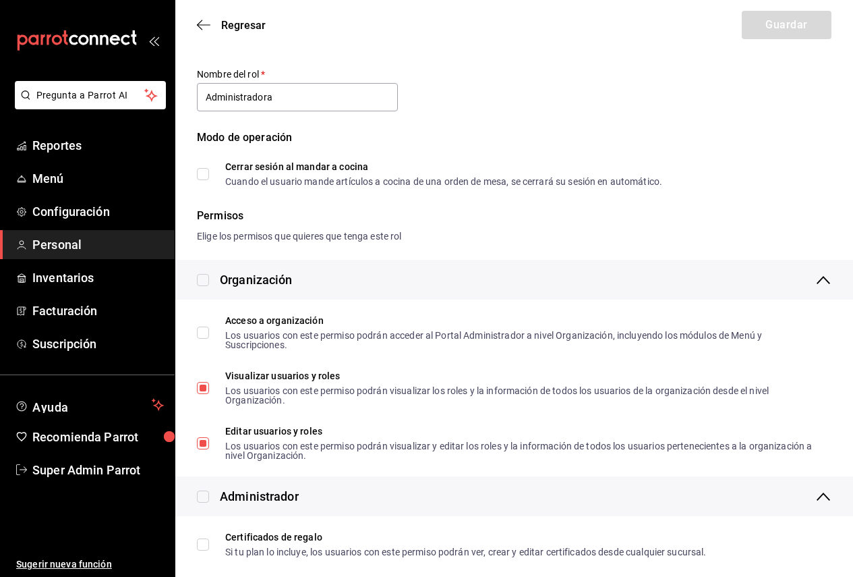
scroll to position [67, 0]
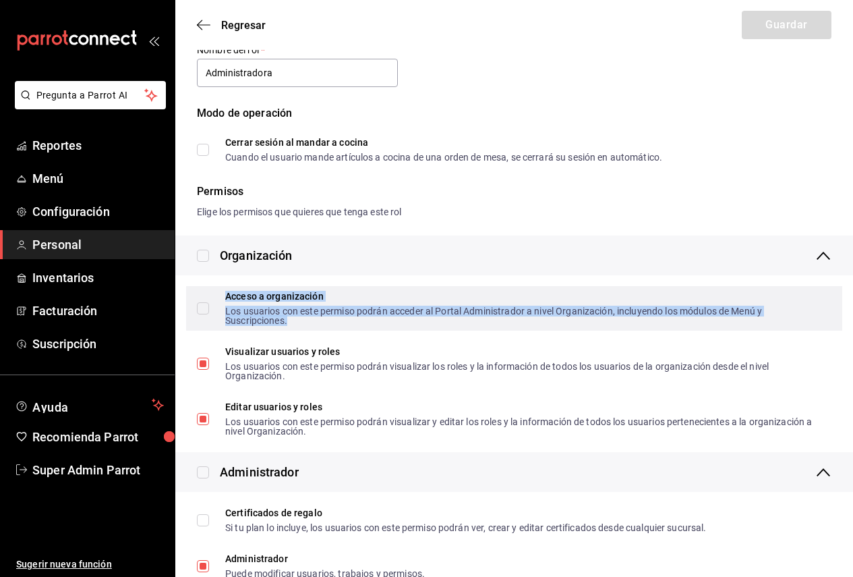
click at [336, 313] on div "Los usuarios con este permiso podrán acceder al Portal Administrador a nivel Or…" at bounding box center [523, 315] width 596 height 19
click at [210, 308] on span "Acceso a organización Los usuarios con este permiso podrán acceder al Portal Ad…" at bounding box center [515, 308] width 612 height 34
click at [209, 308] on input "Acceso a organización Los usuarios con este permiso podrán acceder al Portal Ad…" at bounding box center [203, 308] width 12 height 12
checkbox input "true"
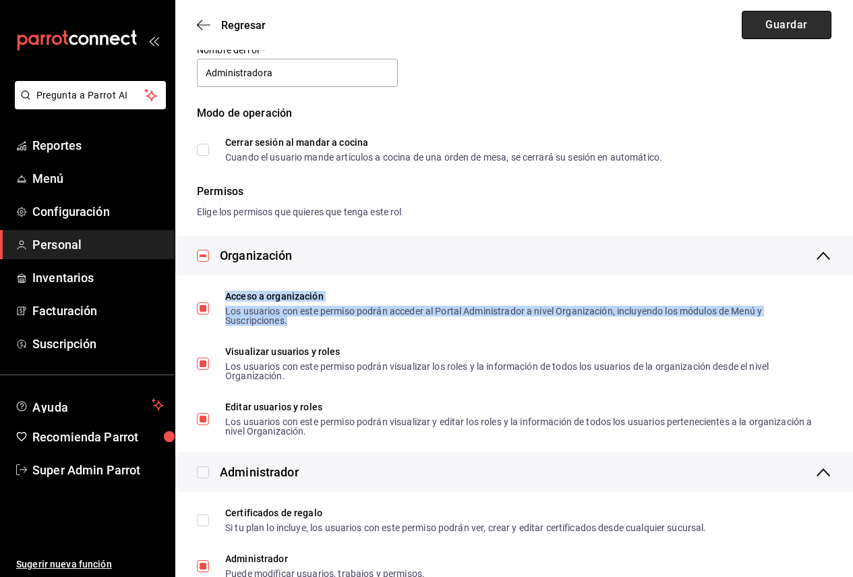
click at [757, 21] on button "Guardar" at bounding box center [787, 25] width 90 height 28
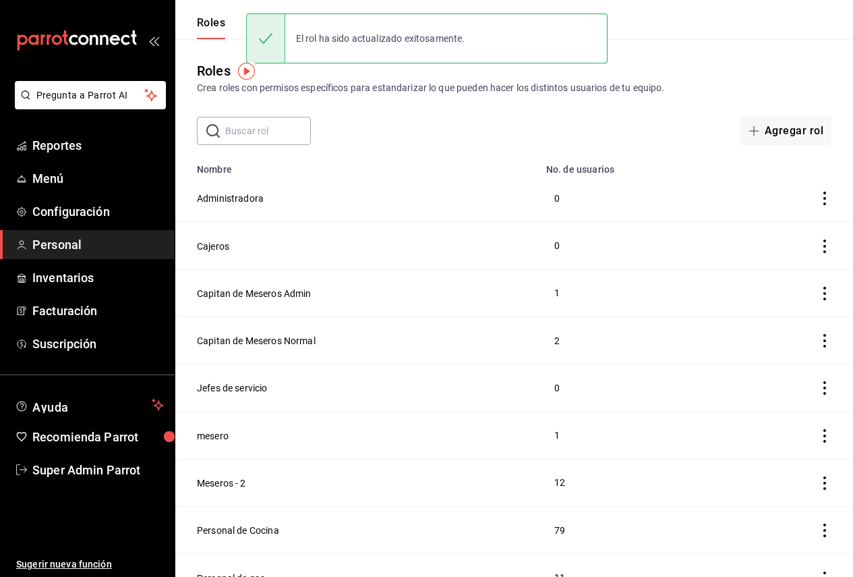
click at [221, 28] on button "Roles" at bounding box center [211, 27] width 28 height 23
click at [243, 28] on div "Roles Usuarios" at bounding box center [244, 27] width 94 height 23
click at [441, 50] on div "El rol ha sido actualizado exitosamente." at bounding box center [380, 39] width 191 height 30
click at [441, 79] on div "Roles Crea roles con permisos específicos para estandarizar lo que pueden hacer…" at bounding box center [514, 78] width 678 height 34
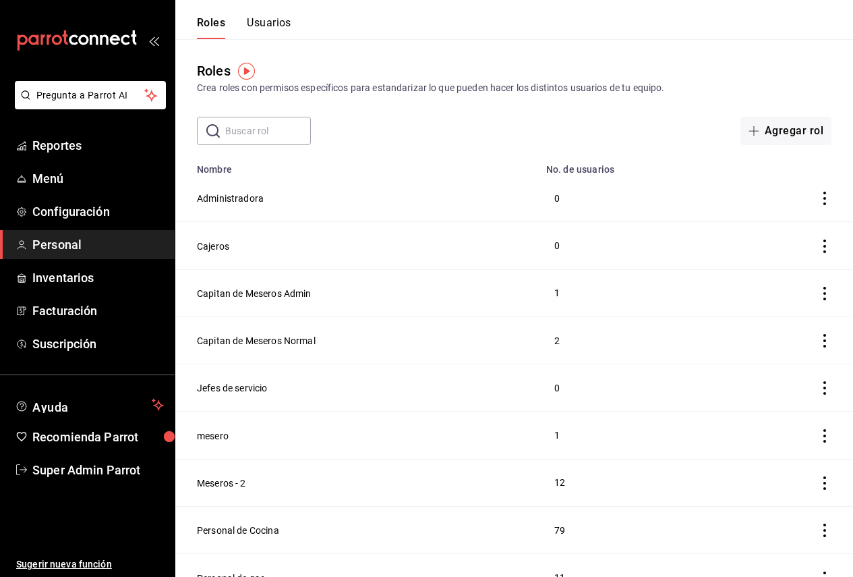
click at [266, 23] on button "Usuarios" at bounding box center [269, 27] width 45 height 23
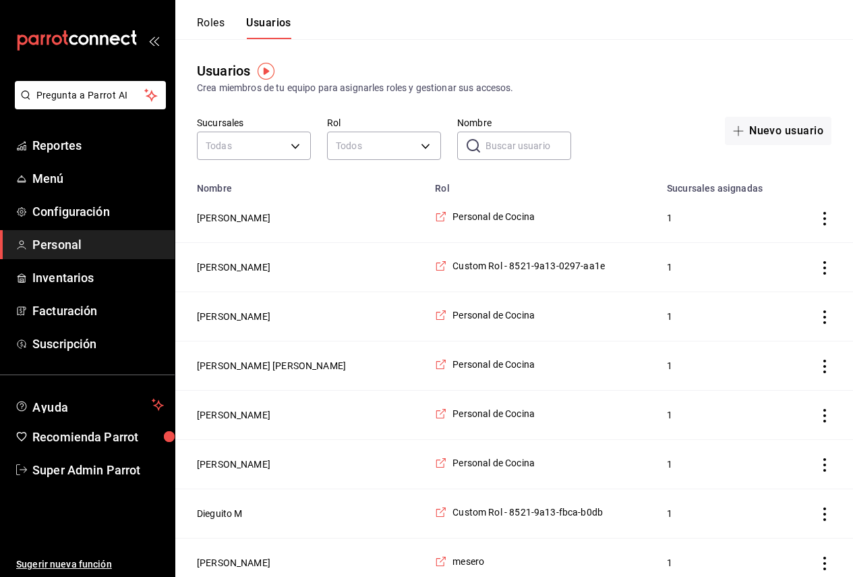
click at [525, 152] on input "Nombre" at bounding box center [529, 145] width 86 height 27
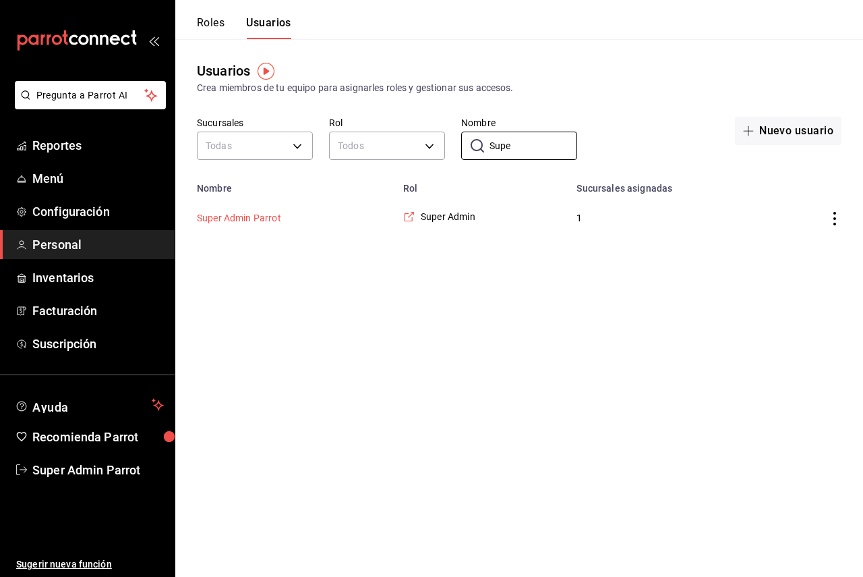
type input "Supe"
click at [252, 214] on button "Super Admin Parrot" at bounding box center [239, 217] width 84 height 13
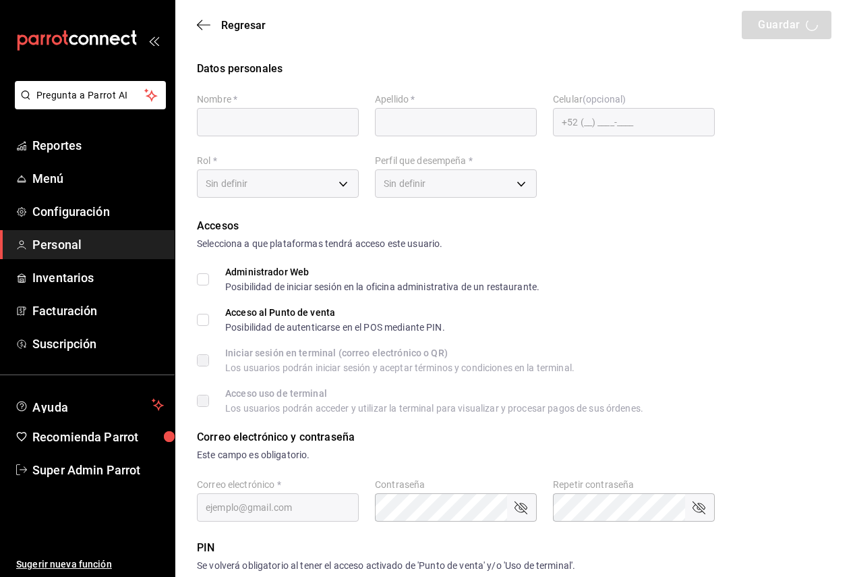
type input "Super Admin"
type input "Parrot"
checkbox input "true"
type input "[EMAIL_ADDRESS][DOMAIN_NAME]"
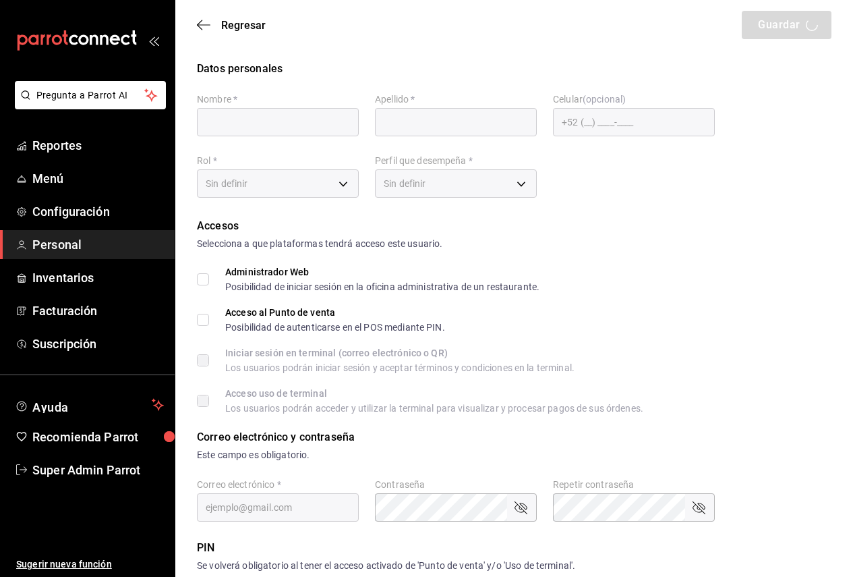
type input "945507"
type input "e2ddc01d-a43f-46aa-bcab-455b62cdccfd"
type input "ADMIN"
checkbox input "true"
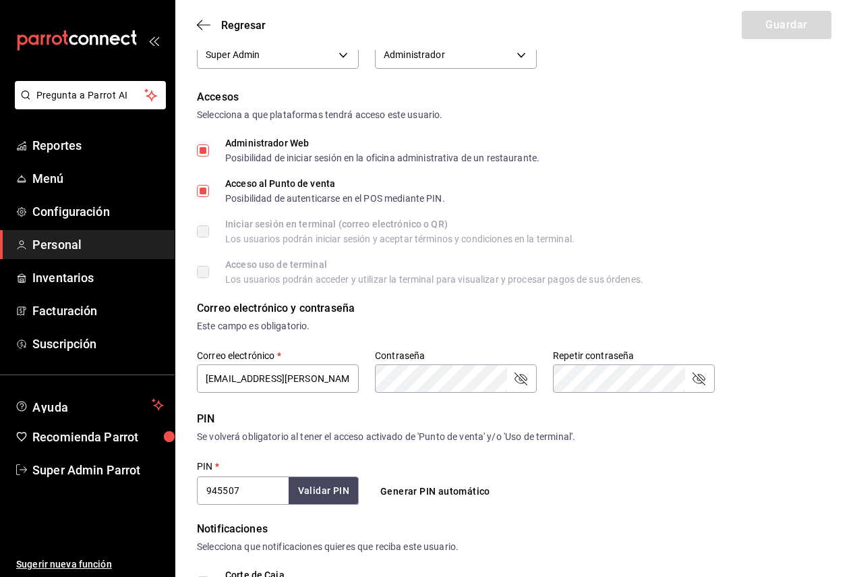
scroll to position [123, 0]
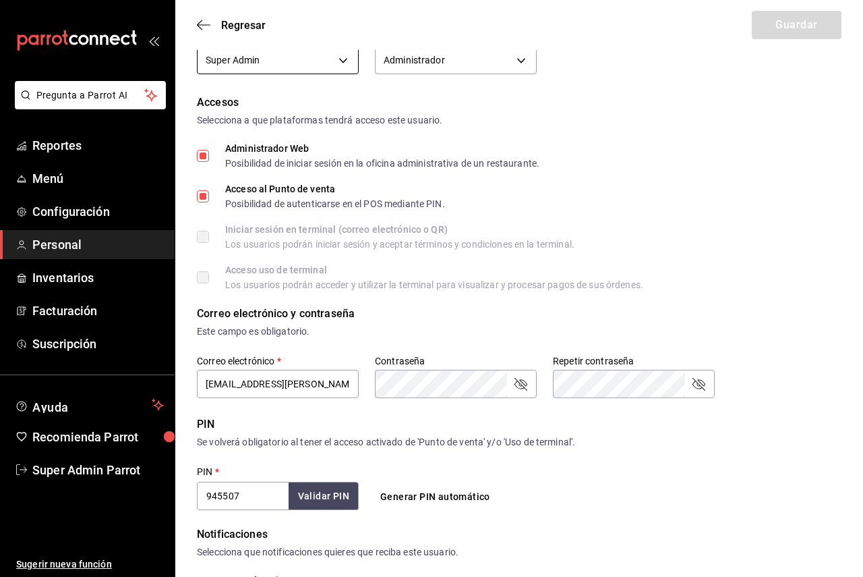
click at [261, 63] on body "Pregunta a Parrot AI Reportes Menú Configuración Personal Inventarios Facturaci…" at bounding box center [431, 362] width 863 height 970
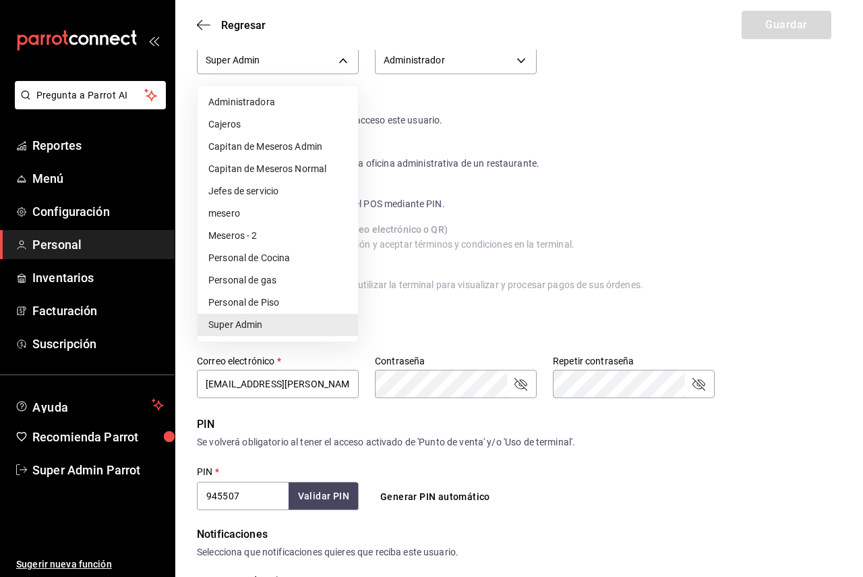
click at [262, 105] on li "Administradora" at bounding box center [278, 102] width 161 height 22
type input "dbee961e-0831-42b4-adec-204d3c7e63e3"
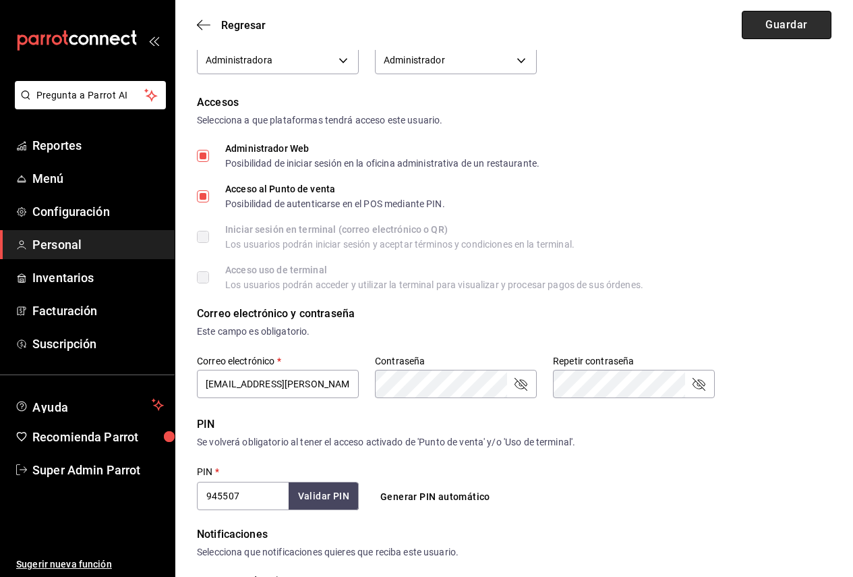
click at [785, 26] on button "Guardar" at bounding box center [787, 25] width 90 height 28
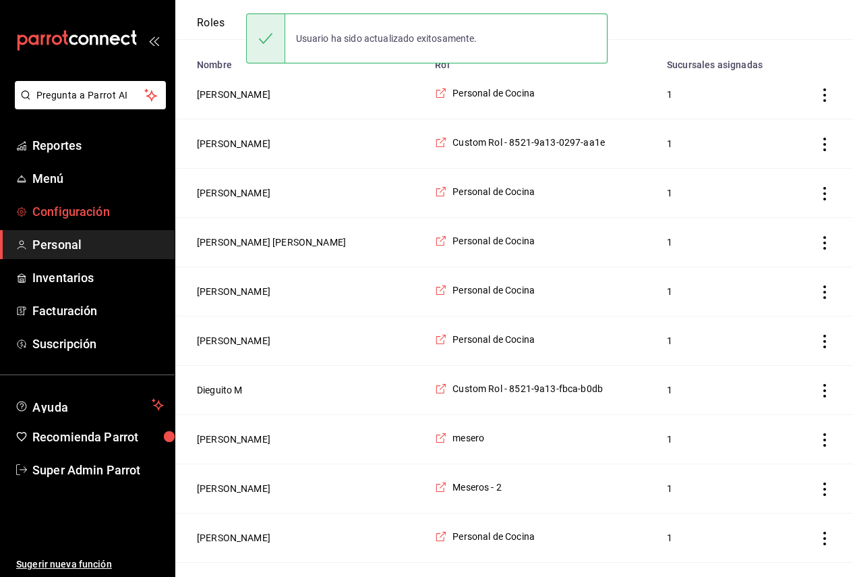
click at [91, 210] on span "Configuración" at bounding box center [98, 211] width 132 height 18
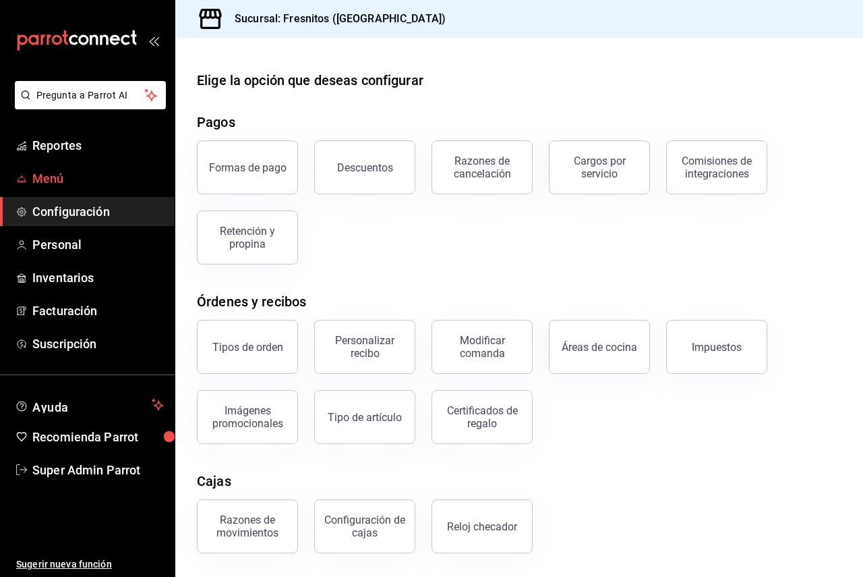
click at [70, 185] on span "Menú" at bounding box center [98, 178] width 132 height 18
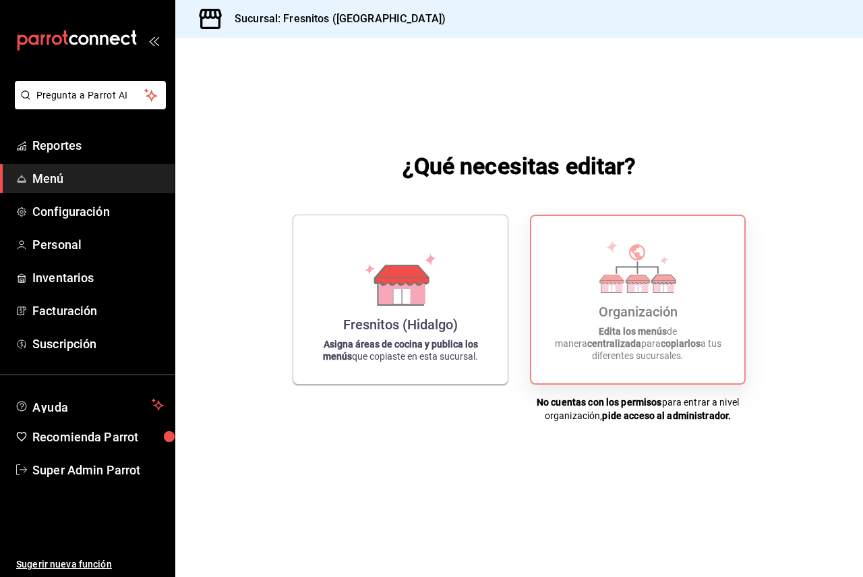
click at [583, 314] on div "Organización Edita los menús de manera centralizada para copiarlos a tus difere…" at bounding box center [638, 300] width 181 height 146
click at [582, 316] on div "Organización Edita los menús de manera centralizada para copiarlos a tus difere…" at bounding box center [638, 300] width 181 height 146
click at [590, 325] on div "Organización Edita los menús de manera centralizada para copiarlos a tus difere…" at bounding box center [638, 300] width 181 height 146
drag, startPoint x: 606, startPoint y: 345, endPoint x: 625, endPoint y: 370, distance: 31.3
click at [614, 359] on p "Edita los menús de manera centralizada para copiarlos a tus diferentes sucursal…" at bounding box center [638, 343] width 181 height 36
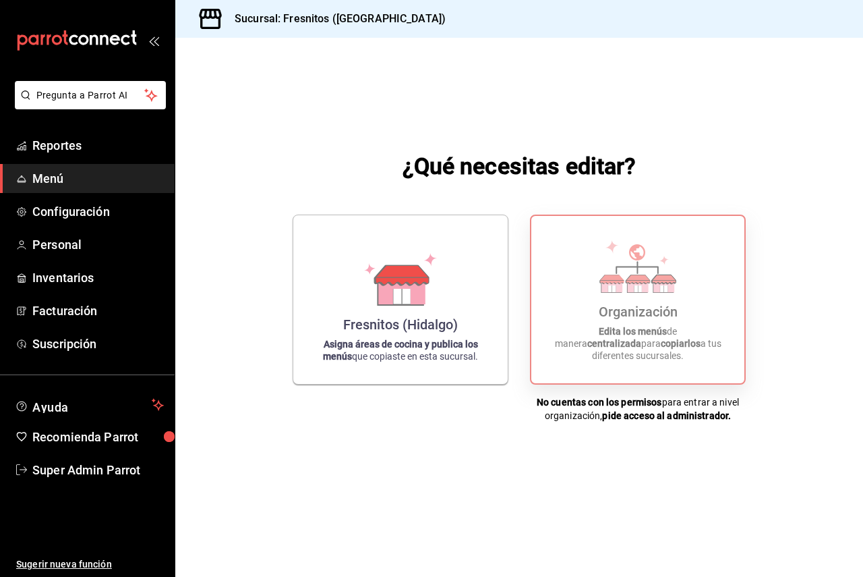
click at [627, 371] on div "Organización Edita los menús de manera centralizada para copiarlos a tus difere…" at bounding box center [638, 300] width 181 height 146
click at [94, 231] on link "Personal" at bounding box center [87, 244] width 175 height 29
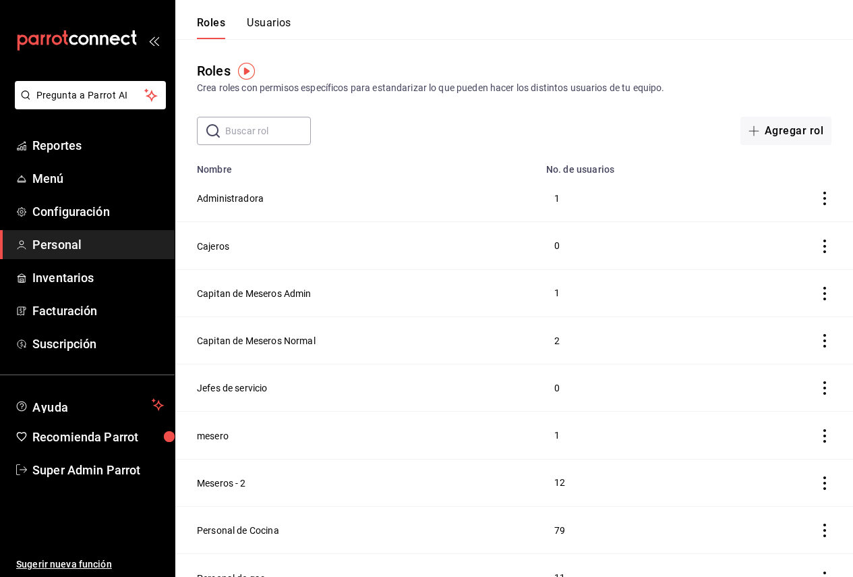
click at [288, 26] on button "Usuarios" at bounding box center [269, 27] width 45 height 23
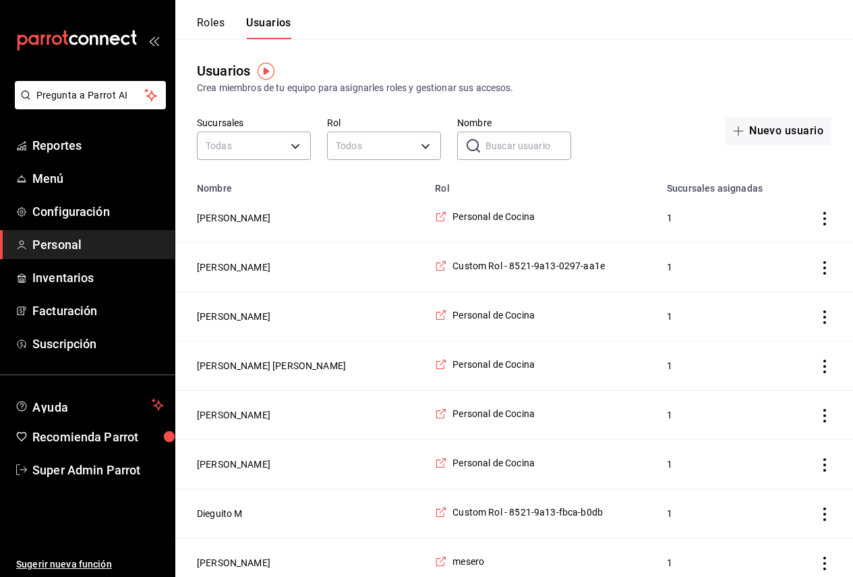
click at [508, 138] on input "Nombre" at bounding box center [529, 145] width 86 height 27
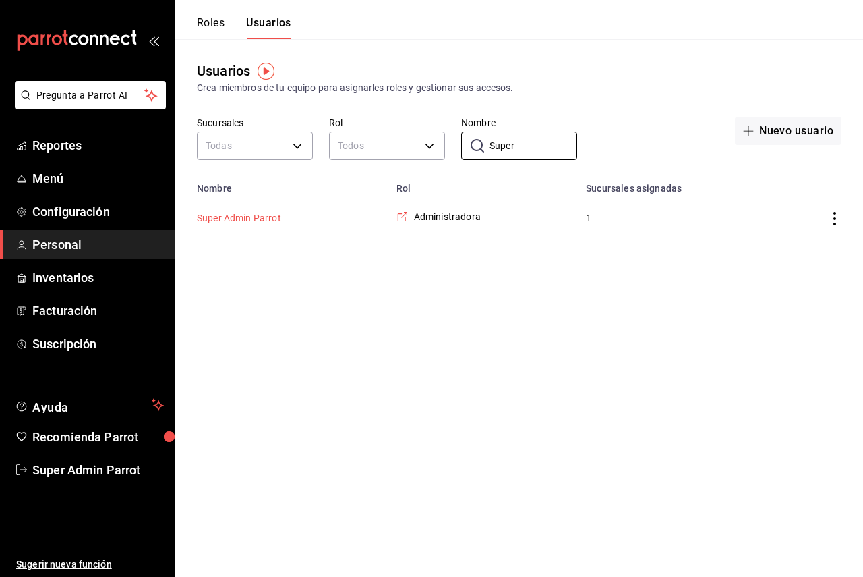
type input "Super"
click at [276, 217] on button "Super Admin Parrot" at bounding box center [239, 217] width 84 height 13
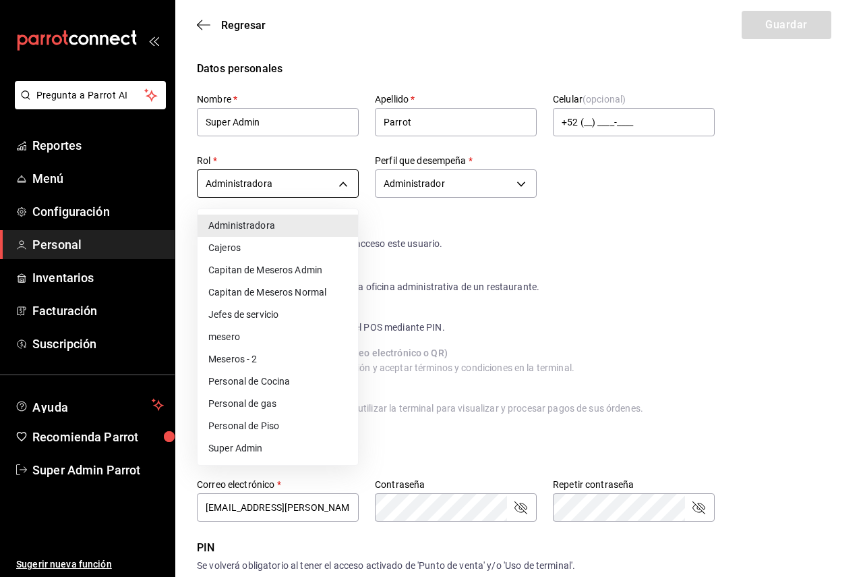
click at [310, 188] on body "Pregunta a Parrot AI Reportes Menú Configuración Personal Inventarios Facturaci…" at bounding box center [431, 485] width 863 height 970
click at [266, 445] on li "Super Admin" at bounding box center [278, 448] width 161 height 22
type input "e2ddc01d-a43f-46aa-bcab-455b62cdccfd"
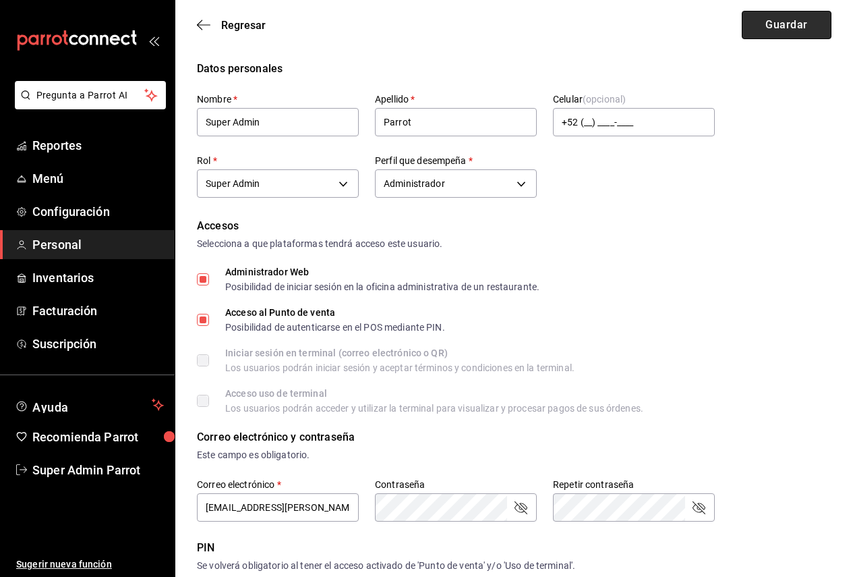
click at [764, 24] on button "Guardar" at bounding box center [787, 25] width 90 height 28
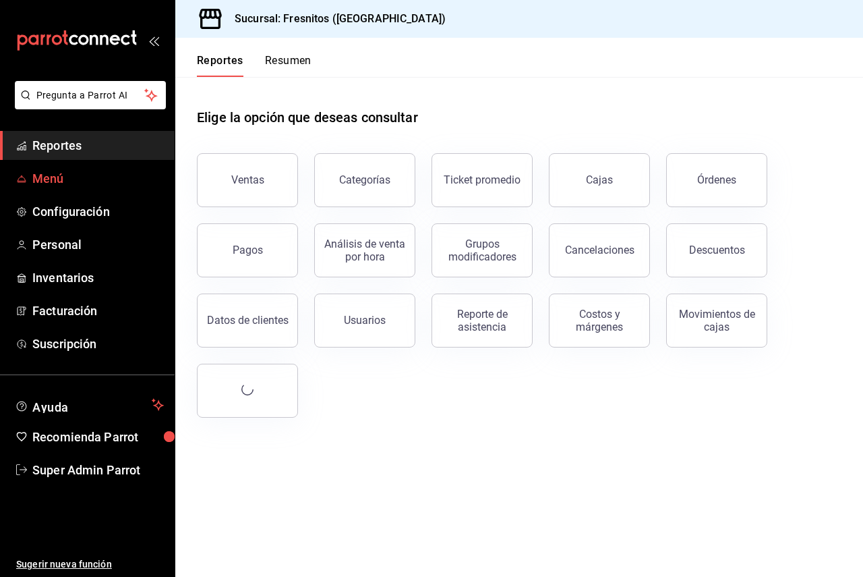
click at [51, 180] on span "Menú" at bounding box center [98, 178] width 132 height 18
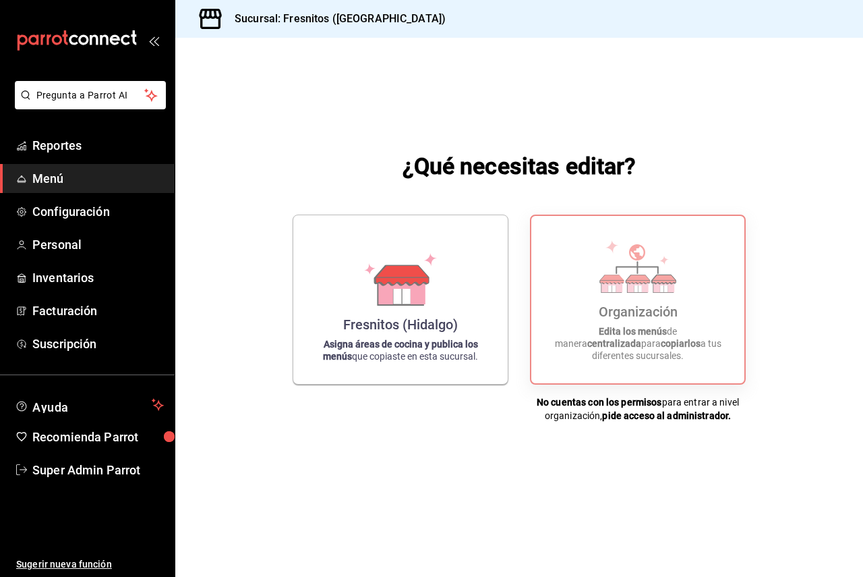
click at [616, 393] on div "Organización Edita los menús de manera centralizada para copiarlos a tus difere…" at bounding box center [638, 318] width 216 height 208
click at [639, 342] on p "Edita los menús de manera centralizada para copiarlos a tus diferentes sucursal…" at bounding box center [638, 343] width 181 height 36
click at [80, 181] on span "Menú" at bounding box center [98, 178] width 132 height 18
click at [85, 212] on span "Configuración" at bounding box center [98, 211] width 132 height 18
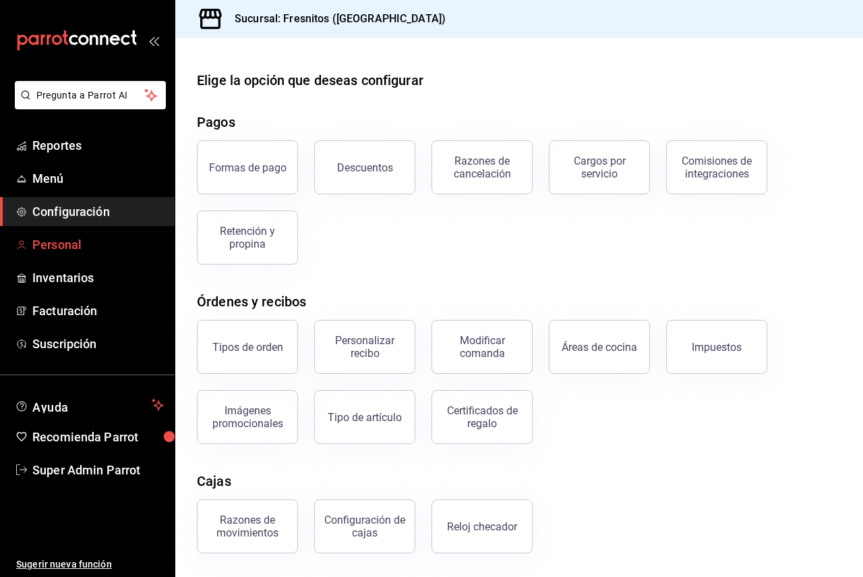
click at [84, 231] on link "Personal" at bounding box center [87, 244] width 175 height 29
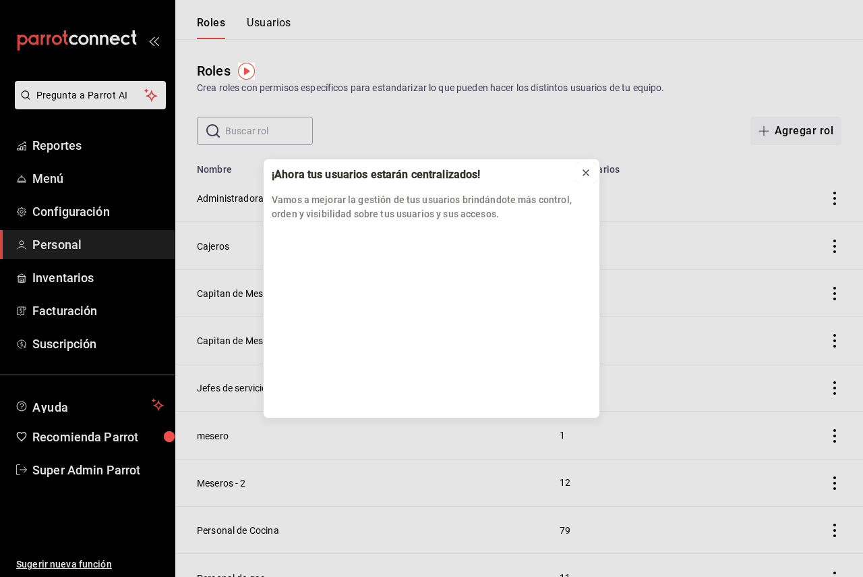
click at [582, 175] on icon at bounding box center [586, 172] width 11 height 11
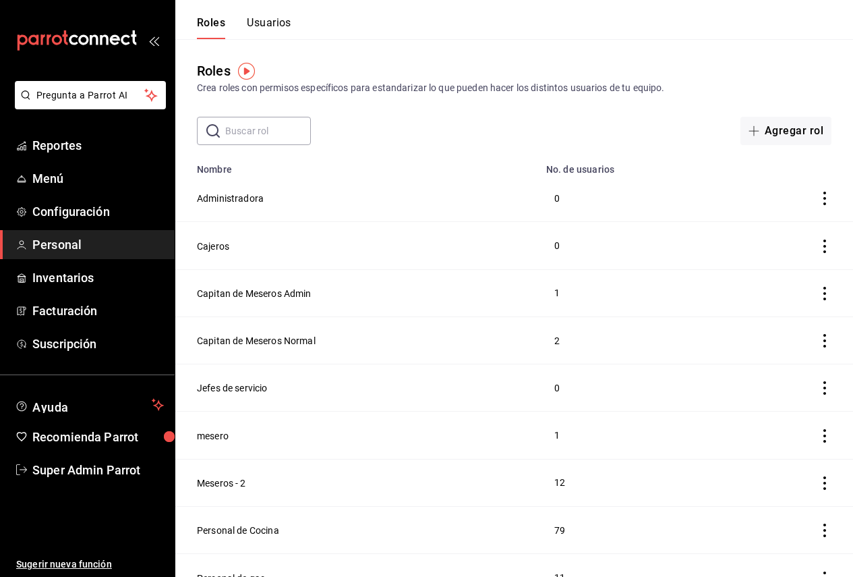
click at [266, 138] on input "text" at bounding box center [268, 130] width 86 height 27
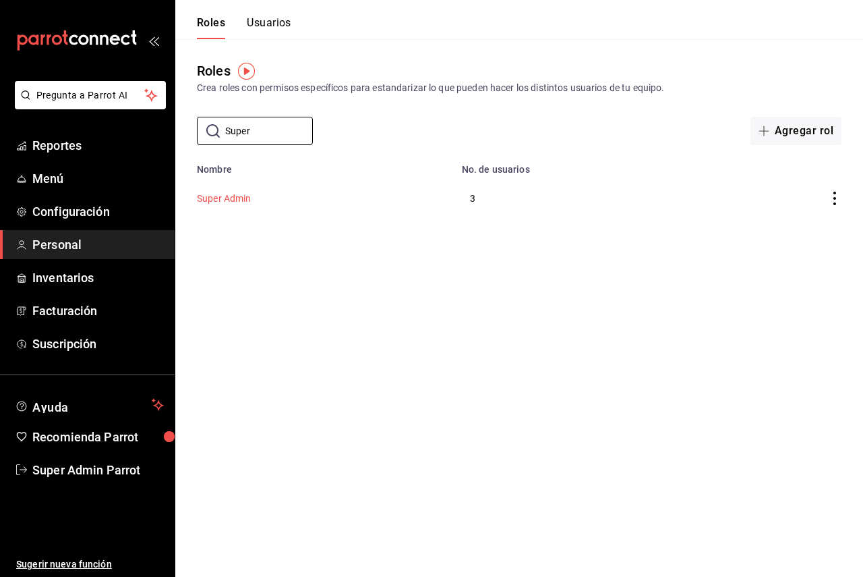
type input "Super"
click at [237, 204] on button "Super Admin" at bounding box center [224, 198] width 55 height 13
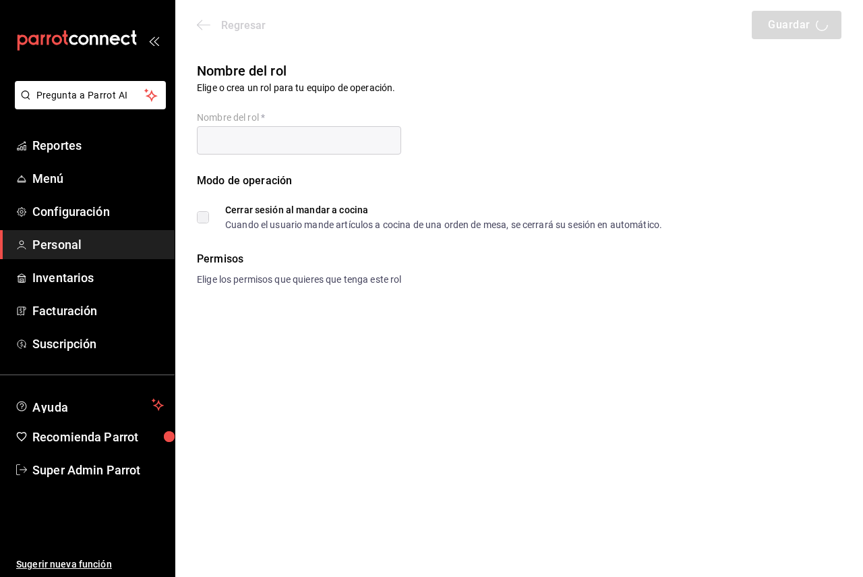
type input "Super Admin"
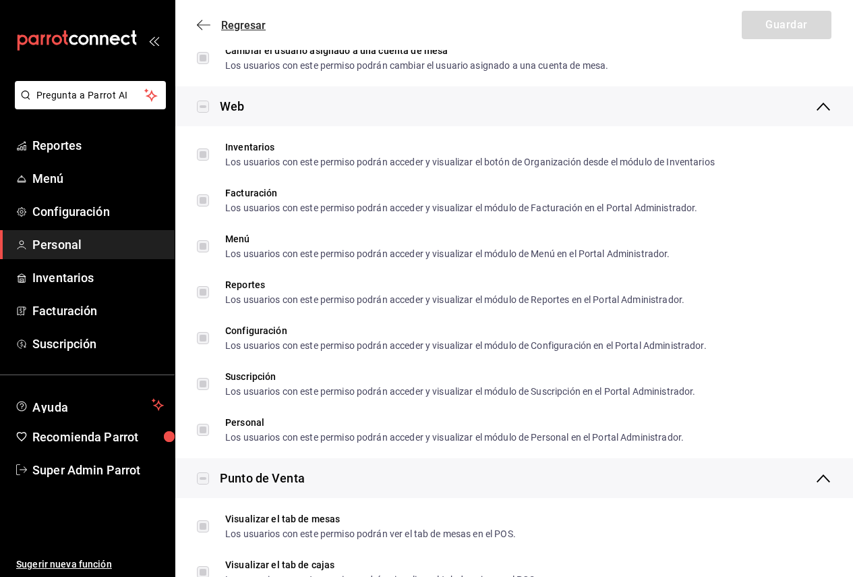
click at [201, 25] on icon "button" at bounding box center [203, 25] width 13 height 12
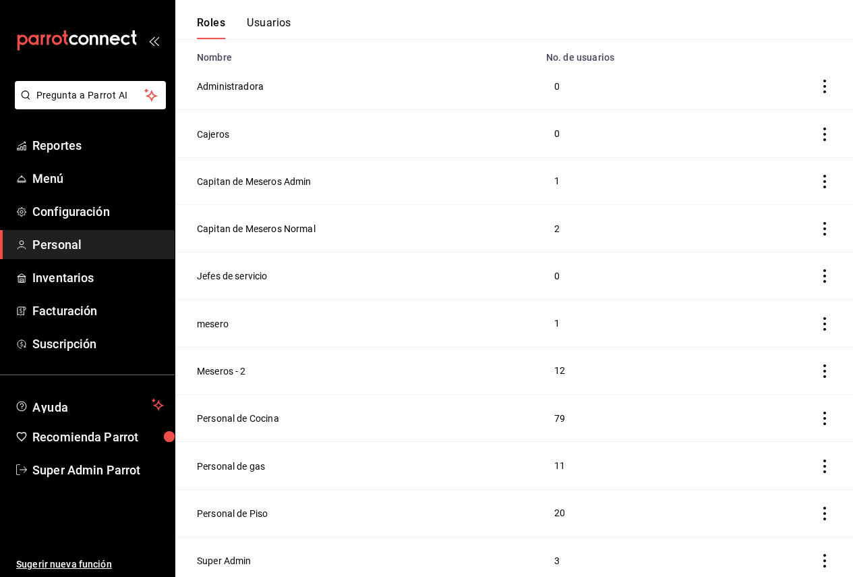
click at [289, 23] on button "Usuarios" at bounding box center [269, 27] width 45 height 23
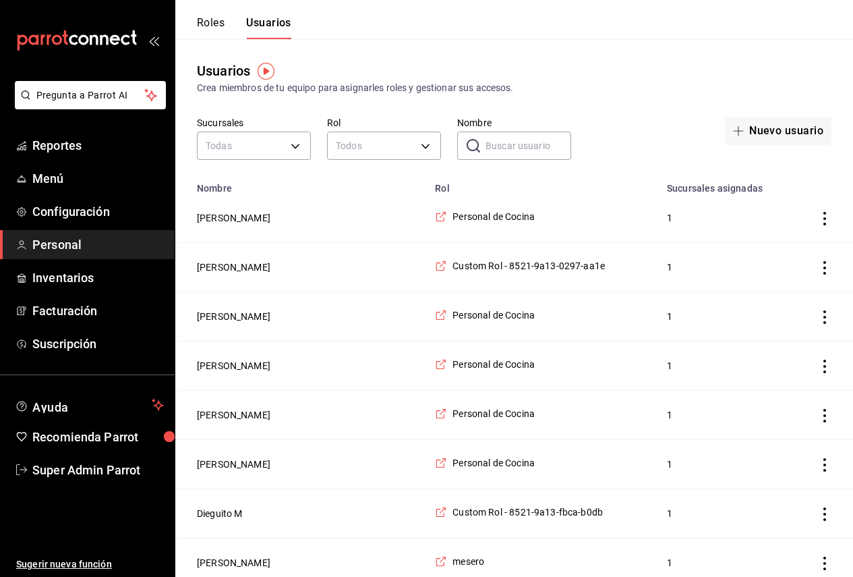
click at [489, 147] on input "Nombre" at bounding box center [529, 145] width 86 height 27
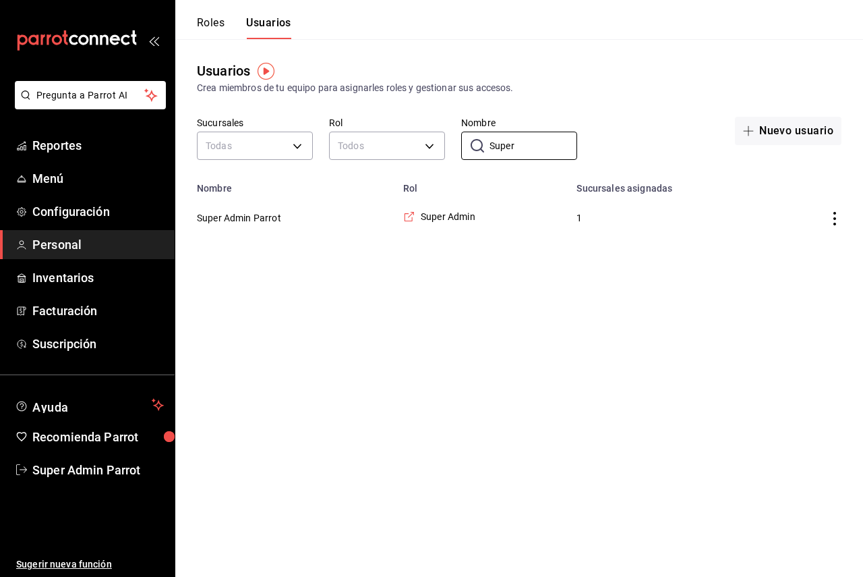
type input "Super"
click at [272, 208] on td "Super Admin Parrot" at bounding box center [285, 218] width 220 height 49
click at [272, 216] on button "Super Admin Parrot" at bounding box center [239, 217] width 84 height 13
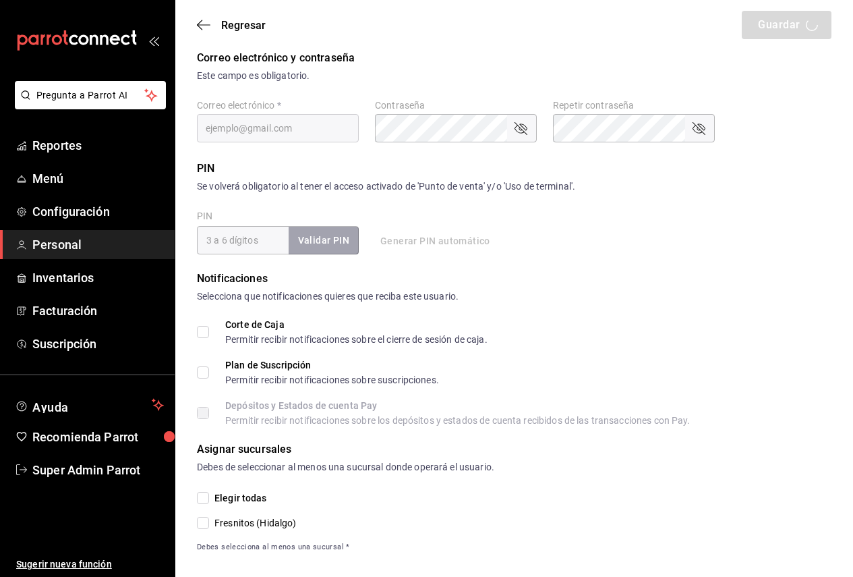
type input "Super Admin"
type input "Parrot"
checkbox input "true"
type input "[EMAIL_ADDRESS][DOMAIN_NAME]"
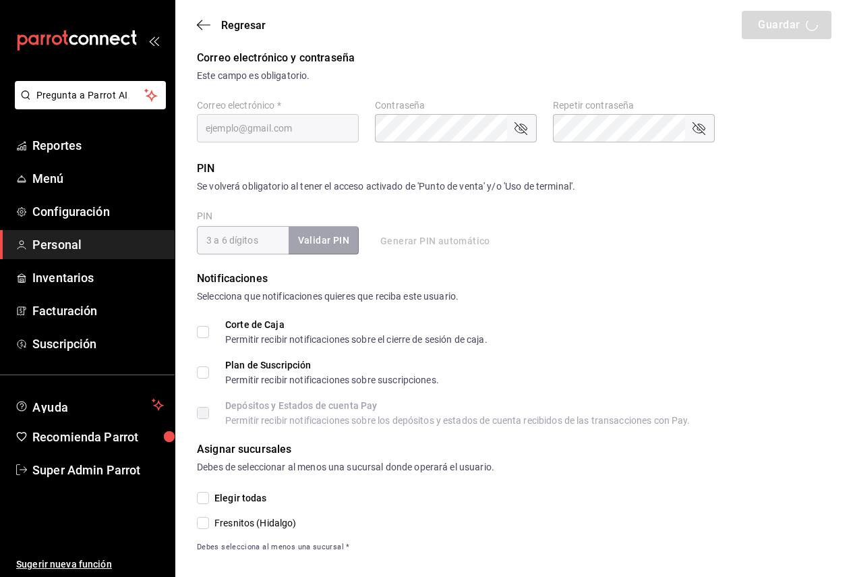
type input "945507"
type input "e2ddc01d-a43f-46aa-bcab-455b62cdccfd"
type input "ADMIN"
checkbox input "true"
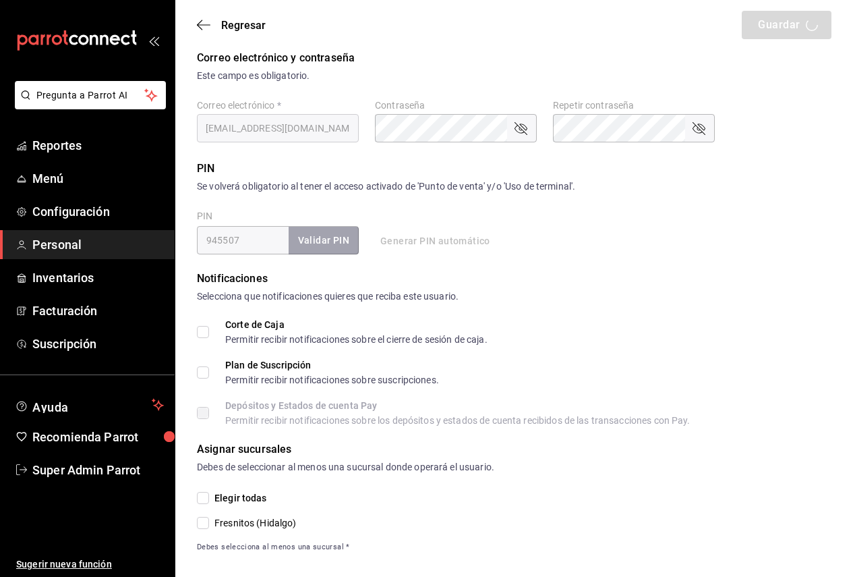
scroll to position [393, 0]
